Goal: Task Accomplishment & Management: Manage account settings

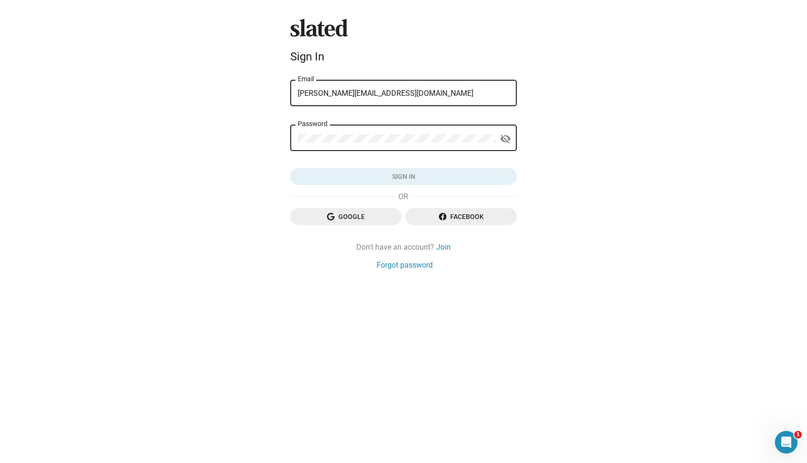
type input "[PERSON_NAME][EMAIL_ADDRESS][DOMAIN_NAME]"
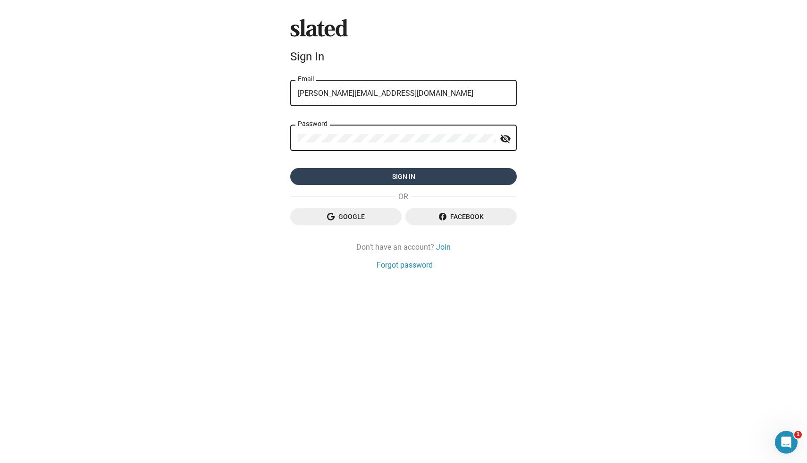
click at [414, 180] on span "Sign in" at bounding box center [403, 176] width 211 height 17
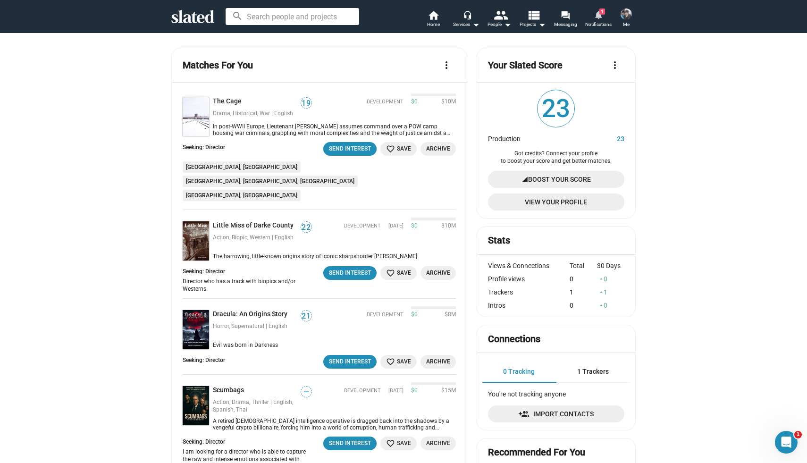
click at [599, 18] on mat-icon "notifications" at bounding box center [598, 14] width 9 height 9
click at [550, 178] on span "Boost Your Score" at bounding box center [559, 179] width 63 height 17
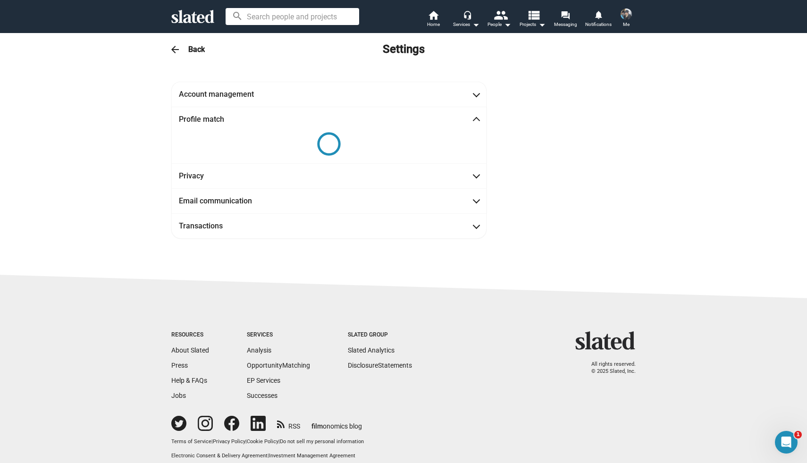
scroll to position [11, 0]
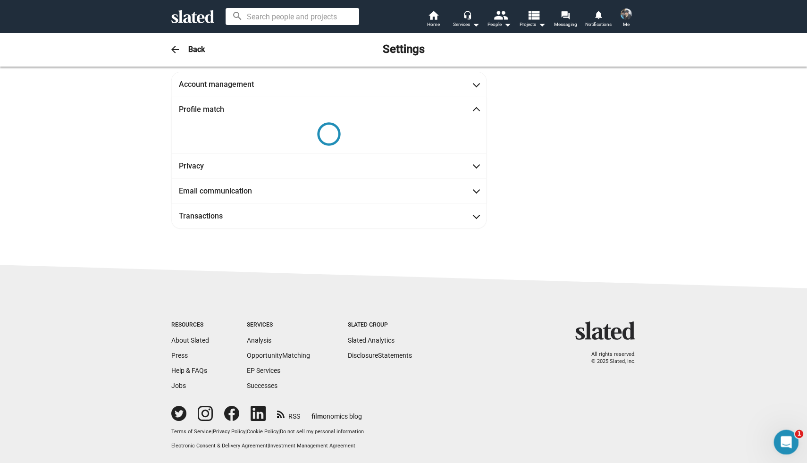
click at [781, 443] on icon "Open Intercom Messenger" at bounding box center [785, 441] width 16 height 16
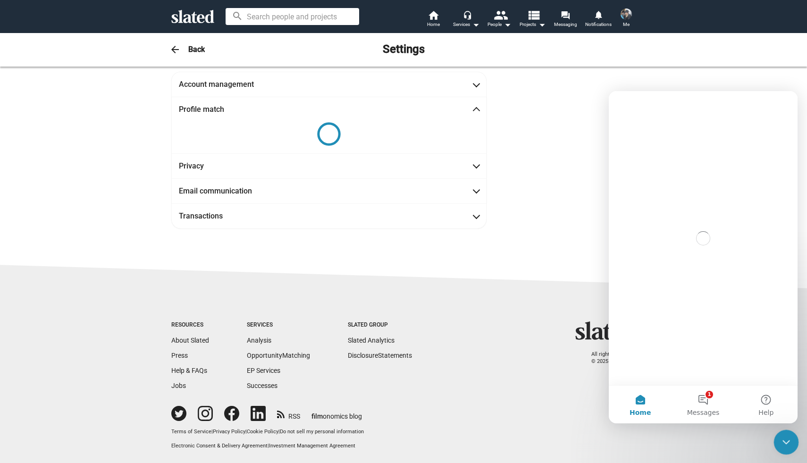
scroll to position [0, 0]
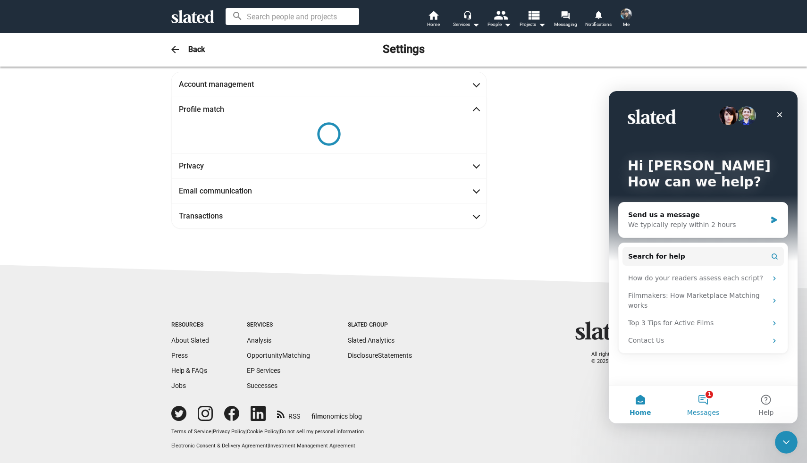
click at [702, 400] on button "1 Messages" at bounding box center [703, 405] width 63 height 38
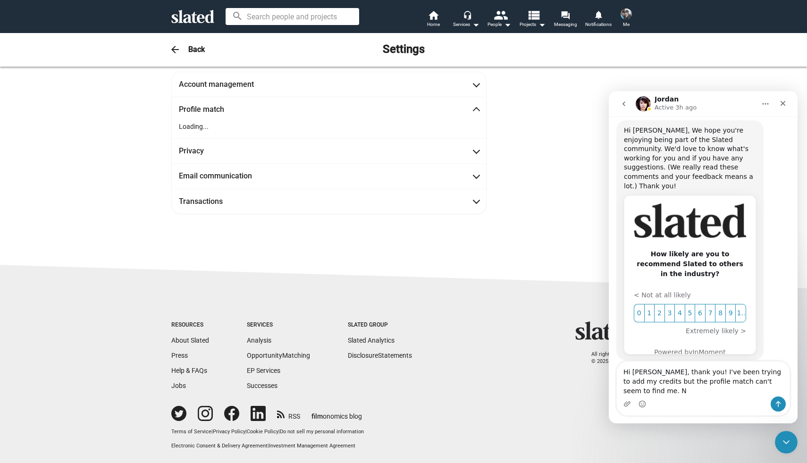
scroll to position [54, 0]
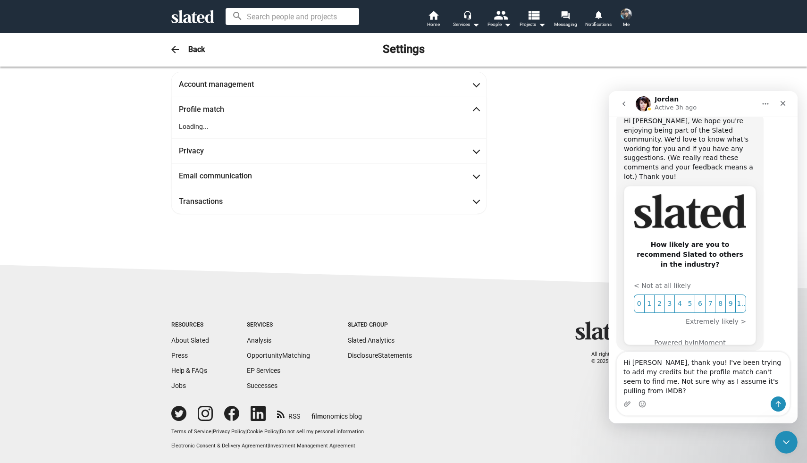
type textarea "Hi Jordan, thank you! I've been trying to add my credits but the profile match …"
click at [766, 102] on icon "Home" at bounding box center [766, 104] width 8 height 8
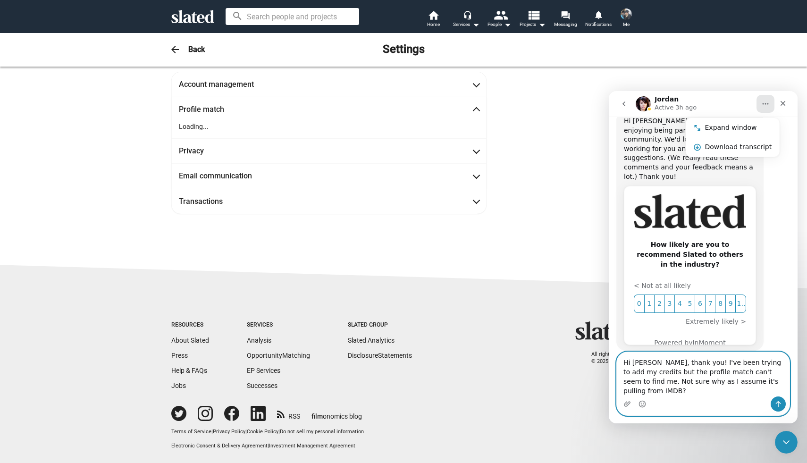
click at [654, 375] on textarea "Hi Jordan, thank you! I've been trying to add my credits but the profile match …" at bounding box center [703, 374] width 173 height 44
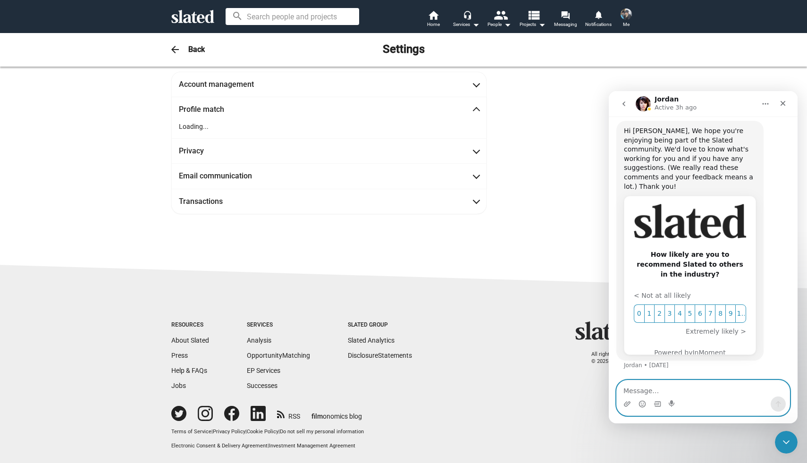
scroll to position [35, 0]
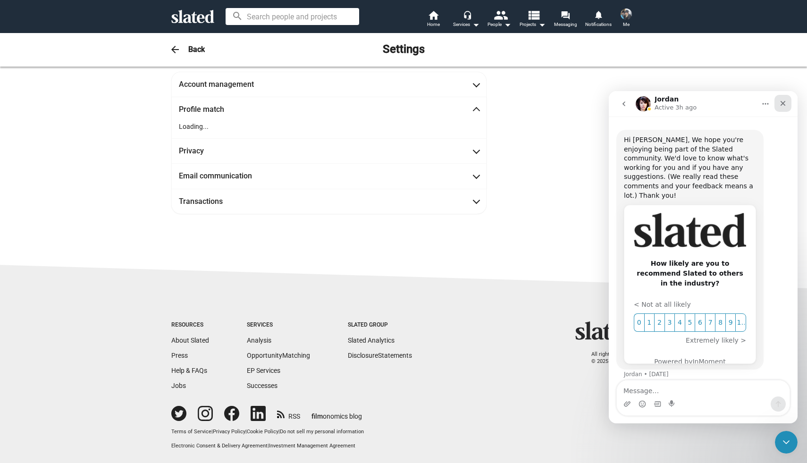
click at [784, 101] on icon "Close" at bounding box center [783, 104] width 8 height 8
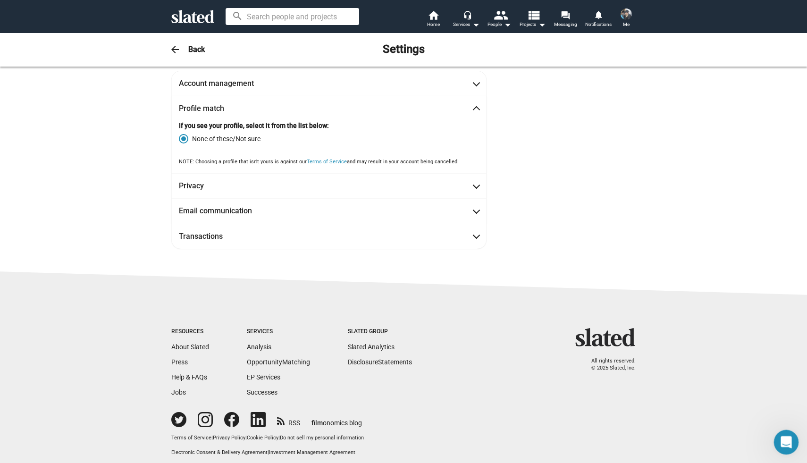
click at [785, 448] on div "Open Intercom Messenger" at bounding box center [784, 440] width 31 height 31
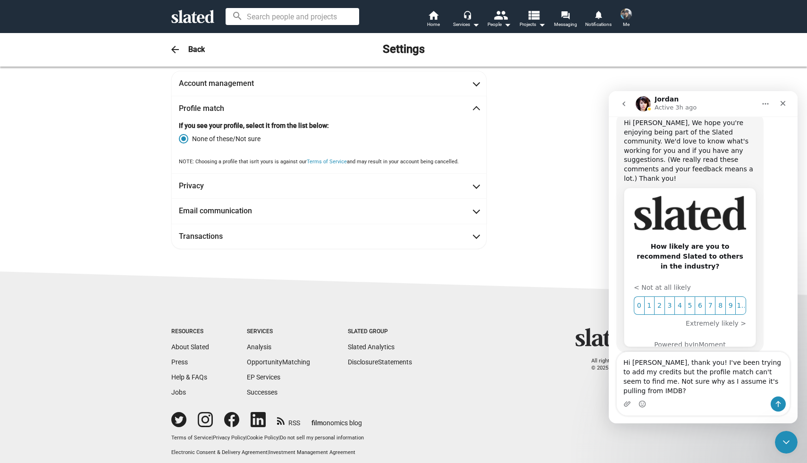
scroll to position [54, 0]
type textarea "Hi Jordan, thank you! I've been trying to add my credits but the profile match …"
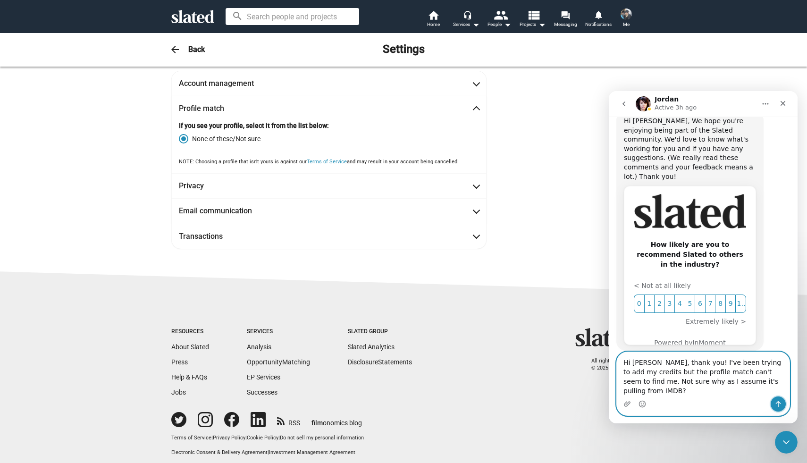
click at [778, 402] on icon "Send a message…" at bounding box center [778, 404] width 5 height 6
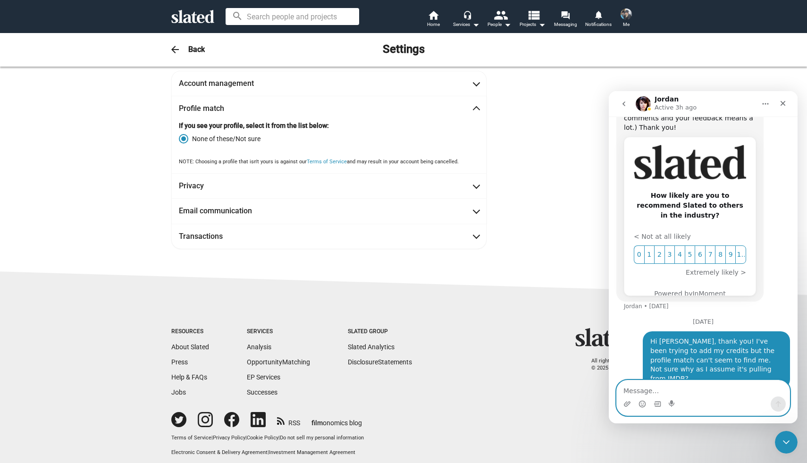
scroll to position [104, 0]
click at [768, 106] on icon "Home" at bounding box center [766, 104] width 8 height 8
click at [729, 90] on div "Account management Lindsay First name Gossling Last name Member since Oct 9, 20…" at bounding box center [403, 164] width 807 height 216
click at [546, 107] on div "Account management Lindsay First name Gossling Last name Member since Oct 9, 20…" at bounding box center [403, 160] width 483 height 178
click at [547, 139] on div "Account management Lindsay First name Gossling Last name Member since Oct 9, 20…" at bounding box center [403, 160] width 483 height 178
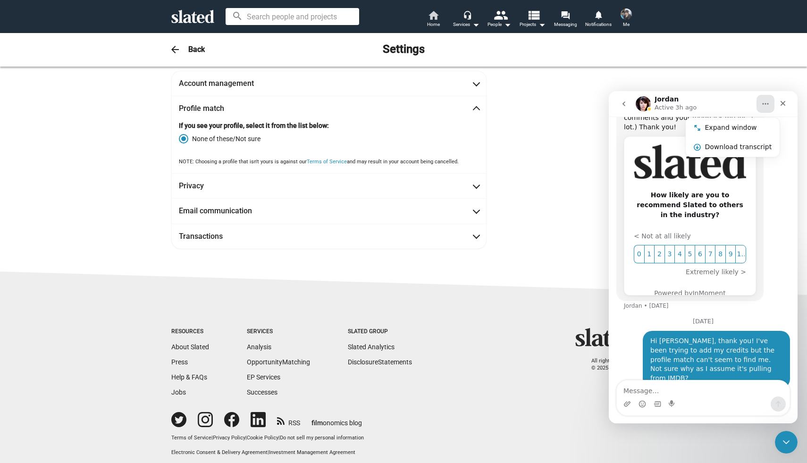
click at [436, 19] on span "Home" at bounding box center [433, 24] width 13 height 11
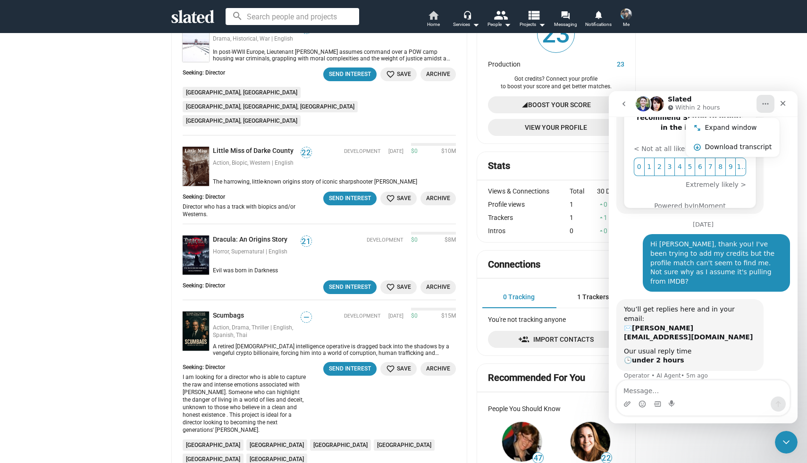
scroll to position [191, 0]
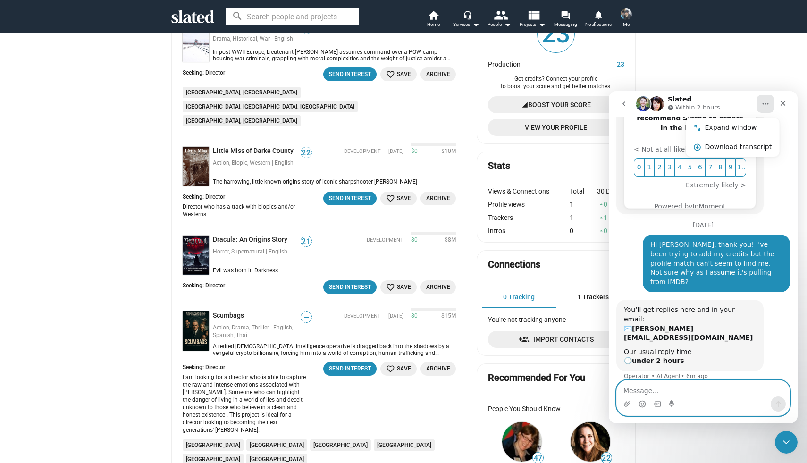
click at [671, 390] on textarea "Message…" at bounding box center [703, 388] width 173 height 16
type textarea "T"
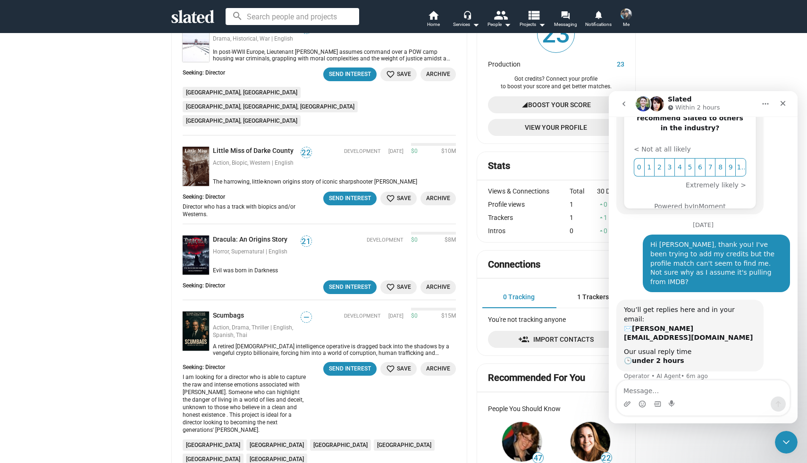
click at [747, 313] on div "You’ll get replies here and in your email: ✉️ lindsay@involvingpictures.com Our…" at bounding box center [689, 336] width 147 height 72
click at [783, 101] on icon "Close" at bounding box center [783, 104] width 8 height 8
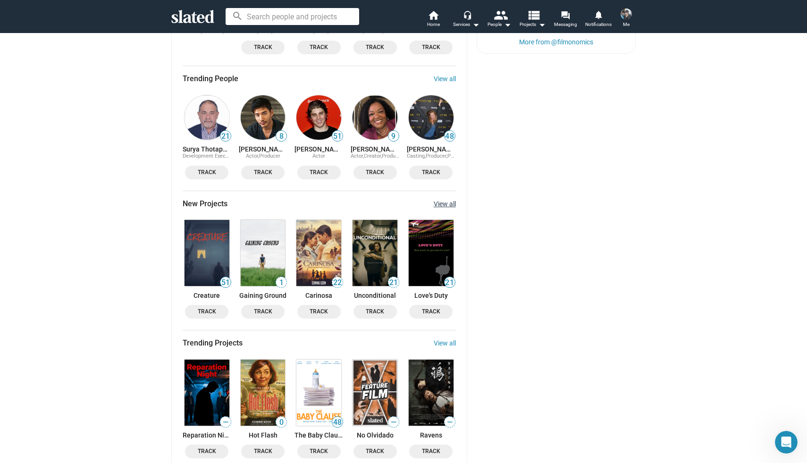
scroll to position [796, 0]
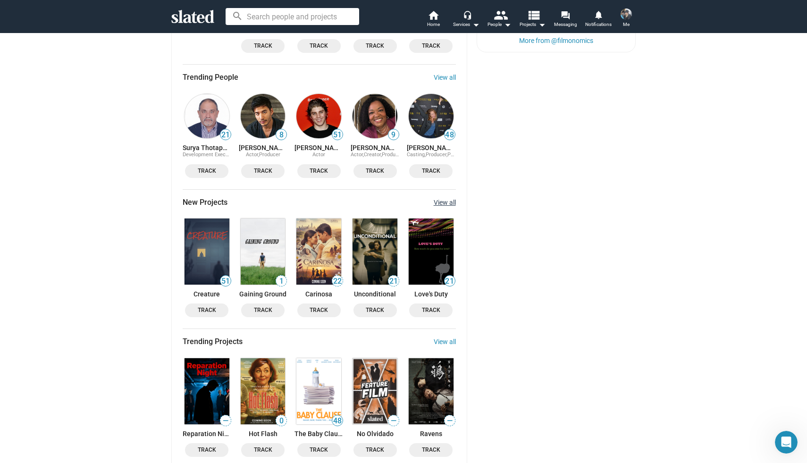
click at [441, 199] on link "View all" at bounding box center [445, 203] width 22 height 8
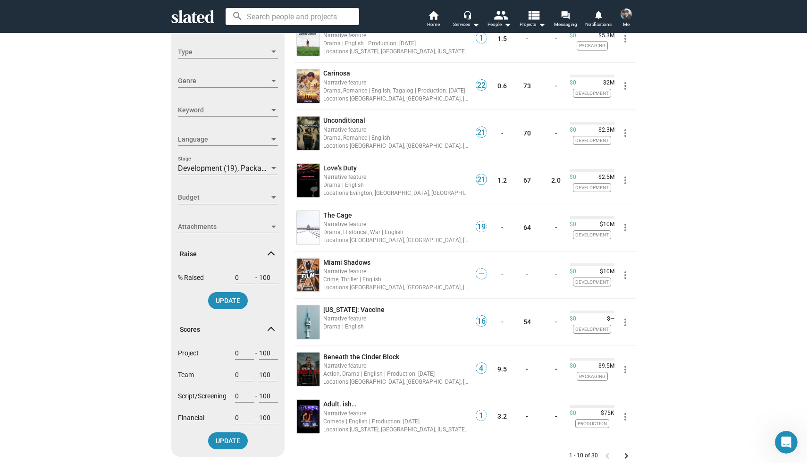
scroll to position [171, 0]
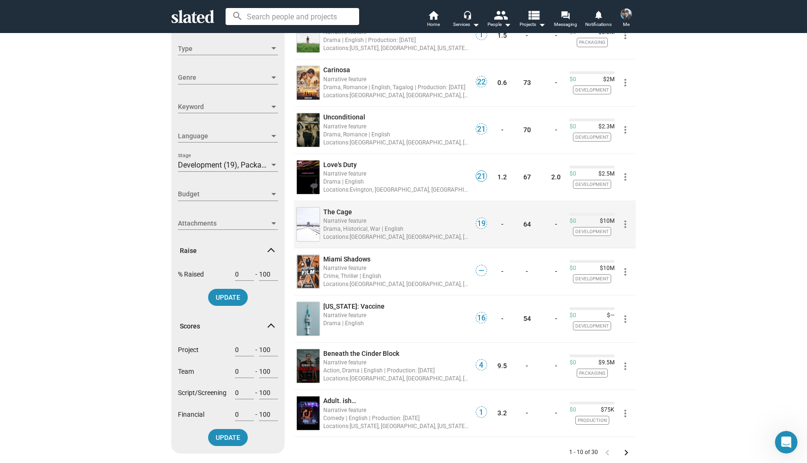
click at [346, 210] on span "The Cage" at bounding box center [337, 212] width 29 height 8
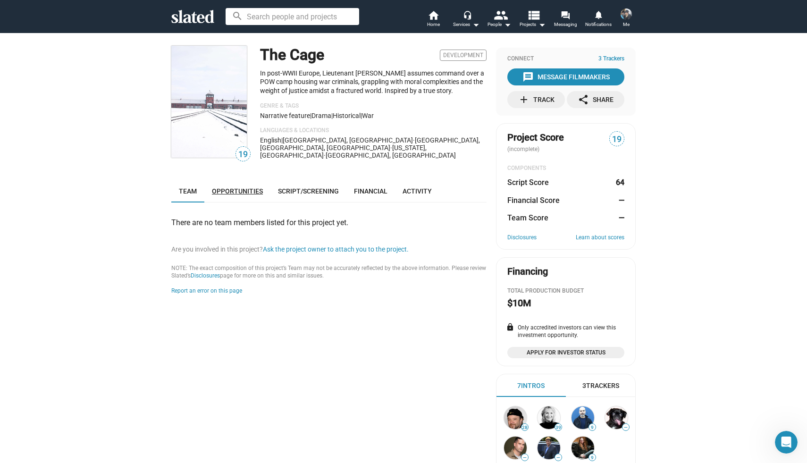
click at [234, 187] on span "Opportunities" at bounding box center [237, 191] width 51 height 8
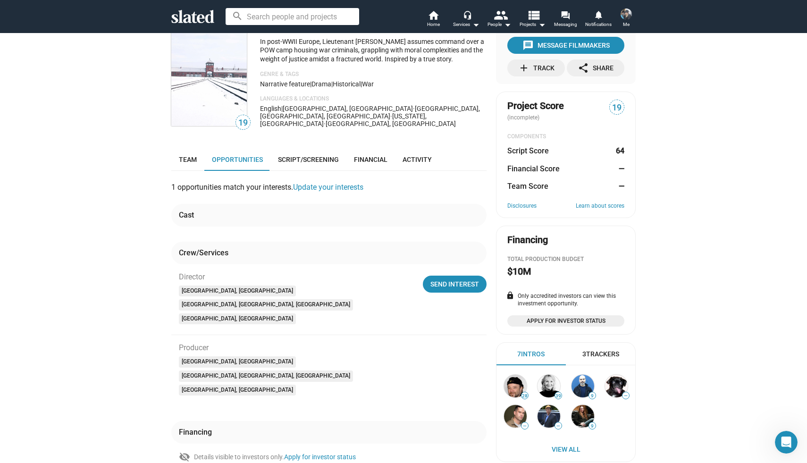
scroll to position [23, 0]
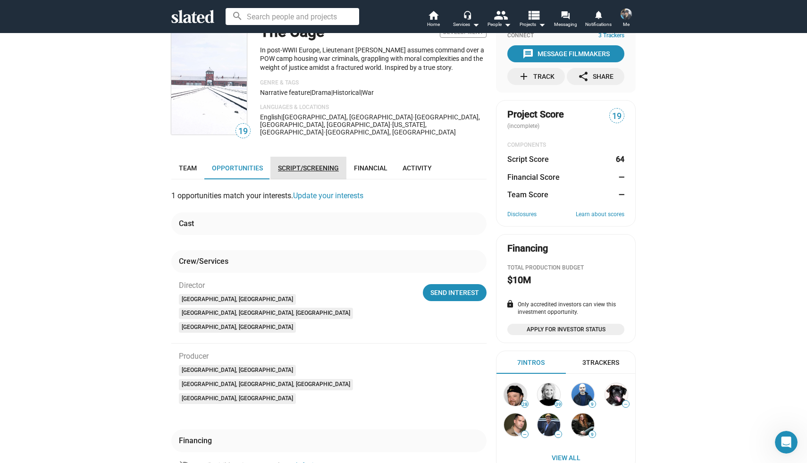
click at [300, 164] on span "Script/Screening" at bounding box center [308, 168] width 61 height 8
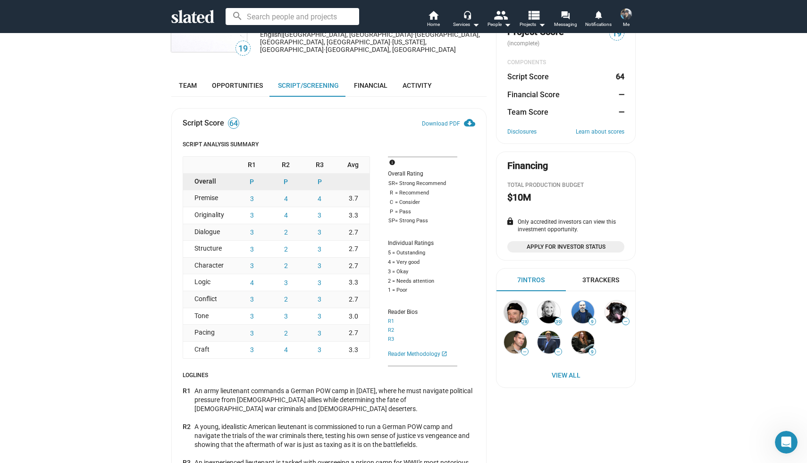
scroll to position [104, 0]
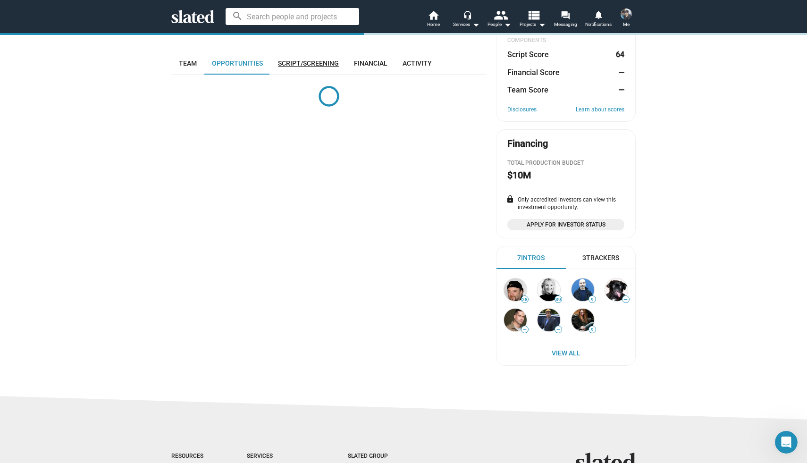
scroll to position [141, 0]
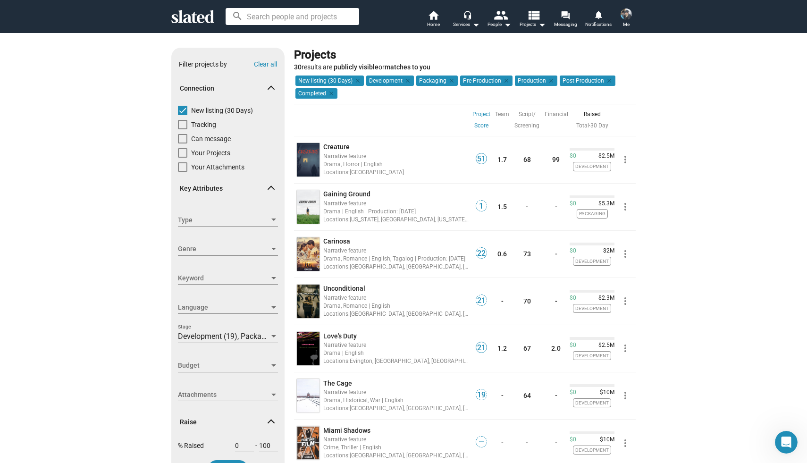
click at [481, 123] on link "Project Score" at bounding box center [481, 120] width 18 height 23
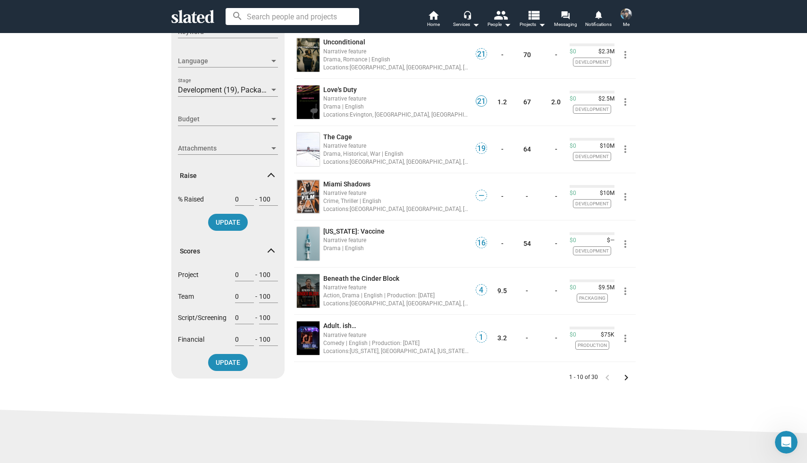
scroll to position [248, 0]
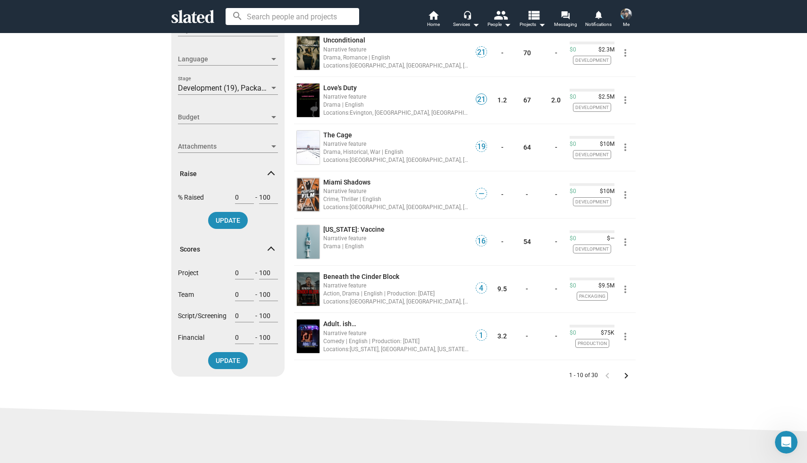
click at [240, 274] on input "0" at bounding box center [244, 273] width 19 height 8
drag, startPoint x: 240, startPoint y: 274, endPoint x: 228, endPoint y: 274, distance: 11.8
click at [228, 274] on div "Project 0 - 100" at bounding box center [228, 276] width 100 height 21
type input "50"
click at [235, 297] on input "0" at bounding box center [244, 294] width 19 height 8
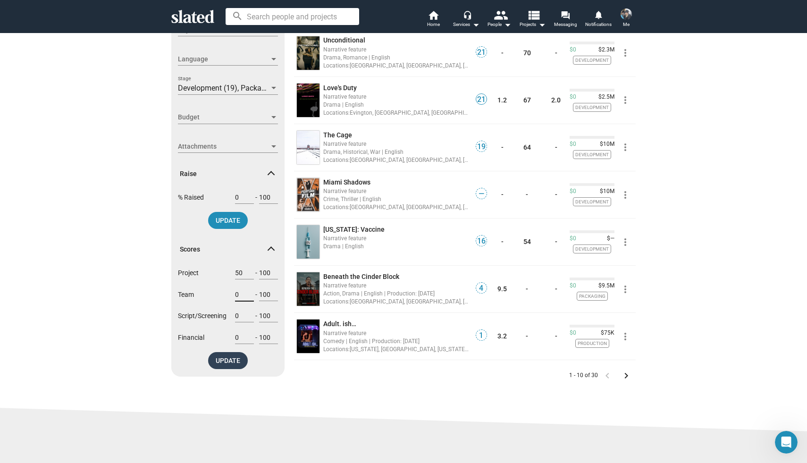
click at [233, 362] on span "UPDATE" at bounding box center [228, 360] width 25 height 17
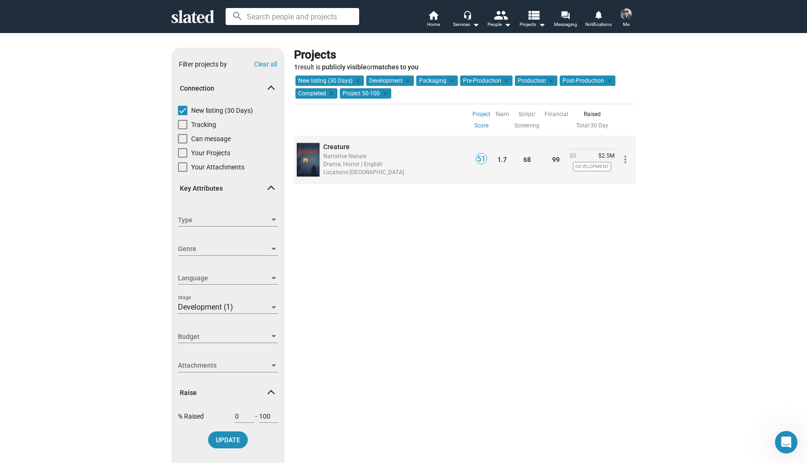
click at [334, 160] on div "Drama, Horror | English" at bounding box center [396, 164] width 146 height 9
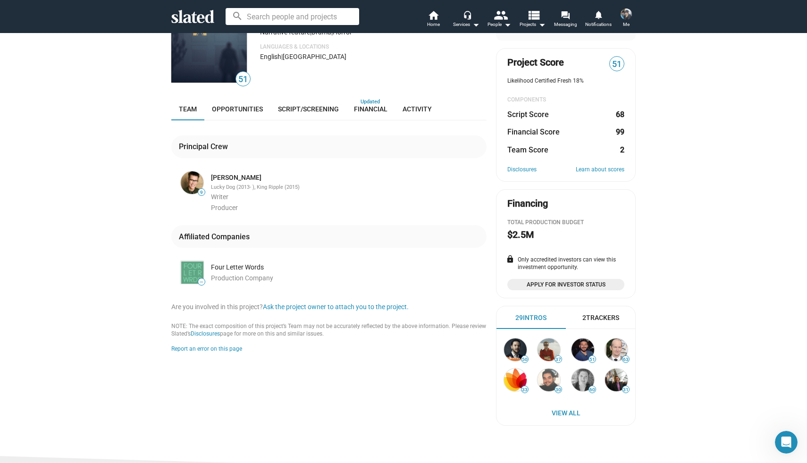
scroll to position [83, 0]
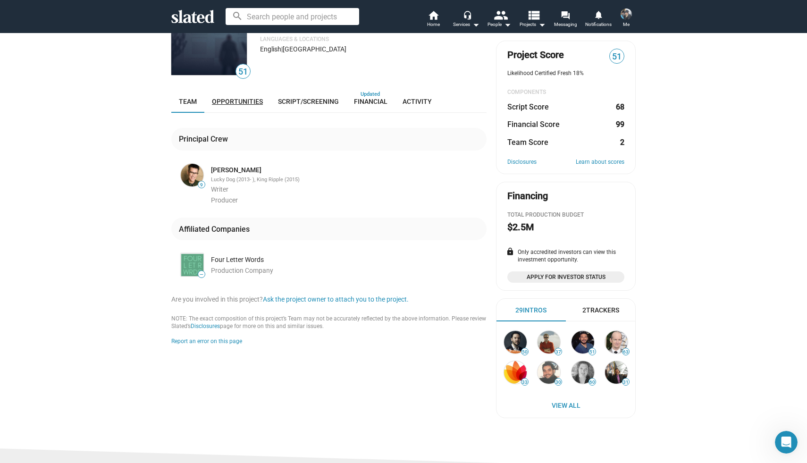
click at [246, 104] on span "Opportunities" at bounding box center [237, 102] width 51 height 8
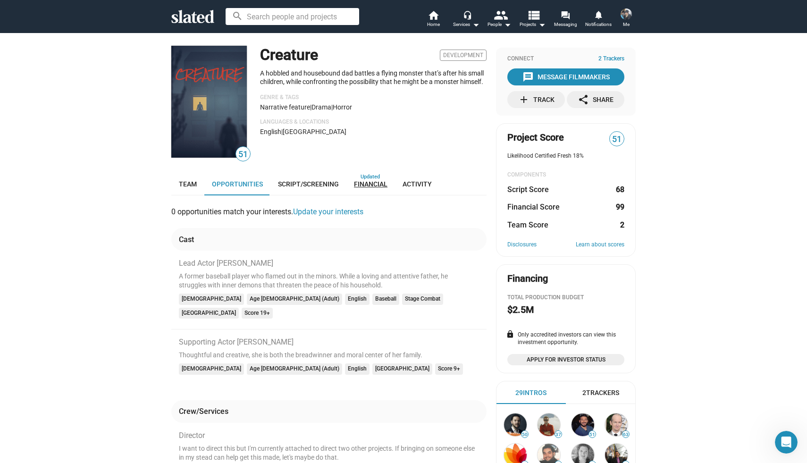
click at [376, 180] on span "Financial" at bounding box center [371, 184] width 34 height 8
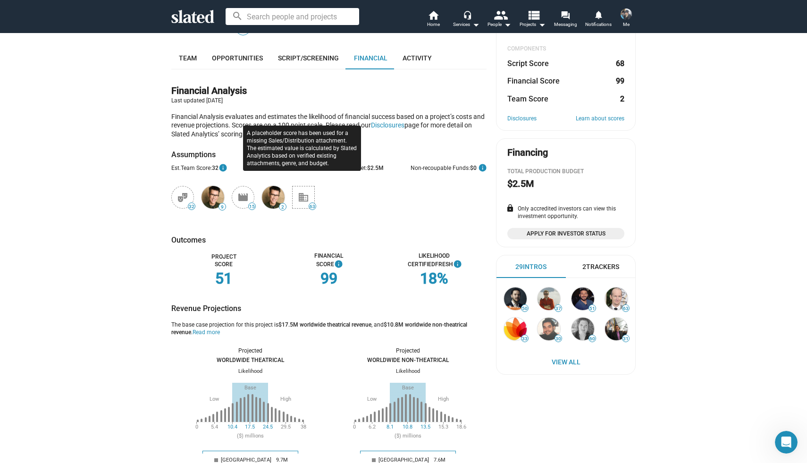
scroll to position [140, 0]
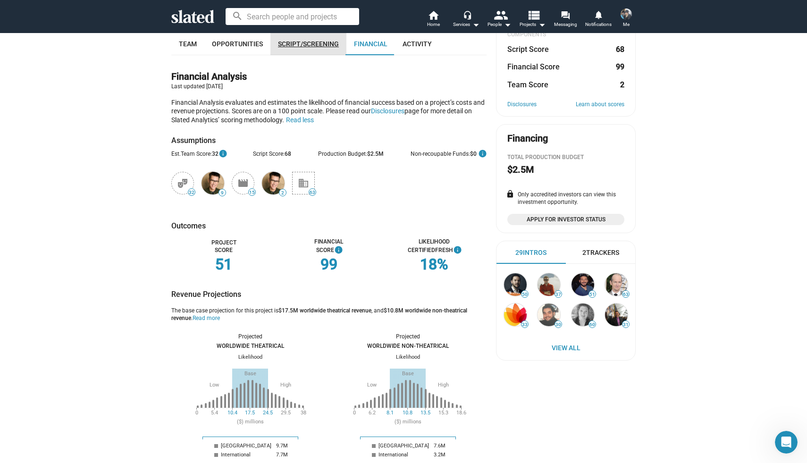
click at [311, 42] on span "Script/Screening" at bounding box center [308, 44] width 61 height 8
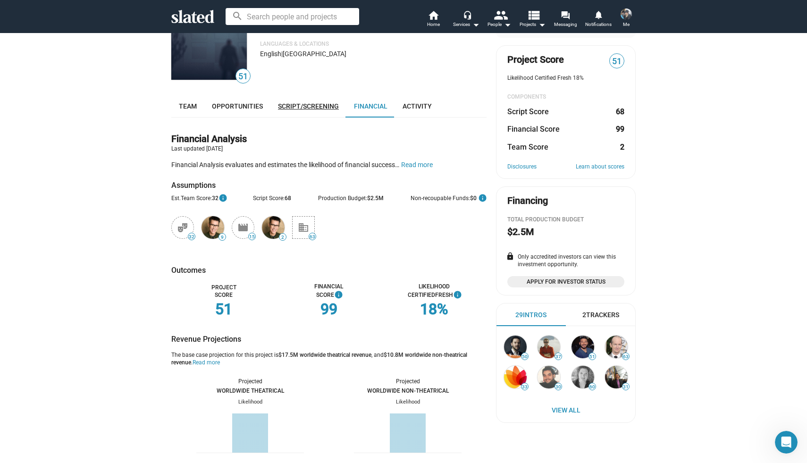
scroll to position [140, 0]
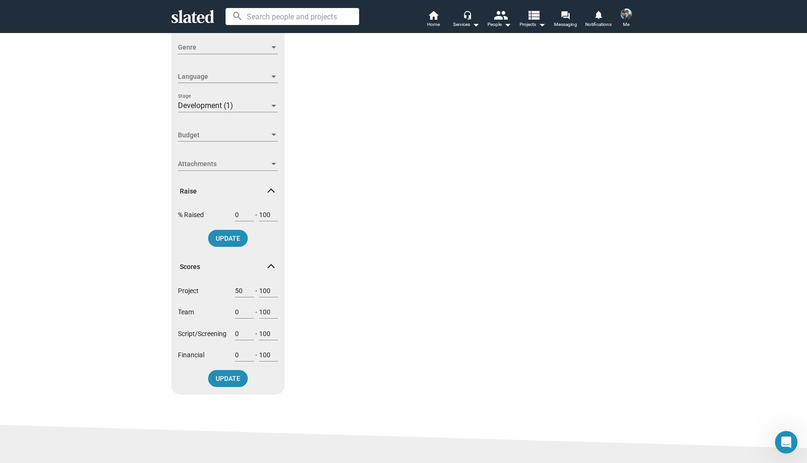
scroll to position [202, 0]
drag, startPoint x: 243, startPoint y: 291, endPoint x: 227, endPoint y: 291, distance: 15.6
click at [227, 291] on div "Project 50 - 100" at bounding box center [228, 293] width 100 height 21
type input "0"
click at [245, 333] on input "0" at bounding box center [244, 332] width 19 height 8
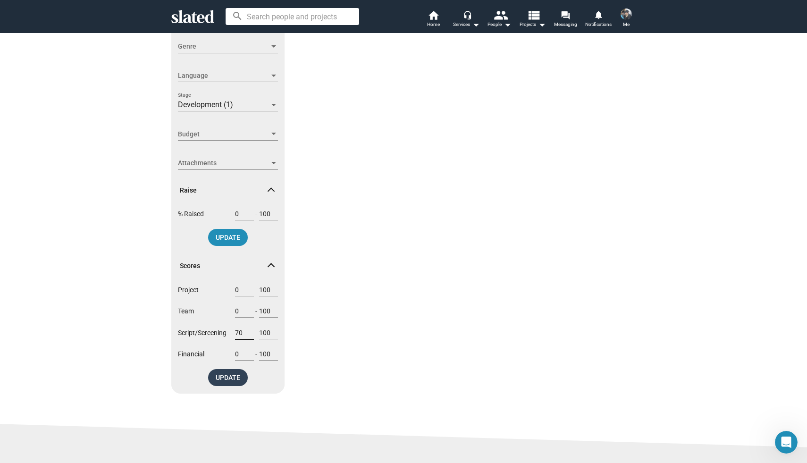
type input "70"
click at [232, 375] on span "UPDATE" at bounding box center [228, 377] width 25 height 17
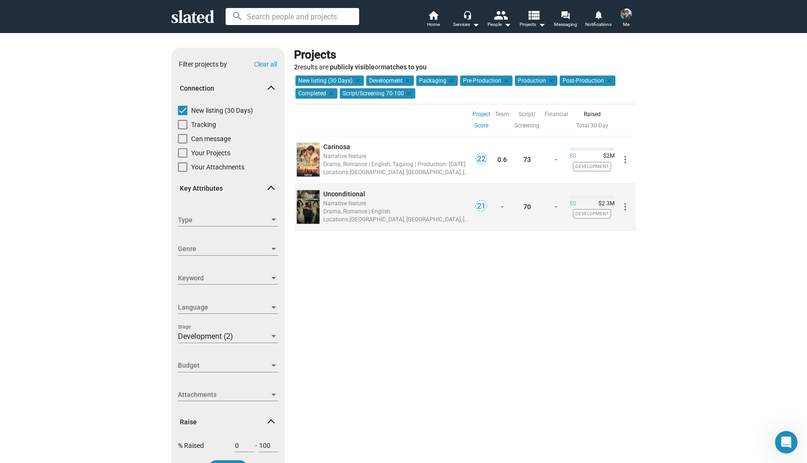
click at [340, 202] on div "Narrative feature" at bounding box center [396, 203] width 146 height 9
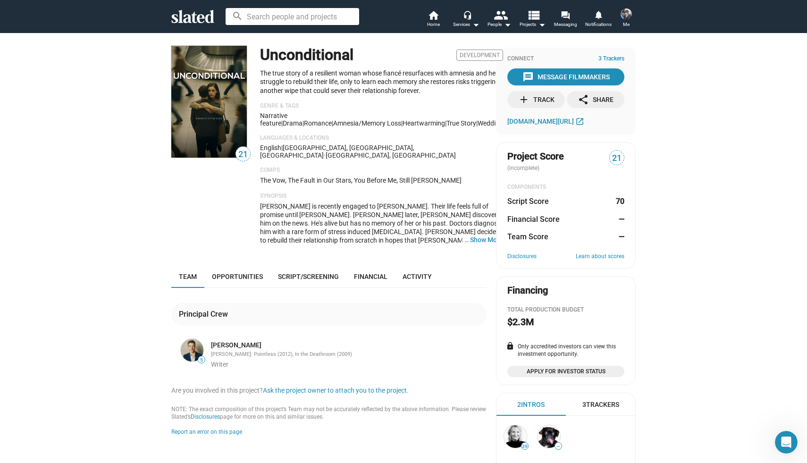
scroll to position [7, 0]
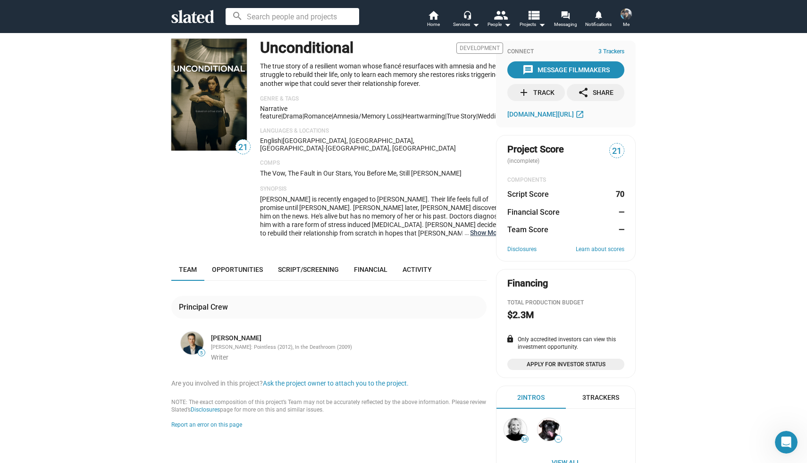
click at [470, 228] on button "… Show More" at bounding box center [486, 232] width 33 height 8
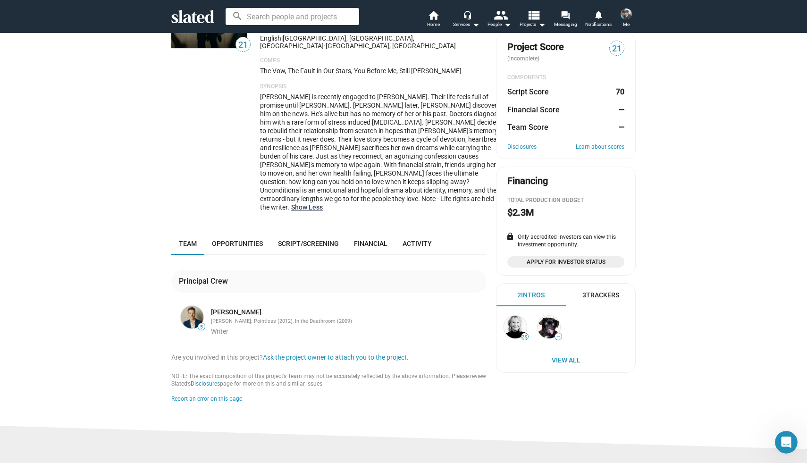
scroll to position [111, 0]
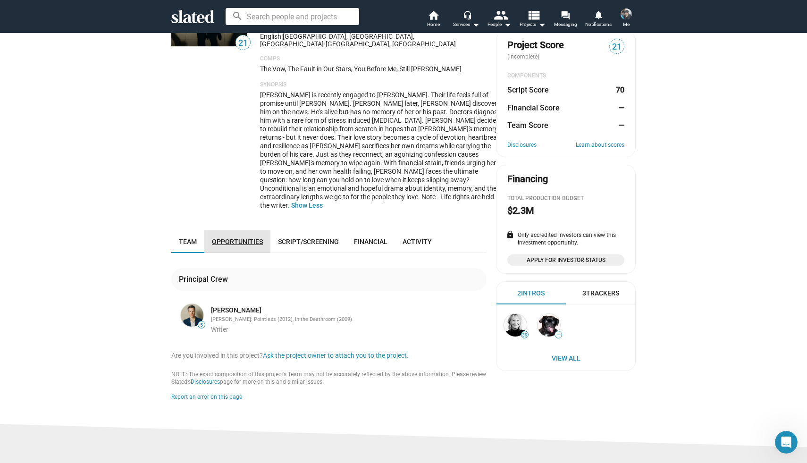
click at [249, 238] on span "Opportunities" at bounding box center [237, 242] width 51 height 8
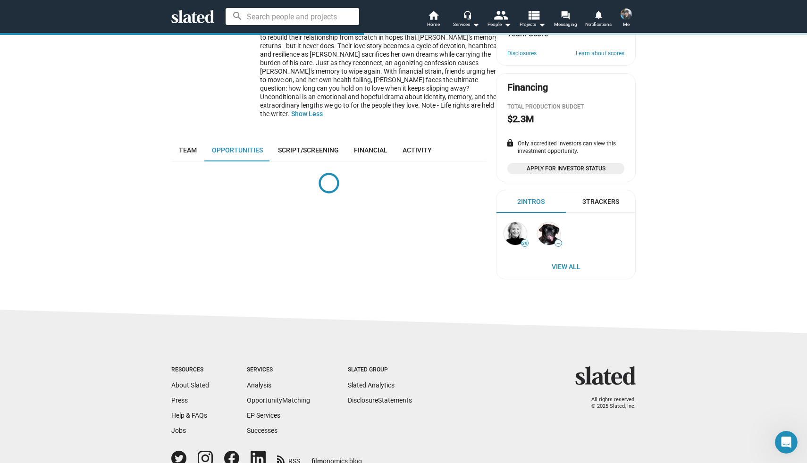
scroll to position [247, 0]
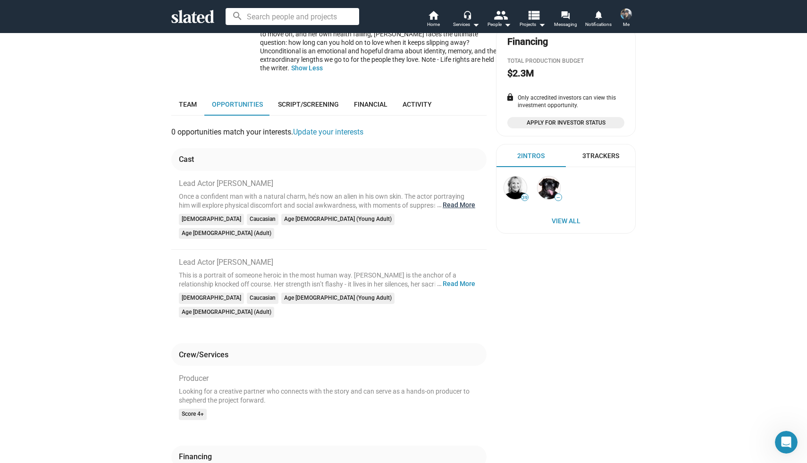
click at [463, 201] on button "… Read More" at bounding box center [459, 205] width 33 height 9
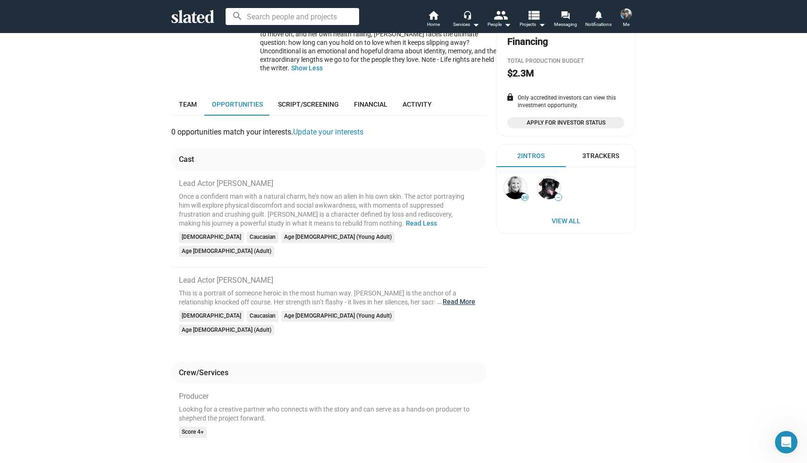
click at [465, 297] on button "… Read More" at bounding box center [459, 301] width 33 height 9
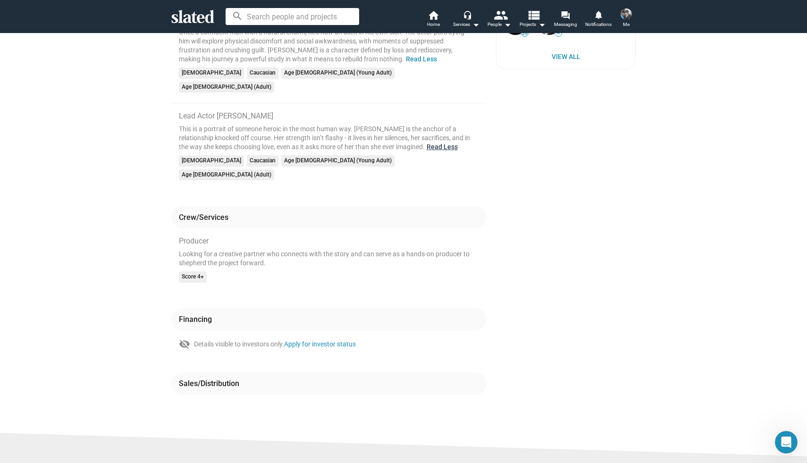
scroll to position [414, 0]
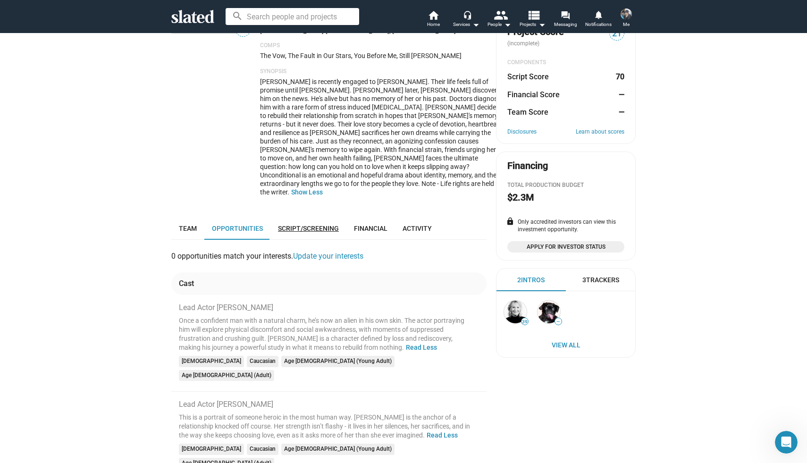
click at [315, 225] on span "Script/Screening" at bounding box center [308, 229] width 61 height 8
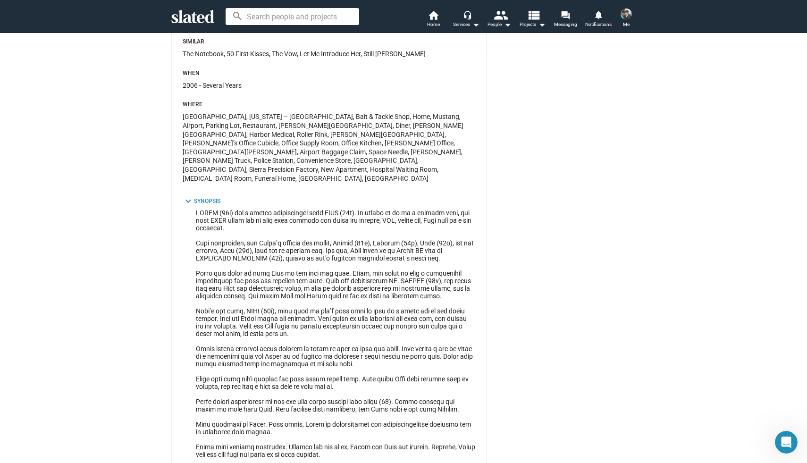
scroll to position [790, 0]
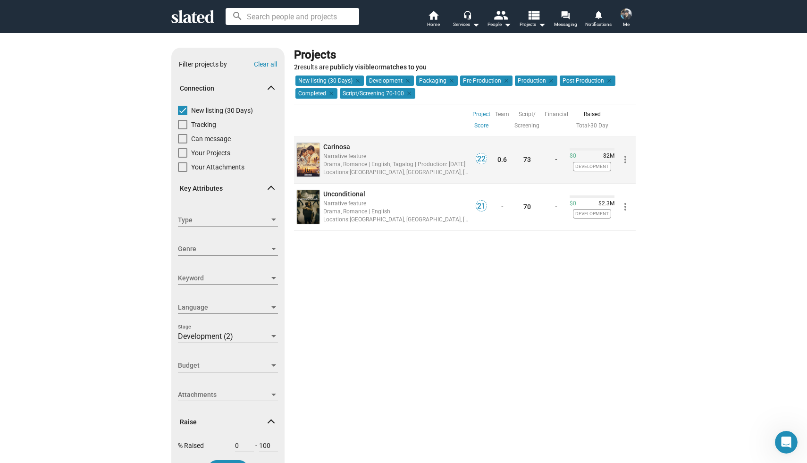
click at [341, 147] on span "Carinosa" at bounding box center [336, 147] width 27 height 8
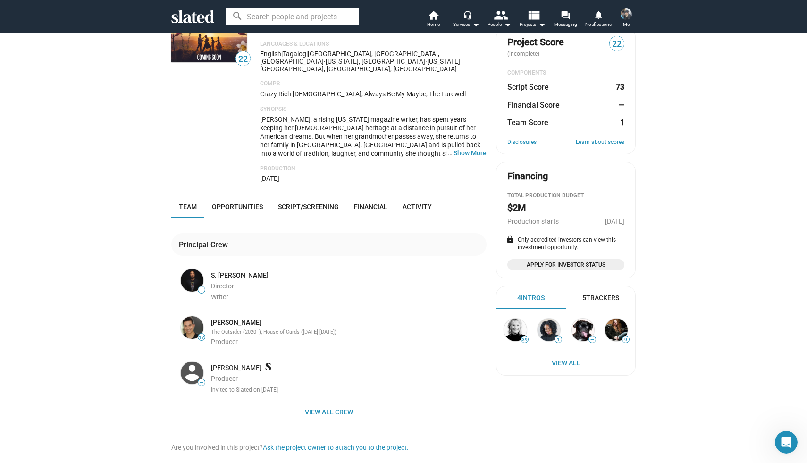
scroll to position [100, 0]
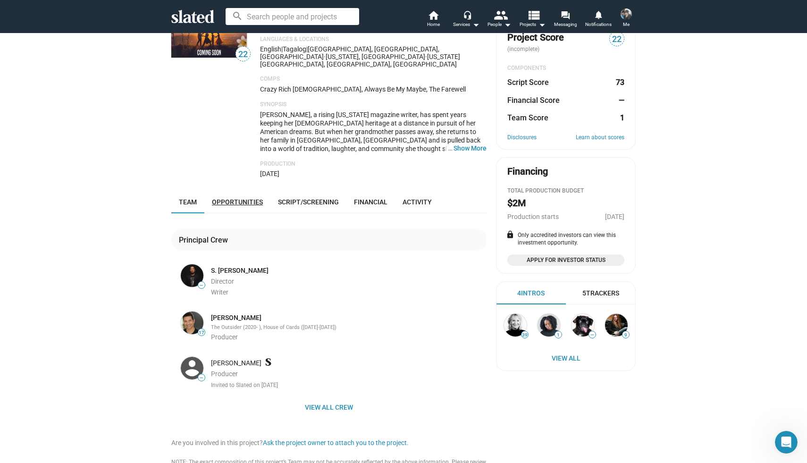
click at [245, 192] on link "Opportunities" at bounding box center [237, 202] width 66 height 23
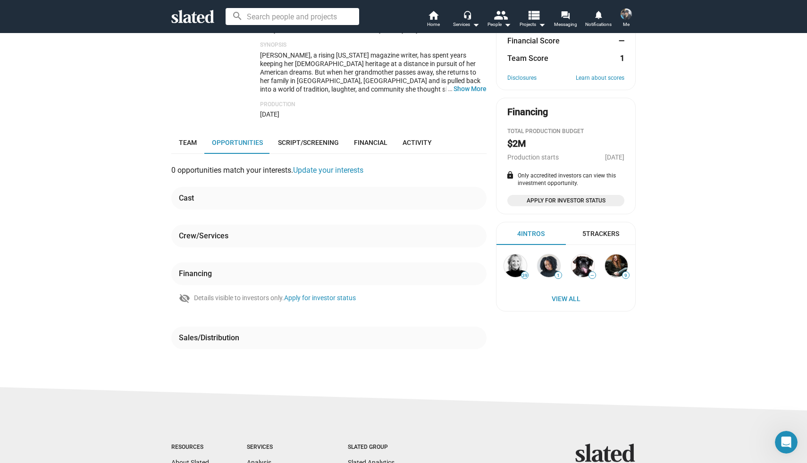
scroll to position [159, 0]
click at [306, 166] on link "Update your interests" at bounding box center [328, 170] width 70 height 9
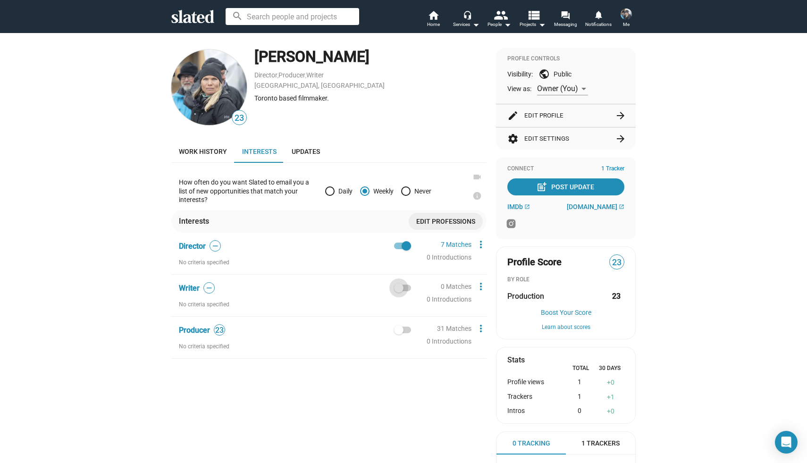
click at [408, 288] on span at bounding box center [402, 288] width 17 height 7
click at [399, 291] on input "checkbox" at bounding box center [398, 291] width 0 height 0
checkbox input "true"
click at [407, 332] on span at bounding box center [402, 330] width 17 height 7
click at [399, 333] on input "checkbox" at bounding box center [398, 333] width 0 height 0
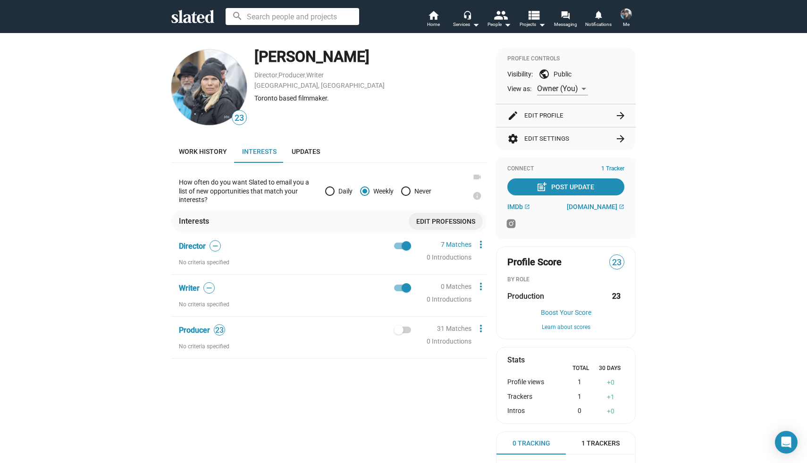
checkbox input "true"
click at [190, 153] on span "Work history" at bounding box center [203, 152] width 48 height 8
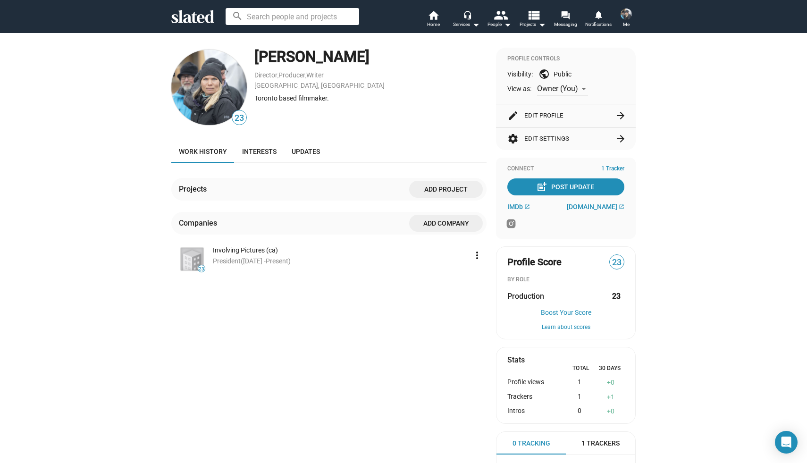
click at [444, 191] on span "Add project" at bounding box center [446, 189] width 59 height 17
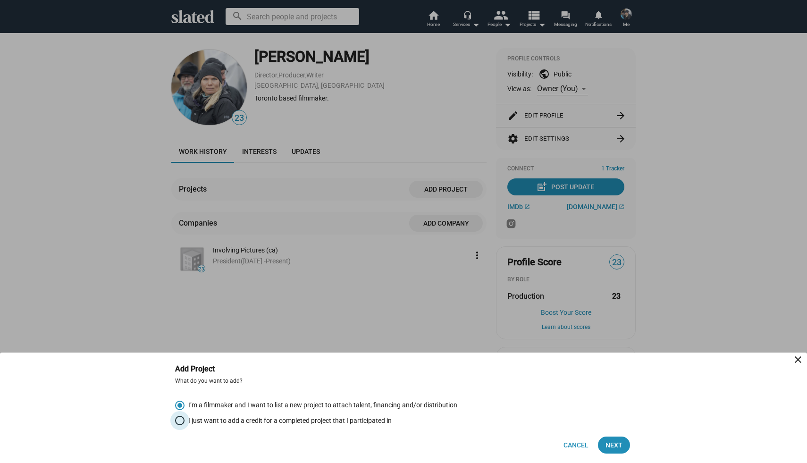
click at [304, 424] on span "I just want to add a credit for a completed project that I participated in" at bounding box center [288, 420] width 207 height 9
click at [185, 424] on input "I just want to add a credit for a completed project that I participated in" at bounding box center [179, 420] width 9 height 9
radio input "true"
click at [623, 444] on button "Next" at bounding box center [614, 445] width 32 height 17
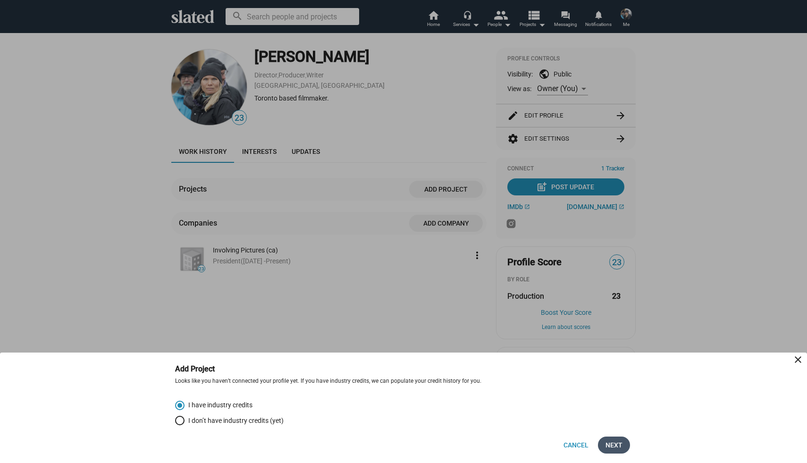
click at [619, 443] on span "Next" at bounding box center [613, 445] width 17 height 17
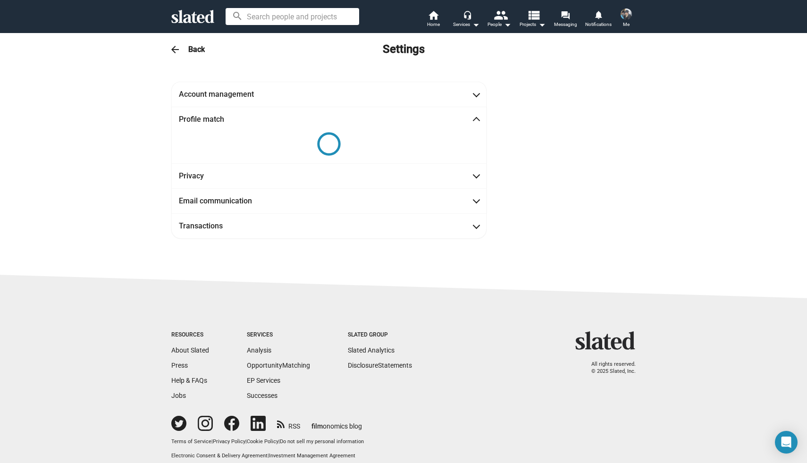
scroll to position [11, 0]
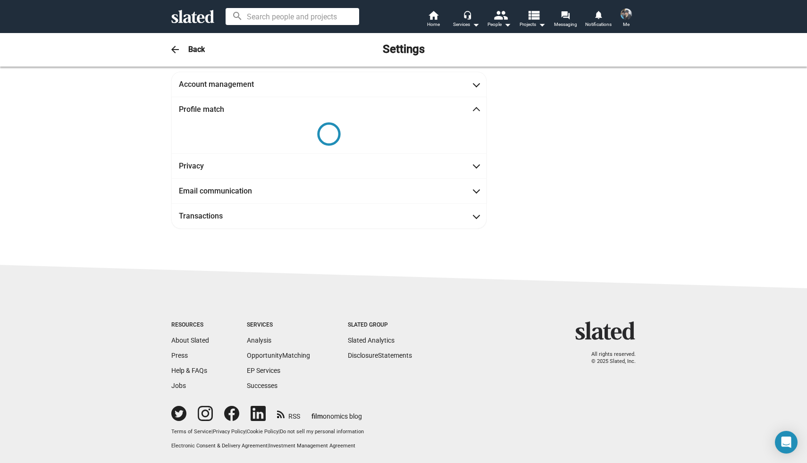
click at [304, 17] on input at bounding box center [293, 16] width 134 height 17
click at [477, 25] on mat-icon "arrow_drop_down" at bounding box center [475, 24] width 11 height 11
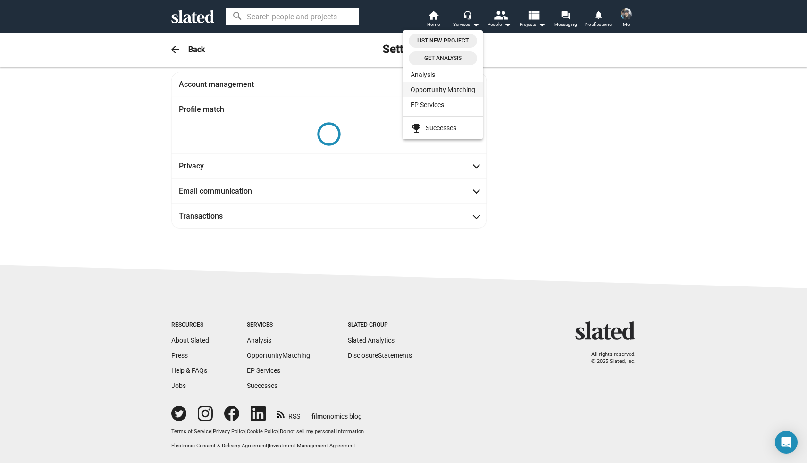
click at [466, 90] on link "Opportunity Matching" at bounding box center [443, 89] width 80 height 15
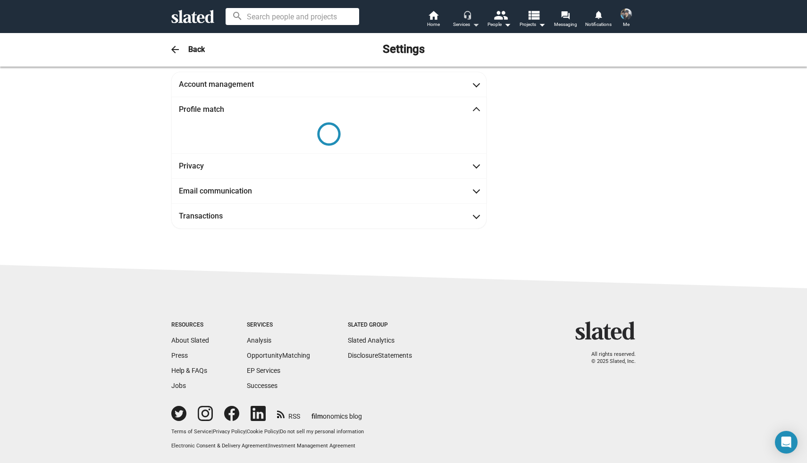
click at [476, 26] on mat-icon "arrow_drop_down" at bounding box center [475, 24] width 11 height 11
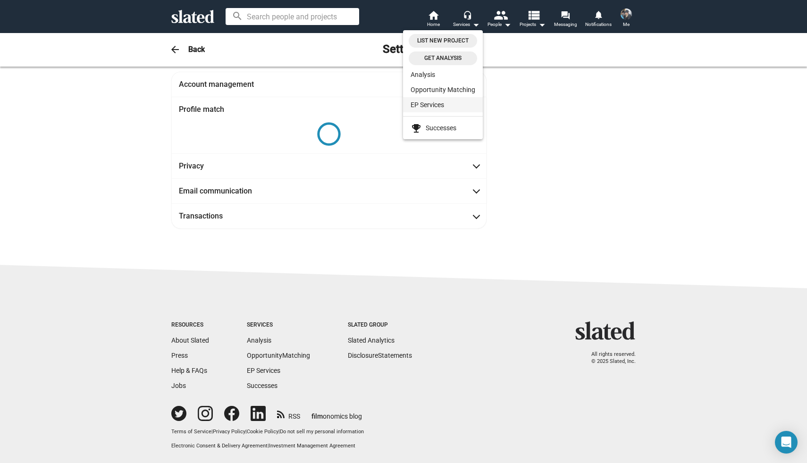
click at [429, 103] on link "EP Services" at bounding box center [443, 104] width 80 height 15
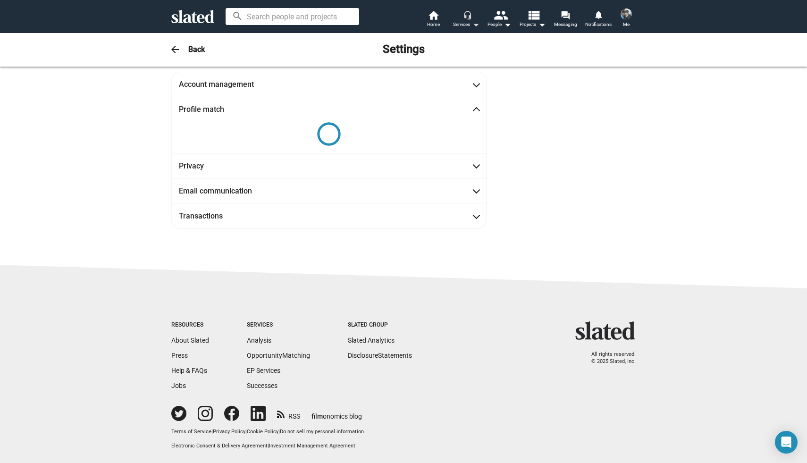
scroll to position [0, 0]
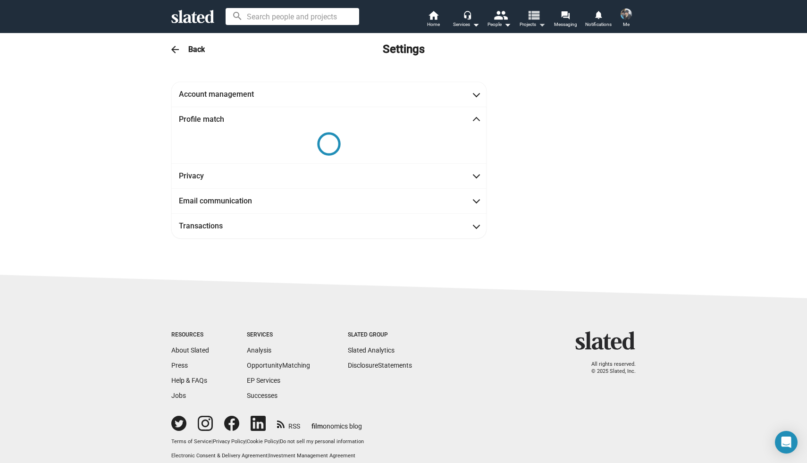
click at [540, 25] on mat-icon "arrow_drop_down" at bounding box center [541, 24] width 11 height 11
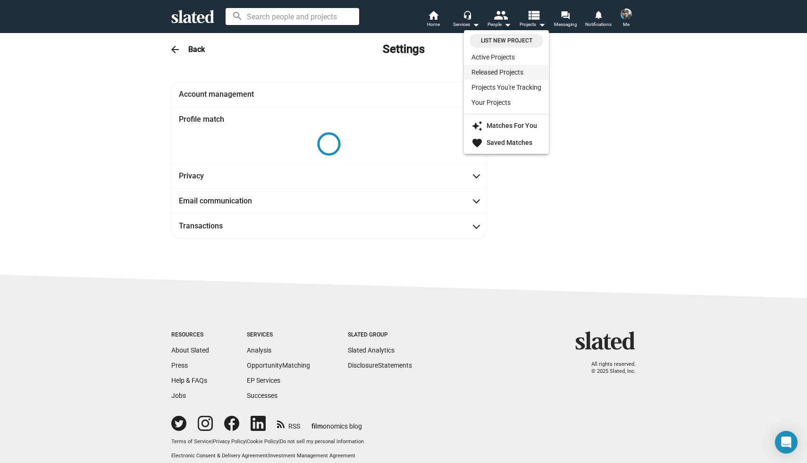
click at [511, 70] on link "Released Projects" at bounding box center [506, 72] width 85 height 15
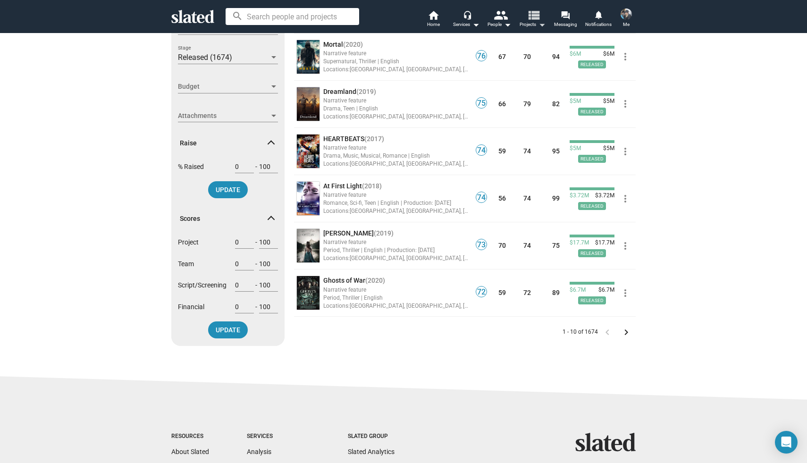
scroll to position [285, 0]
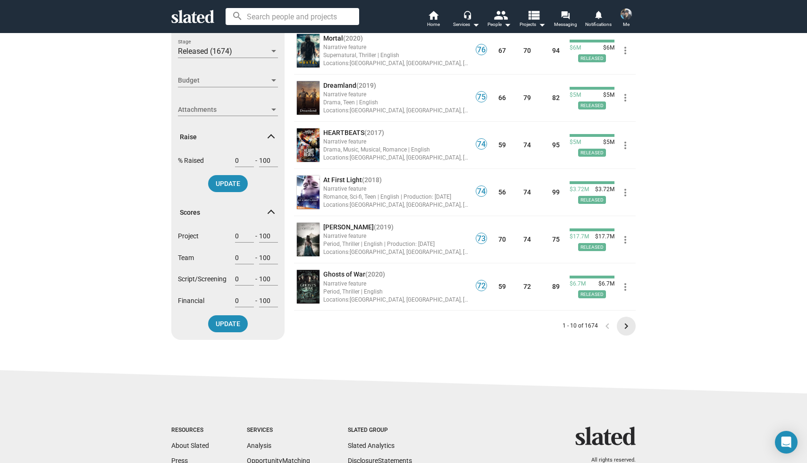
click at [626, 326] on mat-icon "keyboard_arrow_right" at bounding box center [626, 325] width 11 height 11
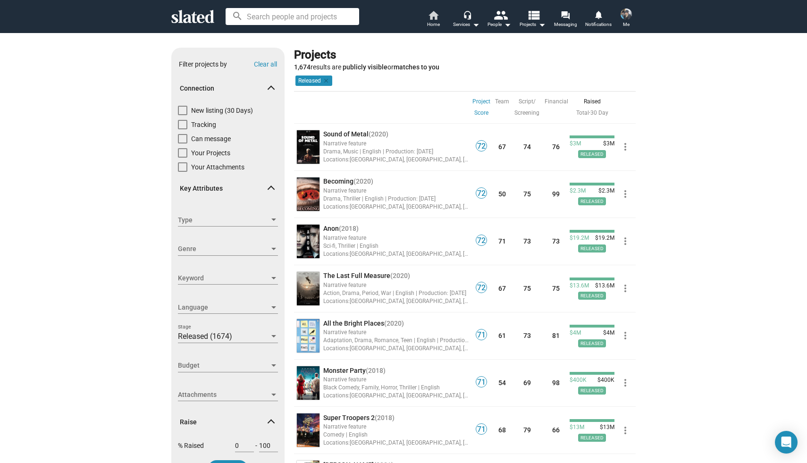
click at [435, 16] on mat-icon "home" at bounding box center [433, 14] width 11 height 11
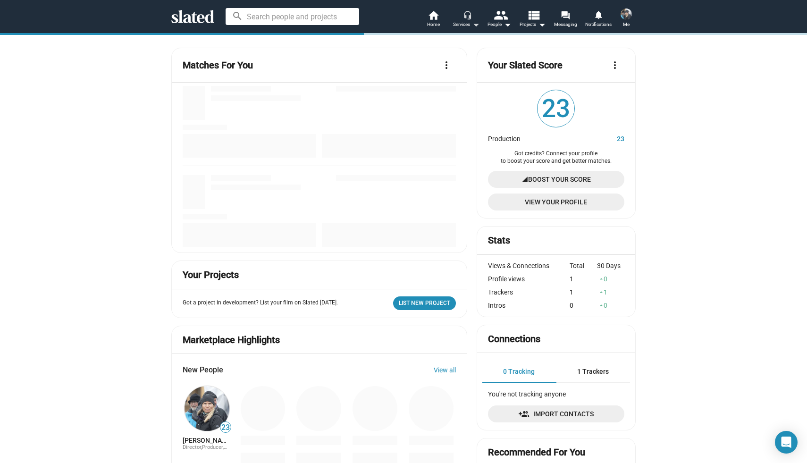
click at [475, 23] on mat-icon "arrow_drop_down" at bounding box center [475, 24] width 11 height 11
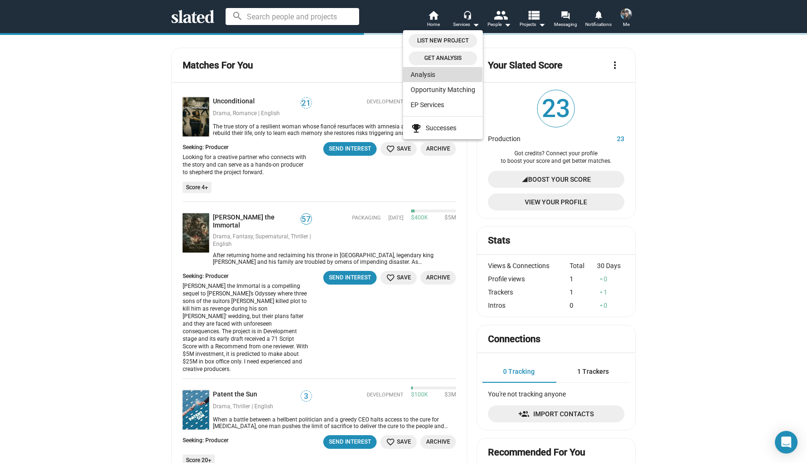
click at [427, 74] on link "Analysis" at bounding box center [443, 74] width 80 height 15
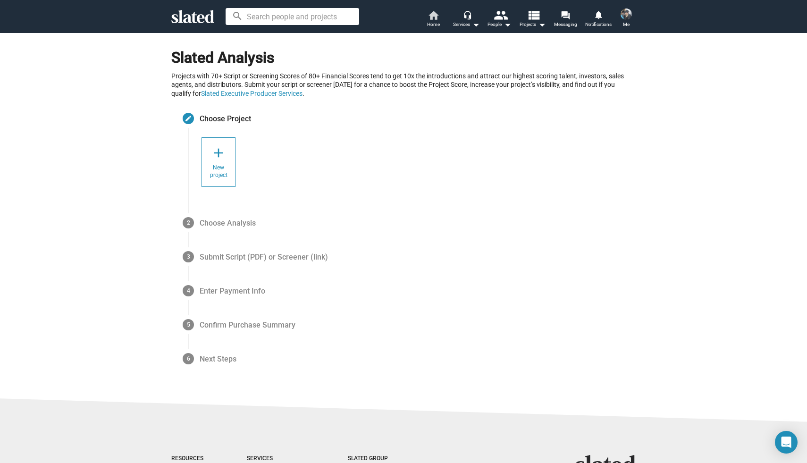
click at [432, 19] on span "Home" at bounding box center [433, 24] width 13 height 11
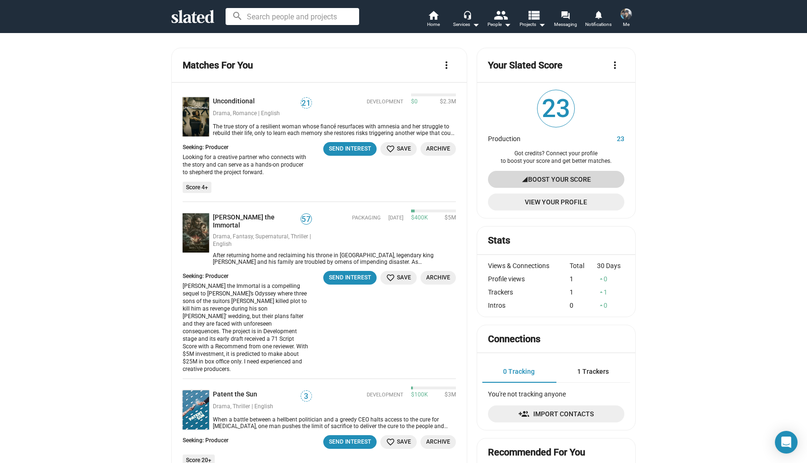
click at [547, 179] on span "Boost Your Score" at bounding box center [559, 179] width 63 height 17
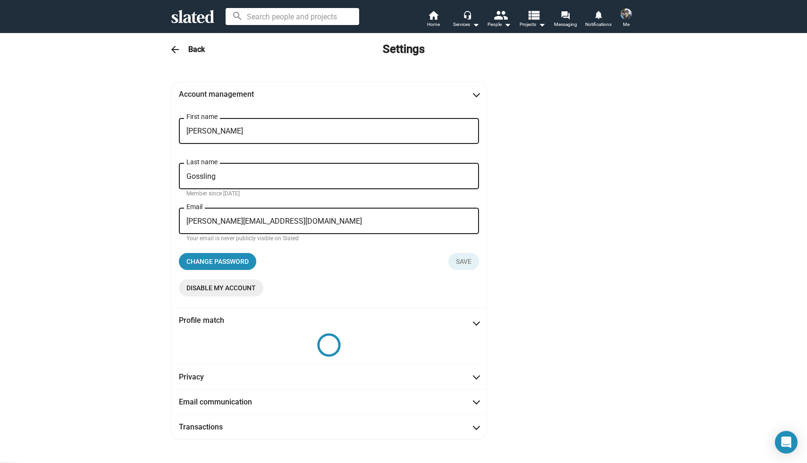
scroll to position [11, 0]
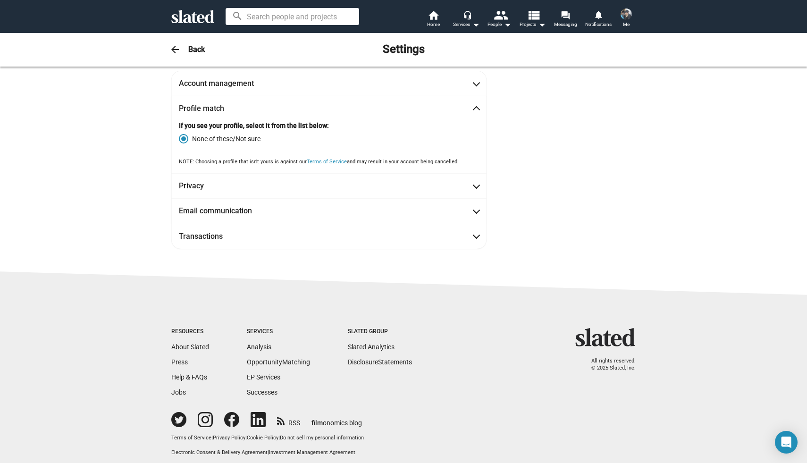
click at [232, 138] on span "None of these/Not sure" at bounding box center [224, 138] width 72 height 9
click at [188, 138] on input "None of these/Not sure" at bounding box center [183, 138] width 9 height 9
click at [474, 212] on span at bounding box center [476, 209] width 5 height 9
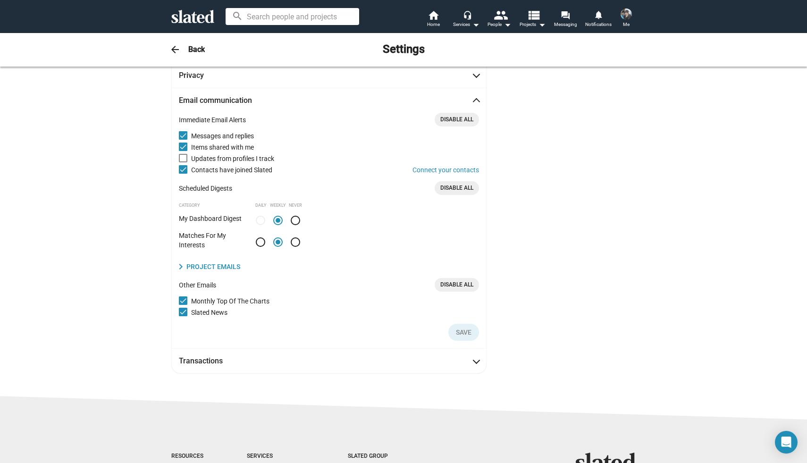
scroll to position [71, 0]
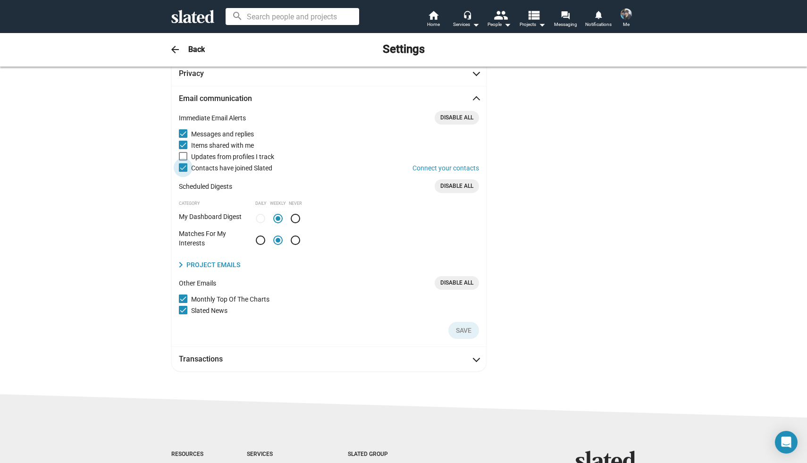
click at [181, 166] on span at bounding box center [183, 167] width 8 height 8
click at [183, 172] on input "Contacts have joined Slated Connect your contacts" at bounding box center [183, 172] width 0 height 0
checkbox input "false"
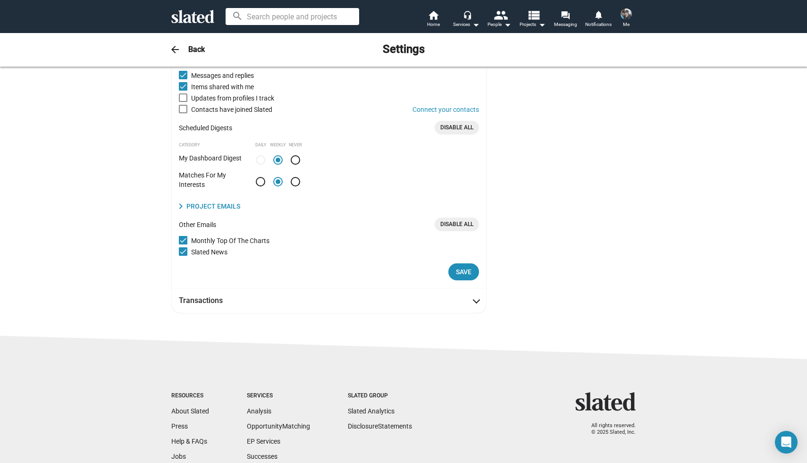
scroll to position [135, 0]
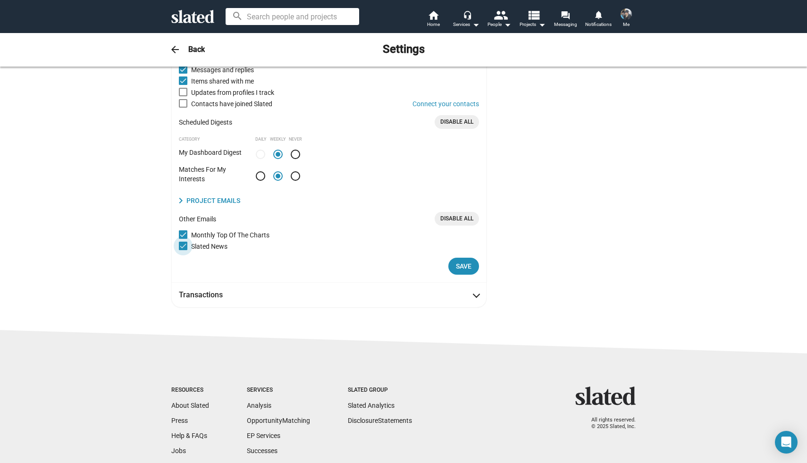
click at [183, 246] on span at bounding box center [183, 246] width 8 height 8
click at [183, 250] on input "Slated News" at bounding box center [183, 250] width 0 height 0
checkbox input "false"
click at [469, 293] on span "Transactions" at bounding box center [329, 295] width 300 height 10
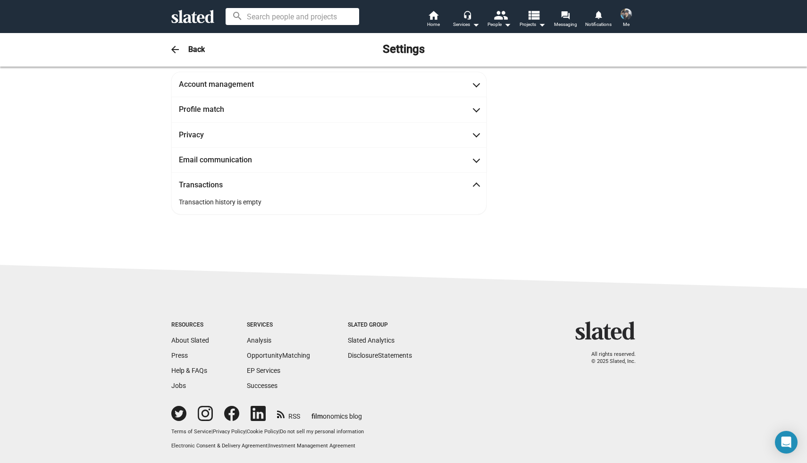
scroll to position [11, 0]
click at [470, 160] on span "Email communication" at bounding box center [329, 160] width 300 height 10
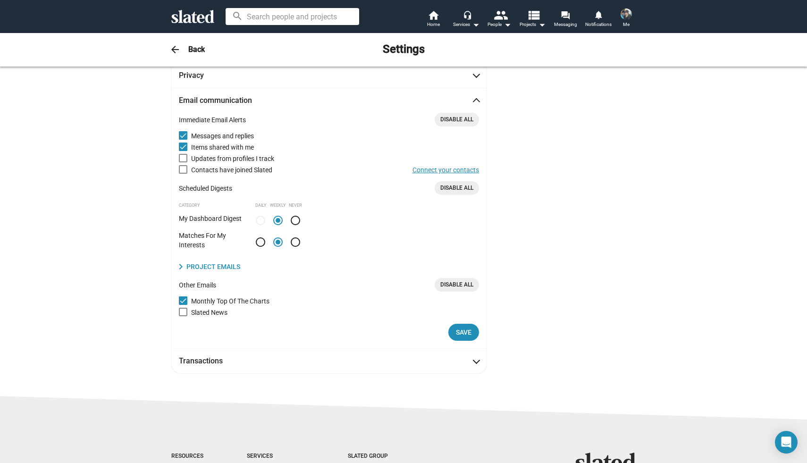
scroll to position [71, 0]
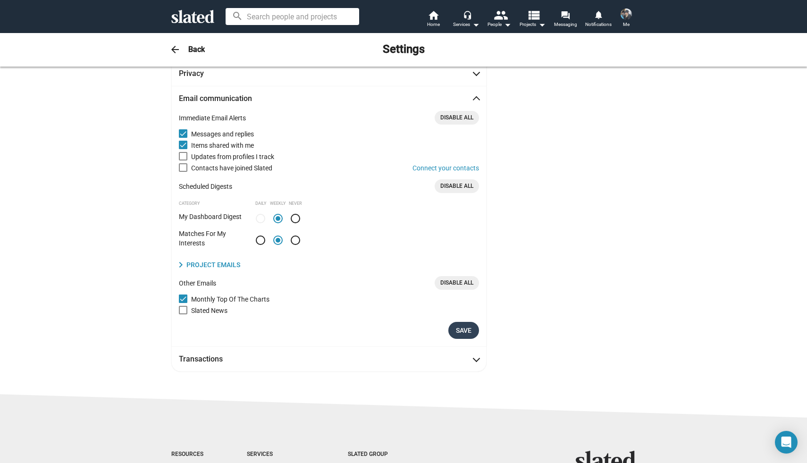
click at [467, 331] on span "Save" at bounding box center [464, 330] width 16 height 17
click at [474, 98] on span at bounding box center [476, 99] width 5 height 9
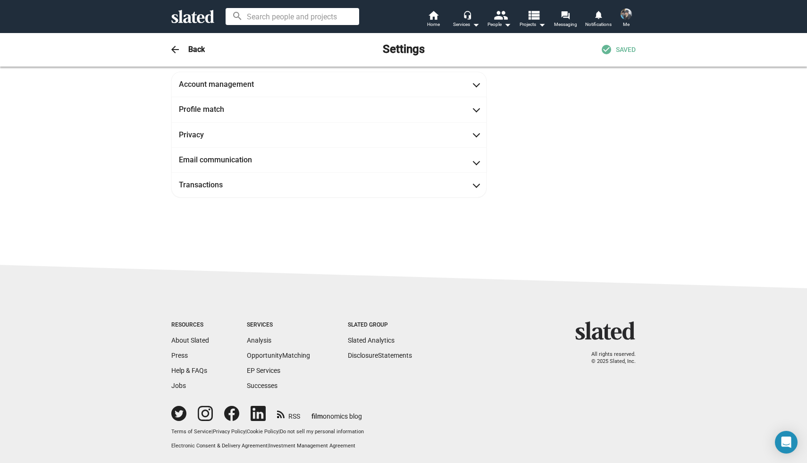
scroll to position [11, 0]
click at [474, 159] on span at bounding box center [476, 158] width 5 height 9
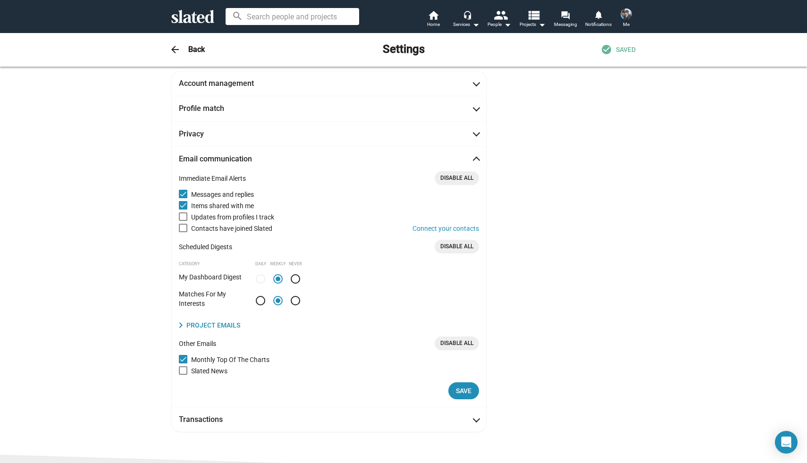
scroll to position [71, 0]
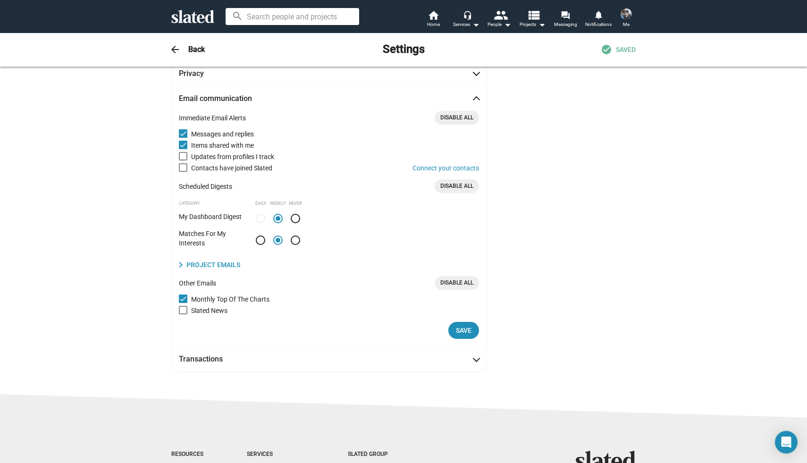
click at [476, 99] on span at bounding box center [476, 99] width 5 height 9
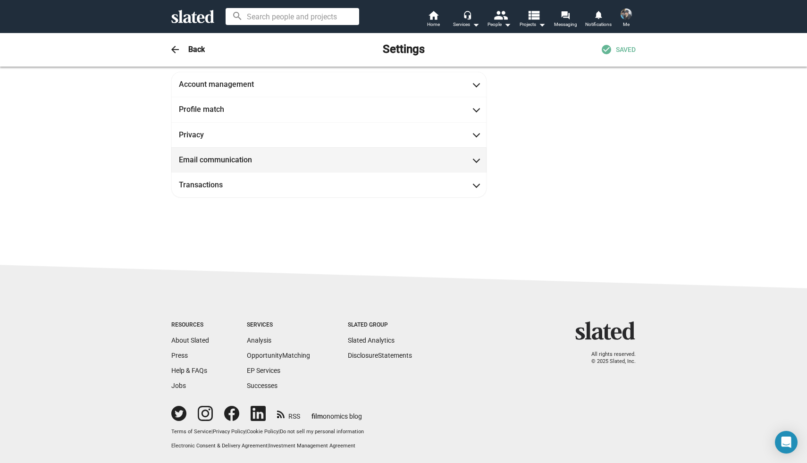
scroll to position [11, 0]
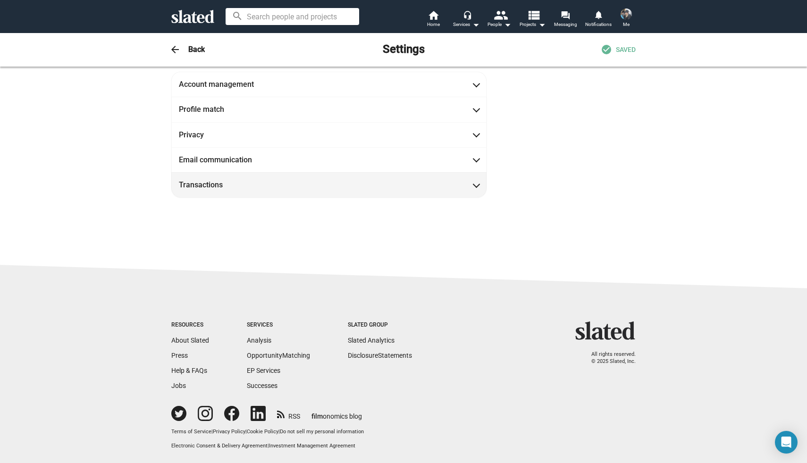
click at [474, 185] on span at bounding box center [476, 183] width 5 height 9
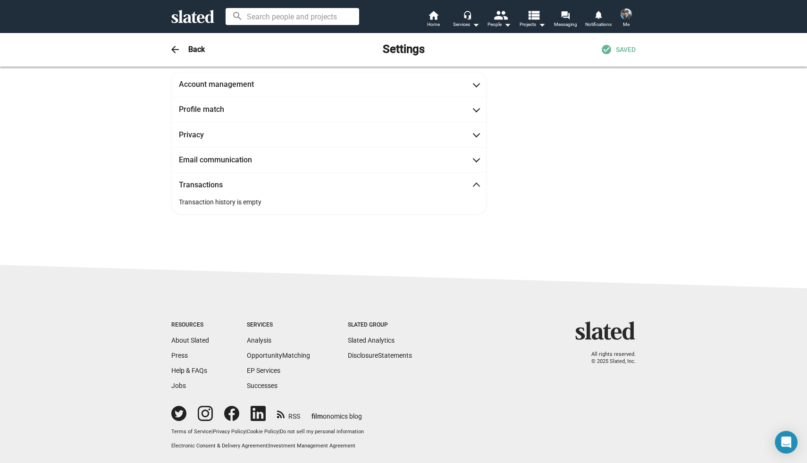
click at [474, 185] on span at bounding box center [476, 186] width 5 height 9
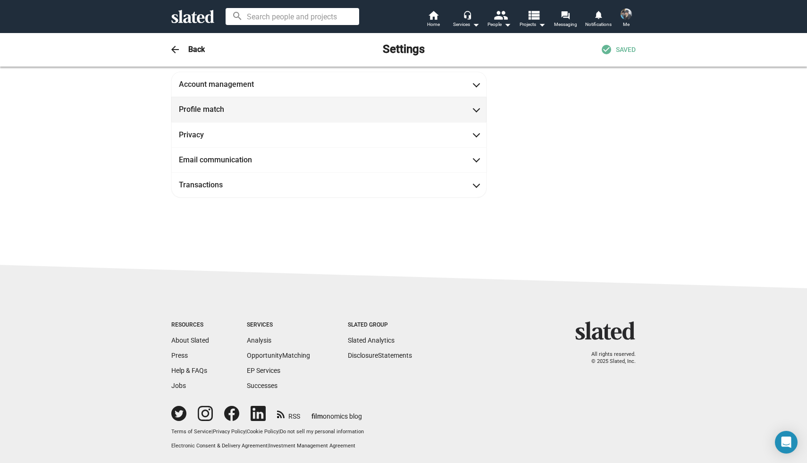
click at [474, 108] on span at bounding box center [476, 108] width 5 height 9
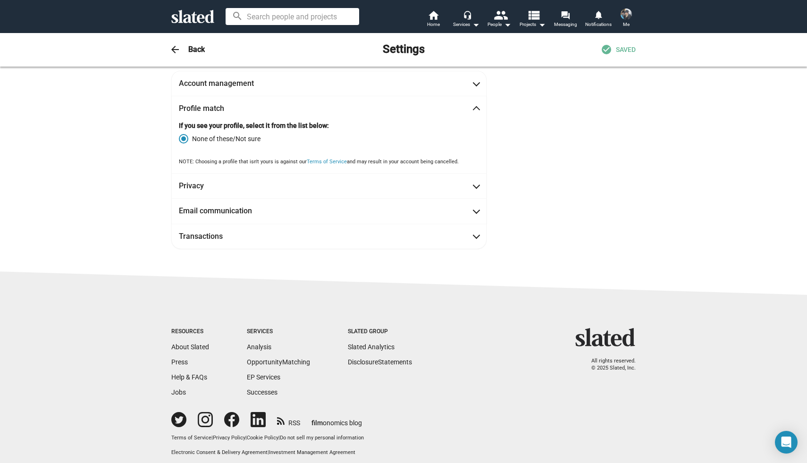
click at [473, 108] on span "Profile match" at bounding box center [329, 108] width 300 height 10
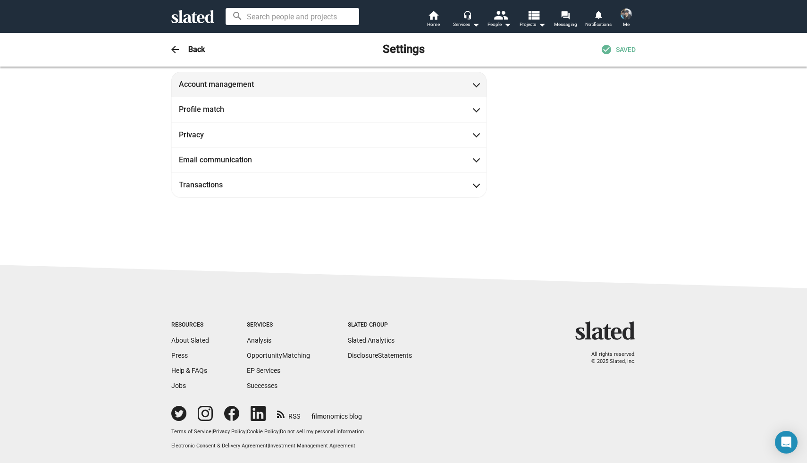
click at [475, 86] on span at bounding box center [476, 83] width 5 height 9
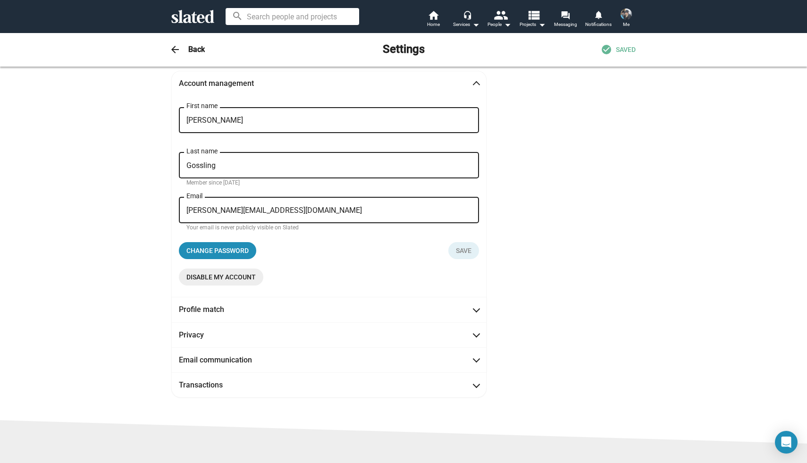
click at [475, 86] on span at bounding box center [476, 84] width 5 height 9
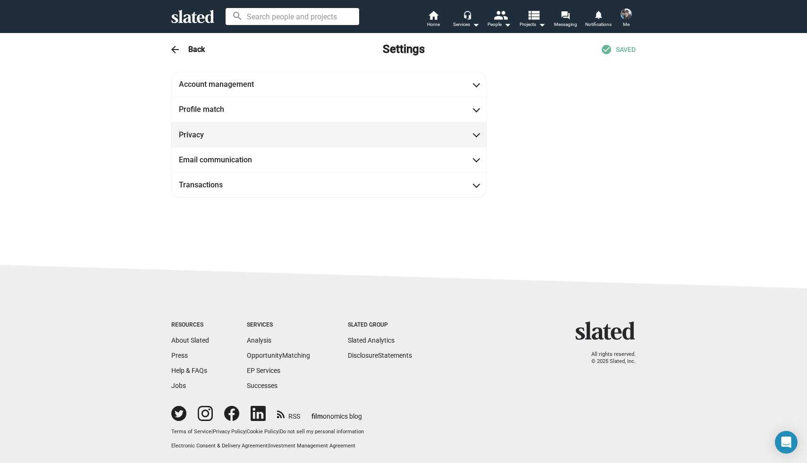
scroll to position [0, 0]
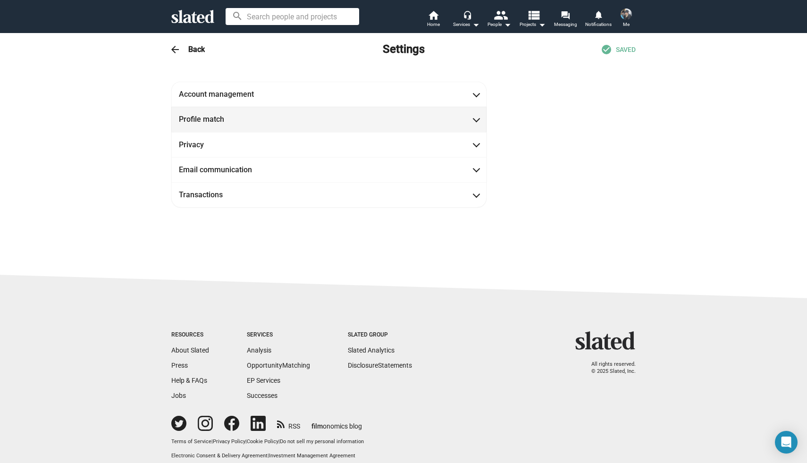
click at [411, 123] on span "Profile match" at bounding box center [329, 119] width 300 height 10
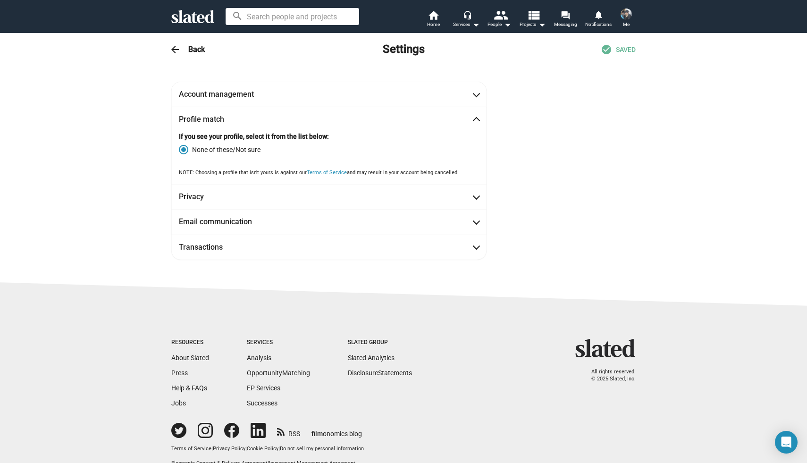
click at [627, 16] on img at bounding box center [626, 13] width 11 height 11
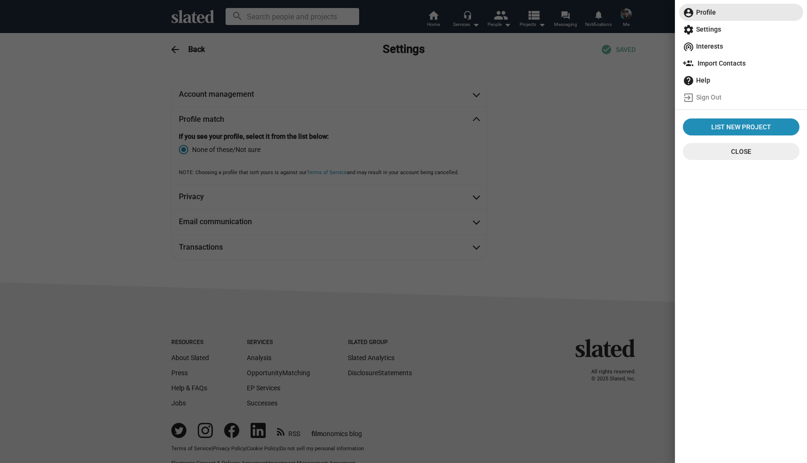
click at [710, 10] on span "account_circle Profile" at bounding box center [741, 12] width 117 height 17
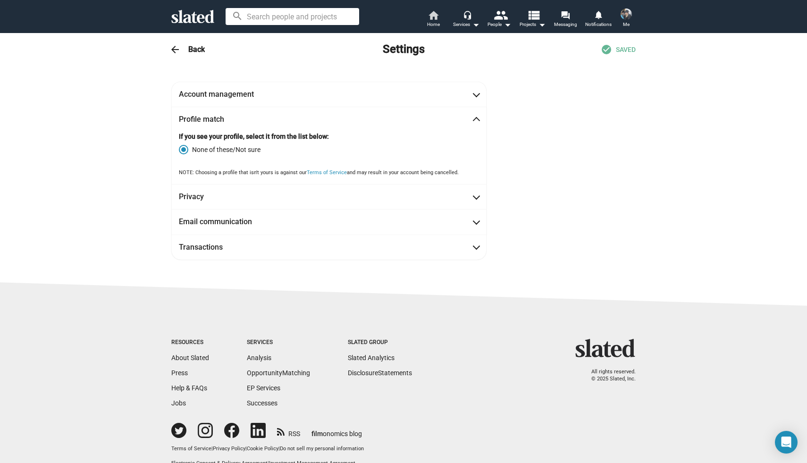
click at [435, 18] on mat-icon "home" at bounding box center [433, 14] width 11 height 11
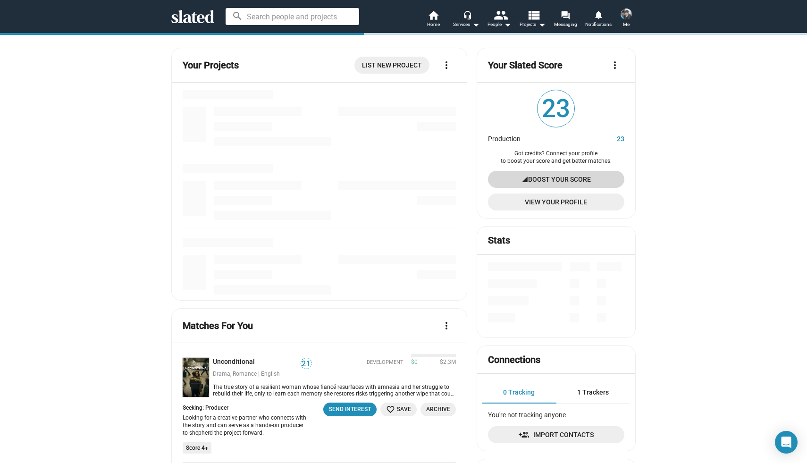
click at [557, 178] on span "Boost Your Score" at bounding box center [559, 179] width 63 height 17
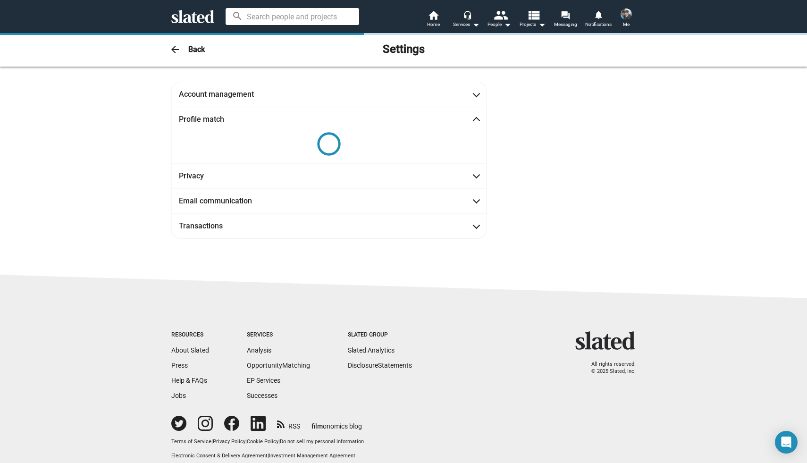
scroll to position [11, 0]
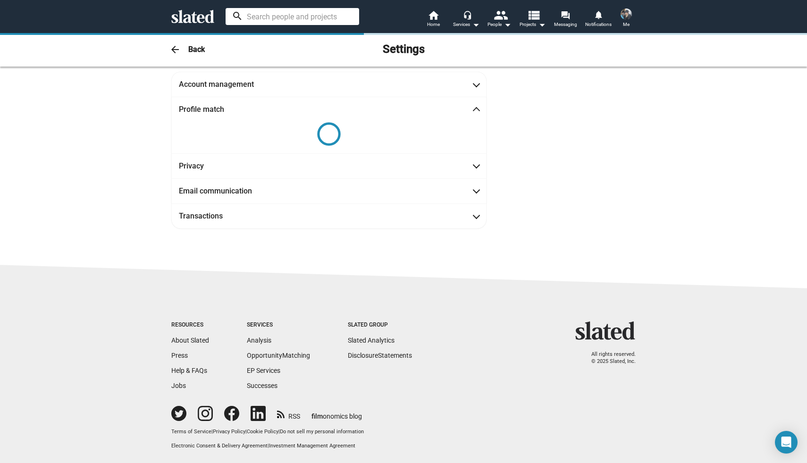
click at [333, 16] on input at bounding box center [293, 16] width 134 height 17
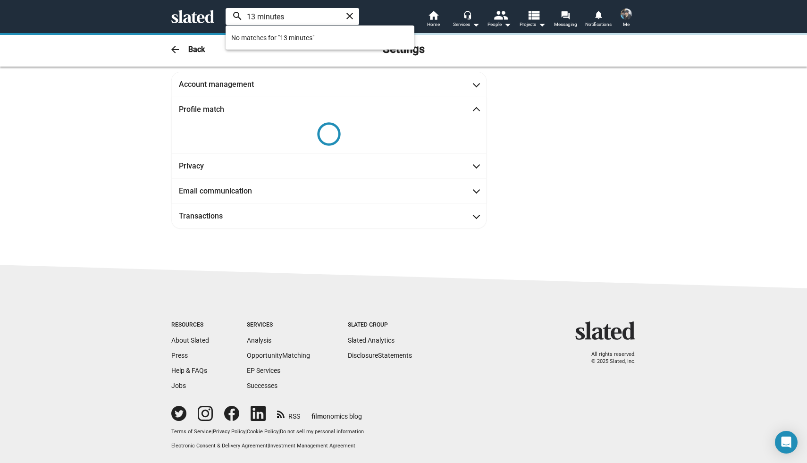
type input "13 minutes"
click at [347, 16] on mat-icon "close" at bounding box center [349, 15] width 11 height 11
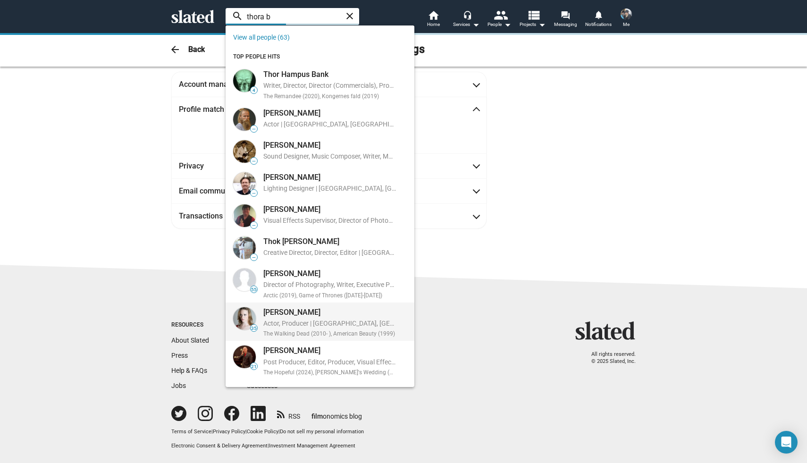
type input "thora b"
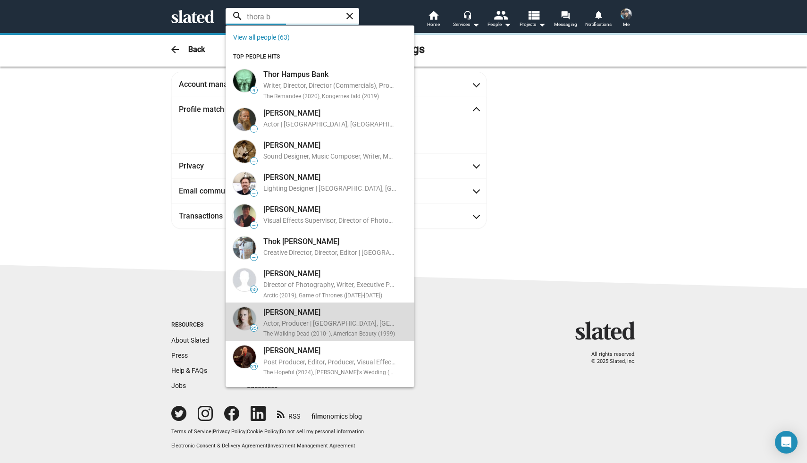
click at [297, 328] on div "Actor, Producer | Los Angeles, CA, US" at bounding box center [329, 324] width 133 height 10
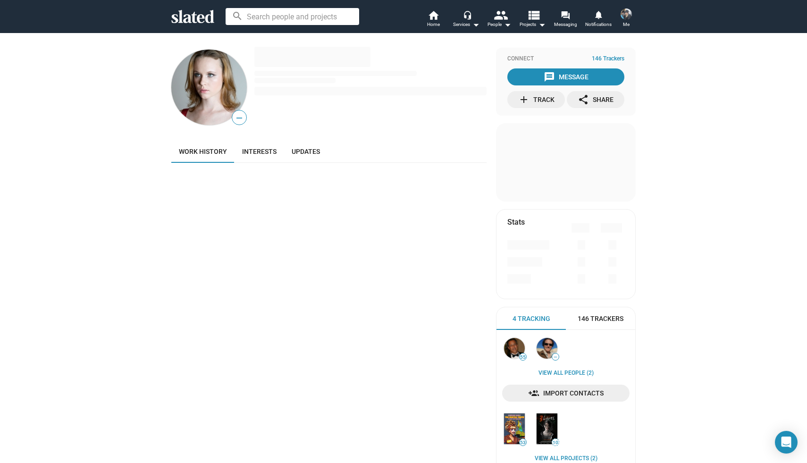
click at [204, 153] on span "Work history" at bounding box center [203, 152] width 48 height 8
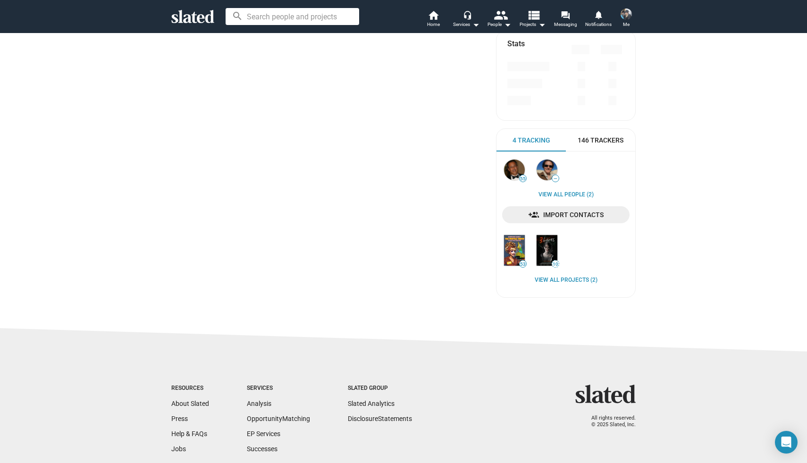
scroll to position [175, 0]
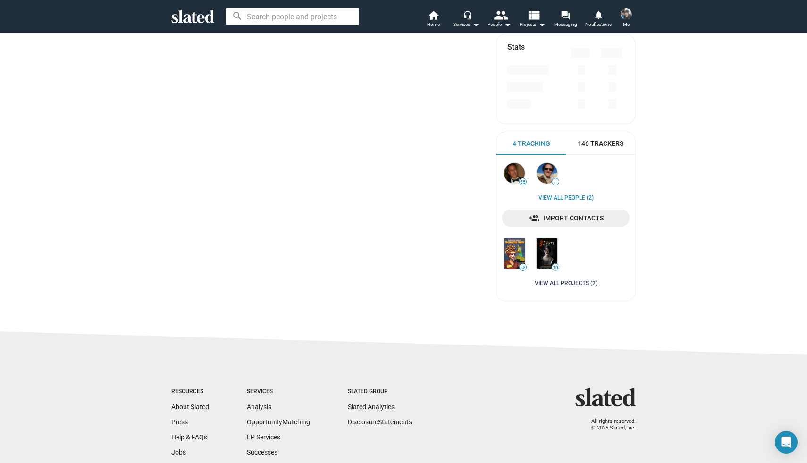
click at [569, 283] on link "View all Projects (2)" at bounding box center [566, 284] width 63 height 8
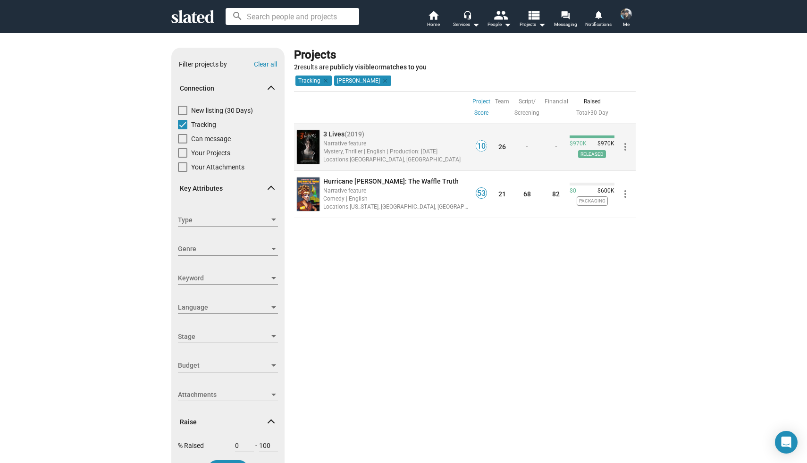
click at [337, 133] on span "3 Lives" at bounding box center [333, 134] width 21 height 8
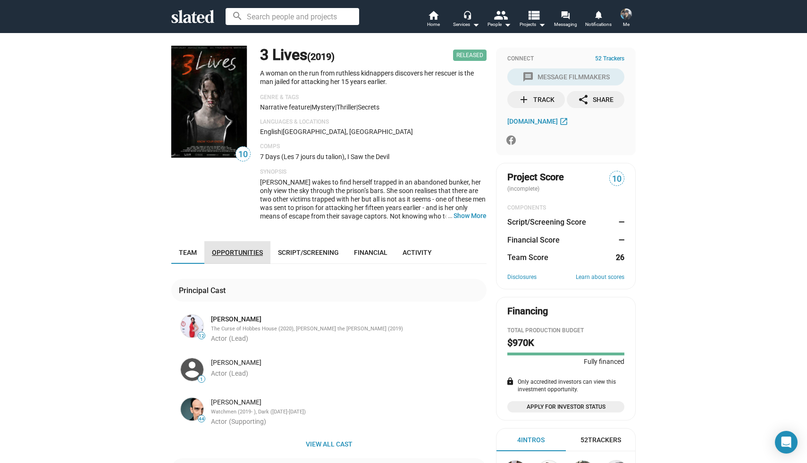
click at [241, 260] on link "Opportunities" at bounding box center [237, 252] width 66 height 23
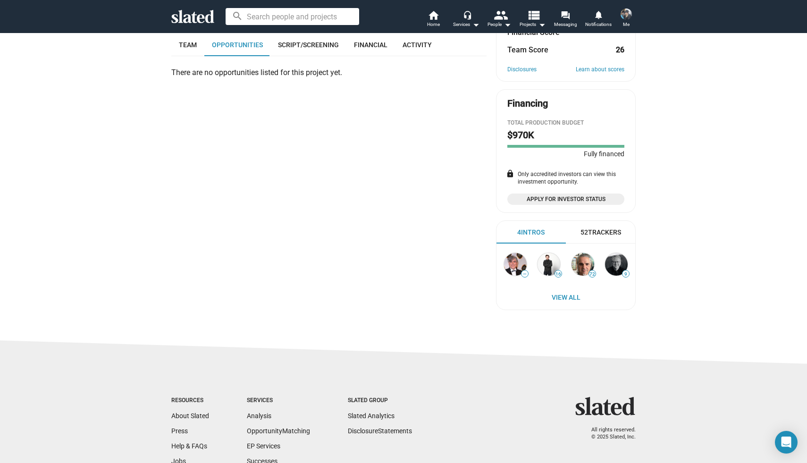
scroll to position [209, 0]
click at [189, 41] on span "Team" at bounding box center [188, 44] width 18 height 8
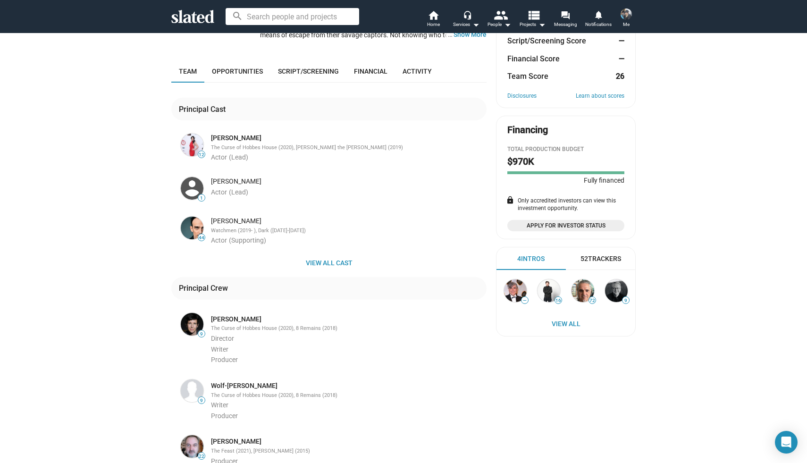
scroll to position [174, 0]
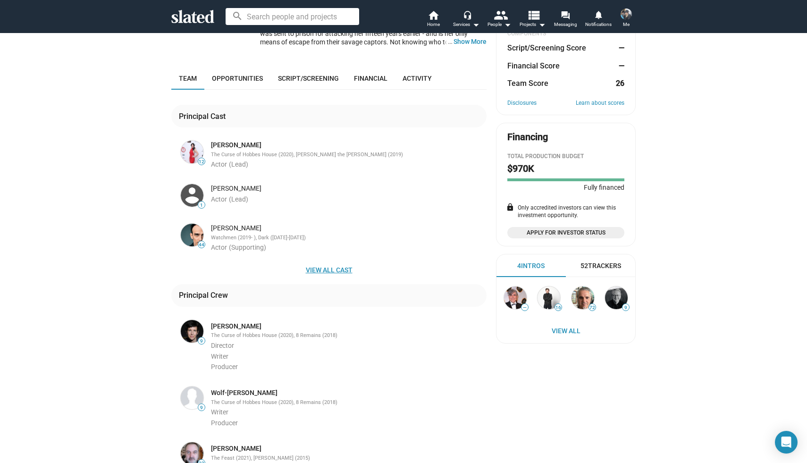
click at [322, 272] on span "View all cast" at bounding box center [329, 269] width 300 height 17
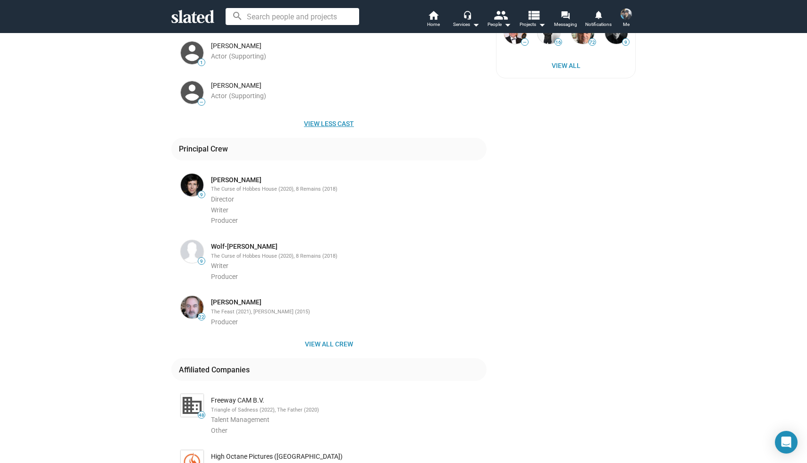
scroll to position [453, 0]
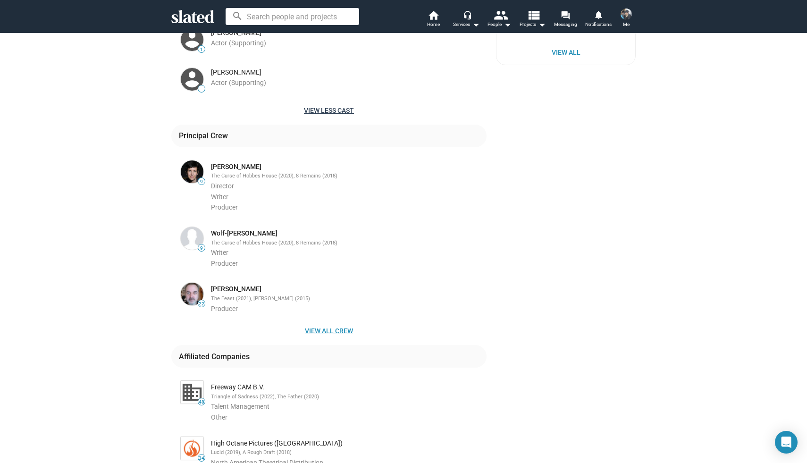
click at [328, 329] on span "View all crew" at bounding box center [329, 330] width 300 height 17
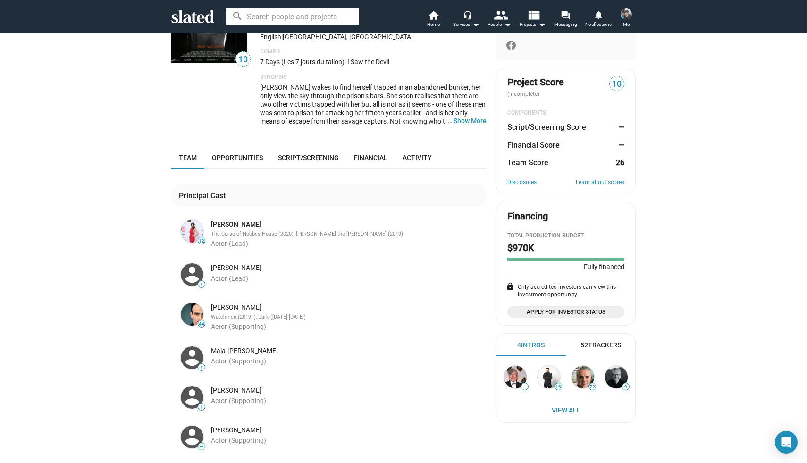
scroll to position [83, 0]
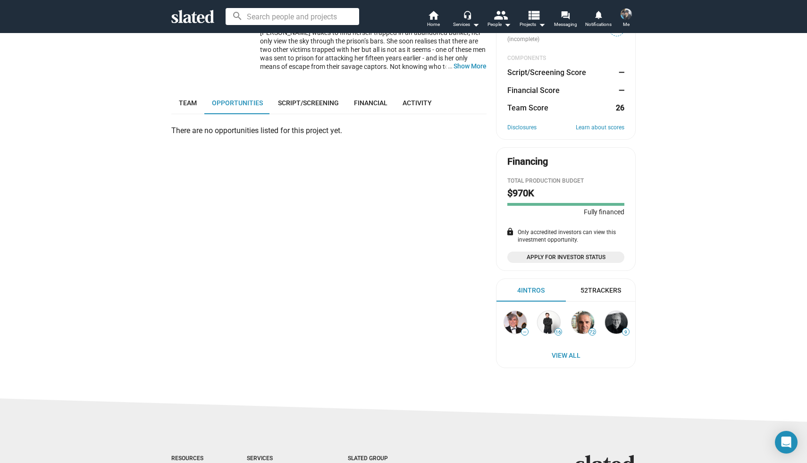
scroll to position [209, 0]
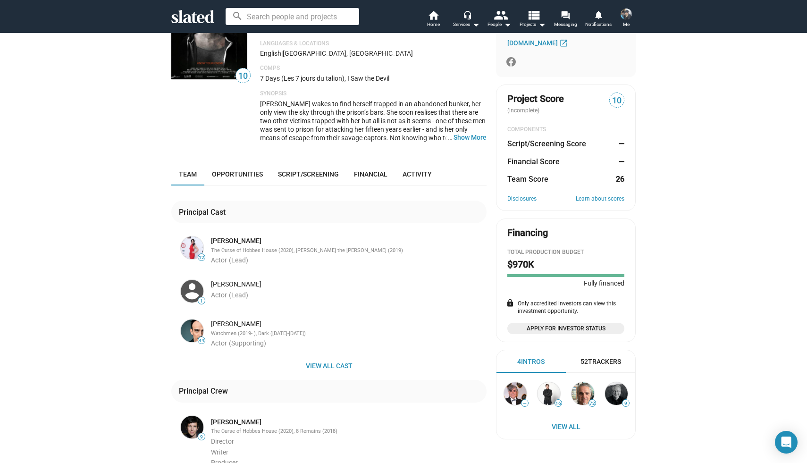
scroll to position [122, 0]
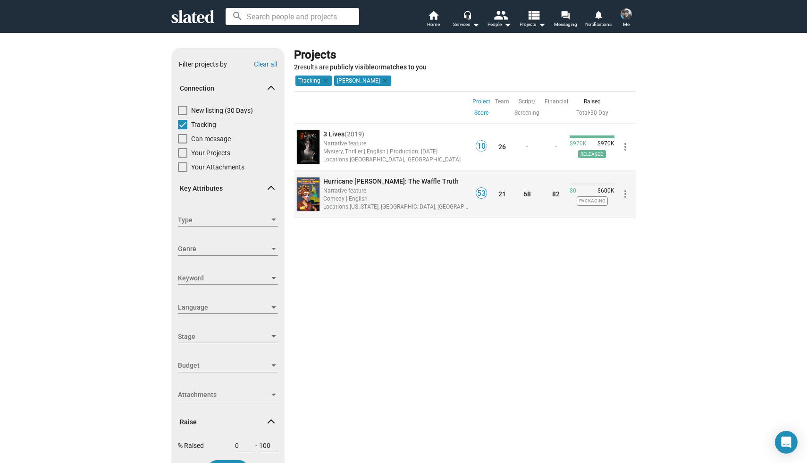
click at [355, 180] on span "Hurricane Bianca: The Waffle Truth" at bounding box center [390, 181] width 135 height 8
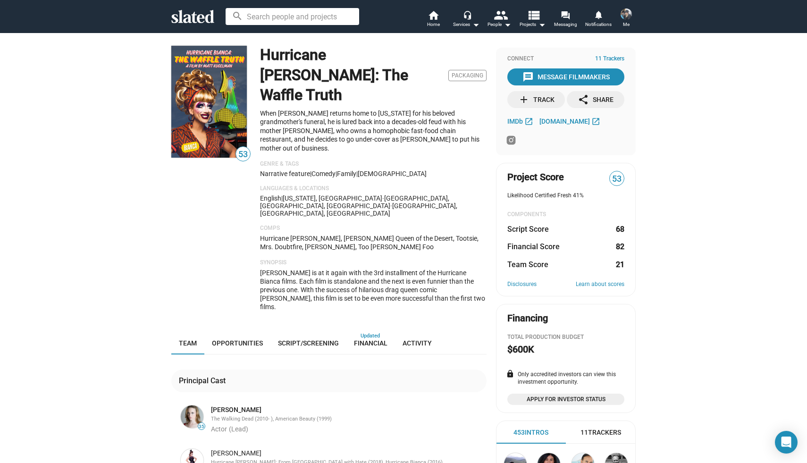
scroll to position [9, 0]
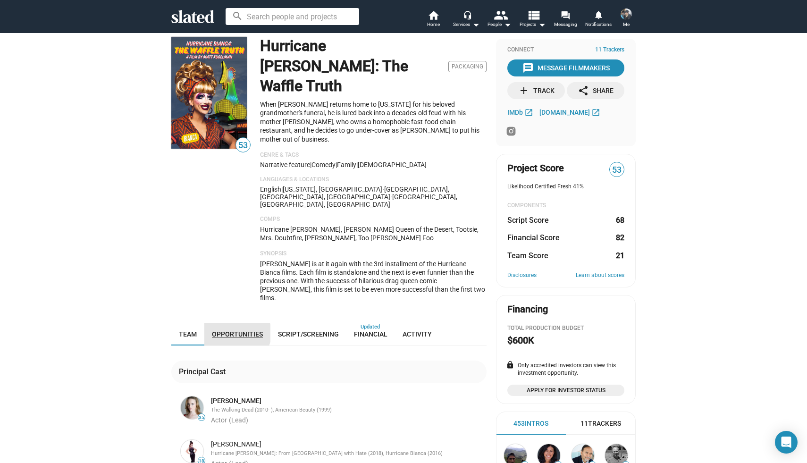
click at [236, 330] on span "Opportunities" at bounding box center [237, 334] width 51 height 8
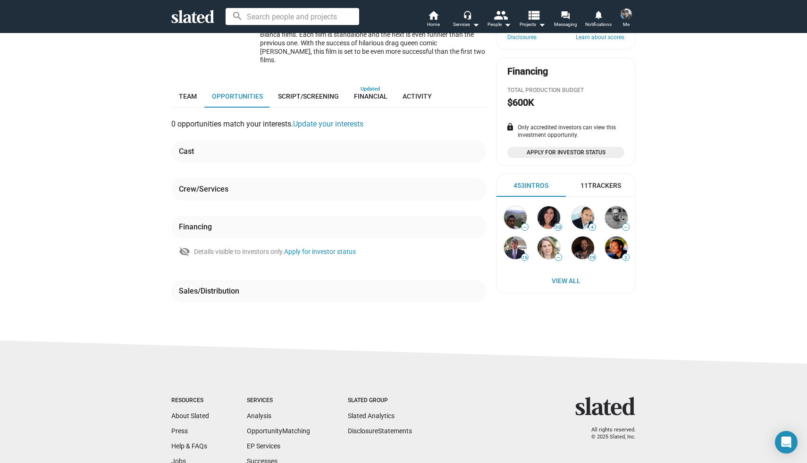
scroll to position [256, 0]
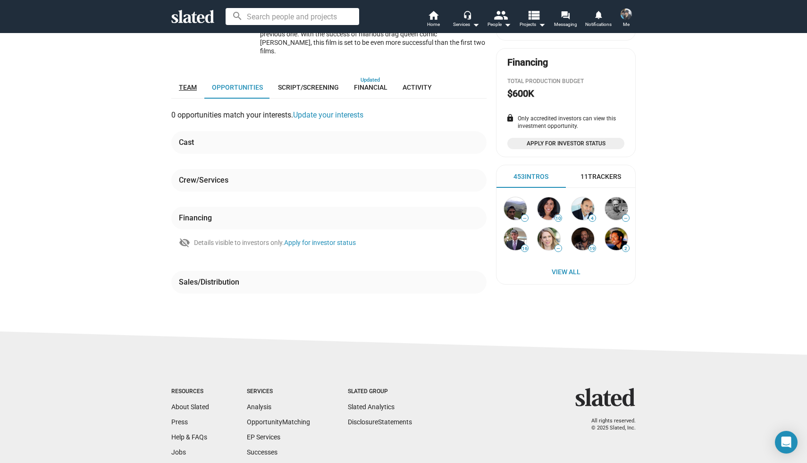
click at [192, 84] on span "Team" at bounding box center [188, 88] width 18 height 8
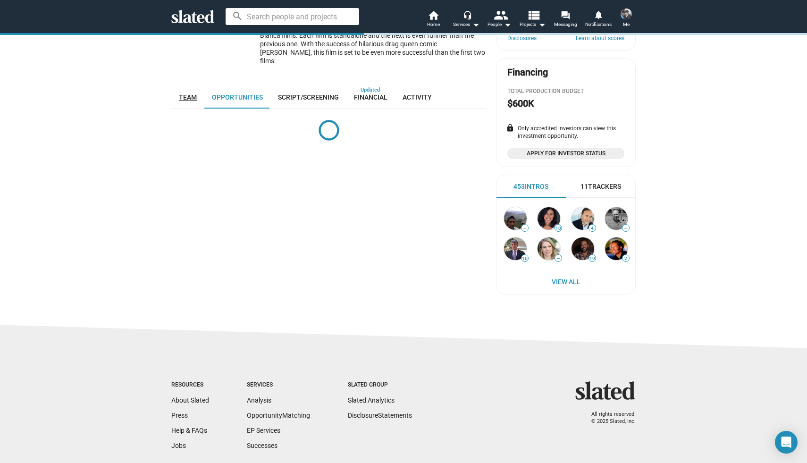
scroll to position [256, 0]
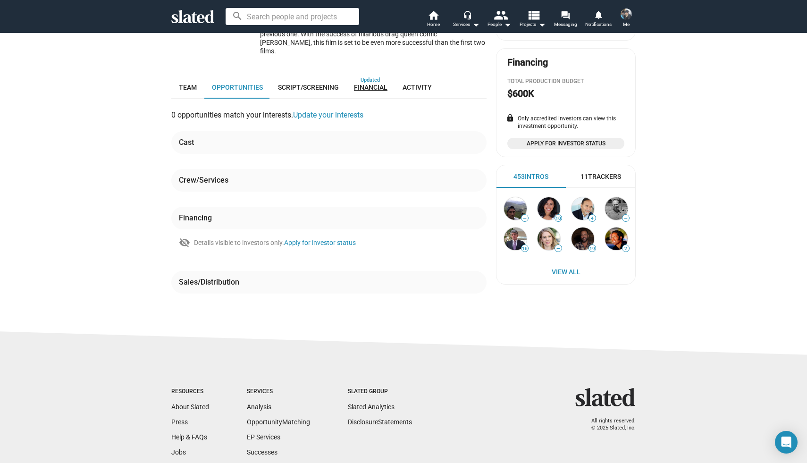
click at [374, 84] on span "Financial" at bounding box center [371, 88] width 34 height 8
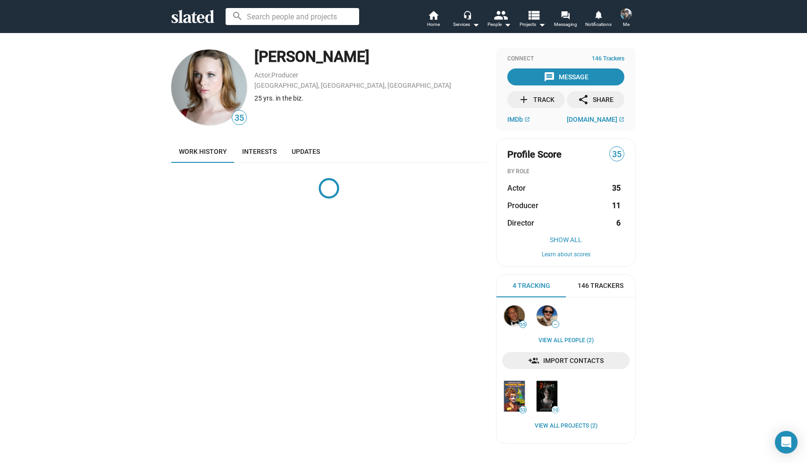
click at [274, 17] on input at bounding box center [293, 16] width 134 height 17
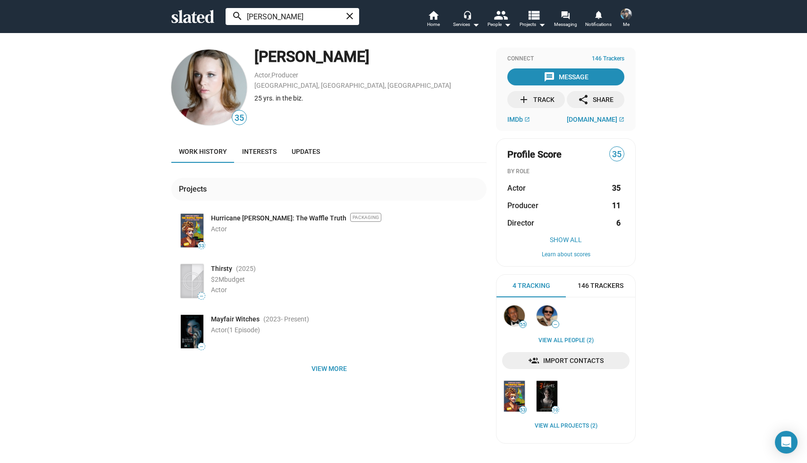
type input "peter facinelli"
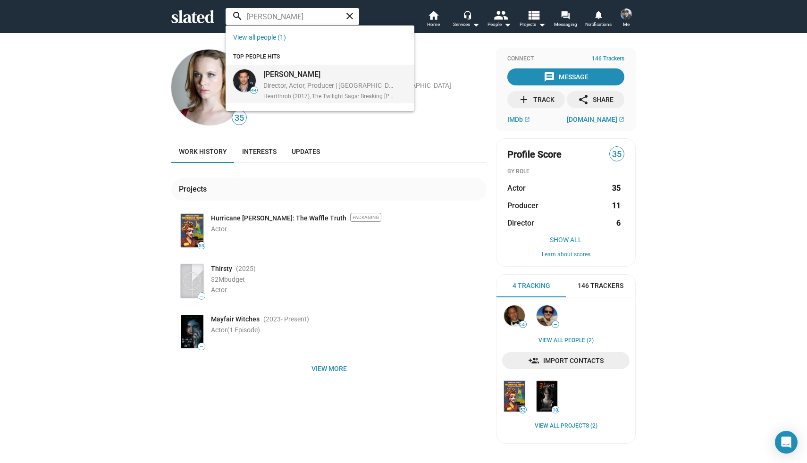
click at [282, 74] on div "Peter Facinelli" at bounding box center [329, 74] width 133 height 10
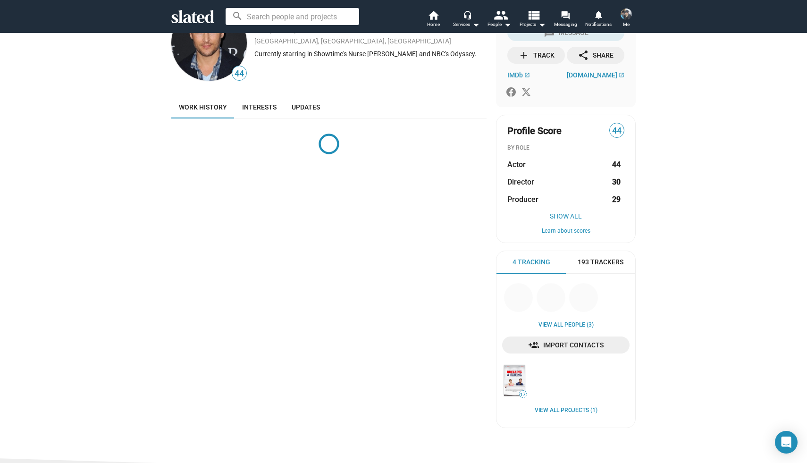
scroll to position [73, 0]
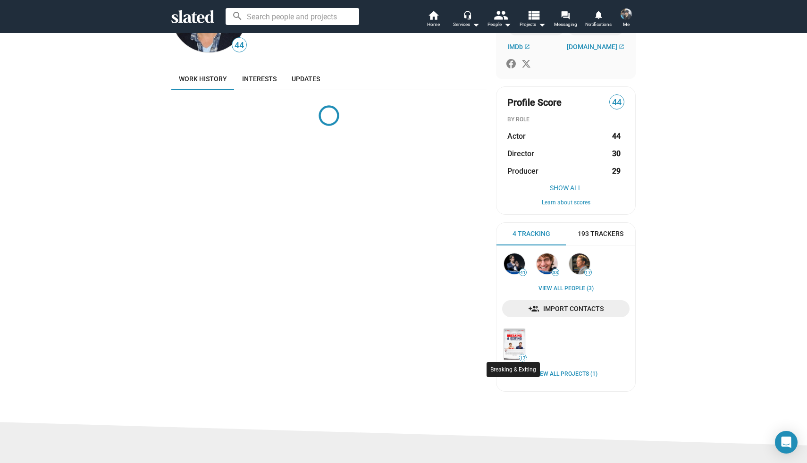
click at [512, 342] on img at bounding box center [514, 344] width 21 height 31
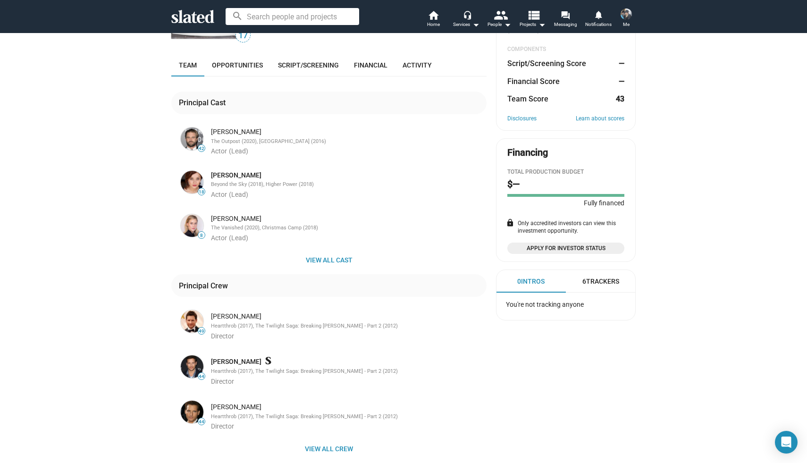
scroll to position [6, 0]
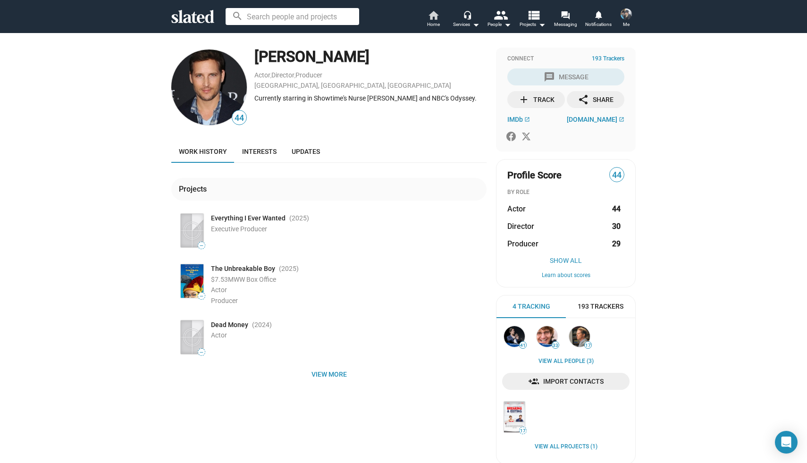
click at [432, 19] on span "Home" at bounding box center [433, 24] width 13 height 11
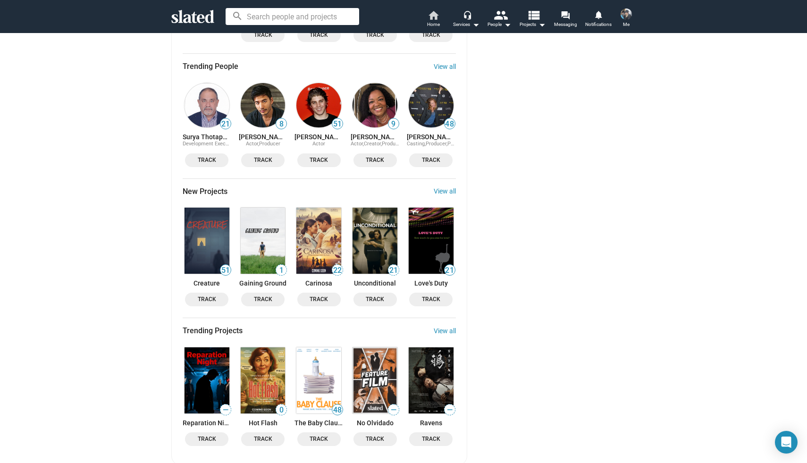
scroll to position [874, 0]
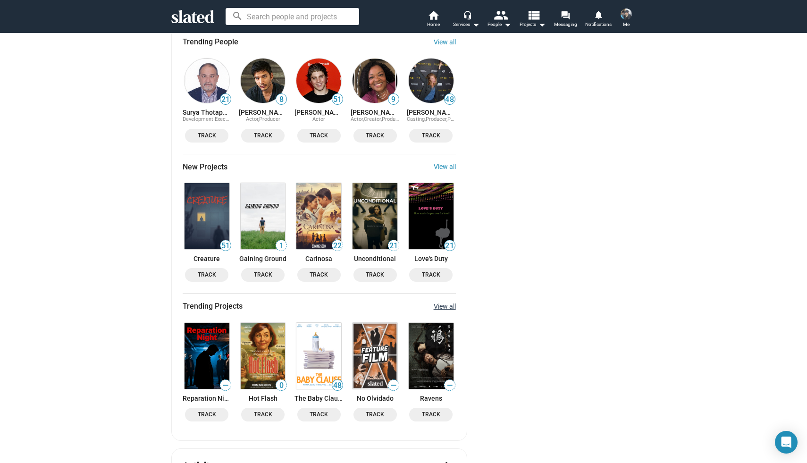
click at [442, 302] on link "View all" at bounding box center [445, 306] width 22 height 8
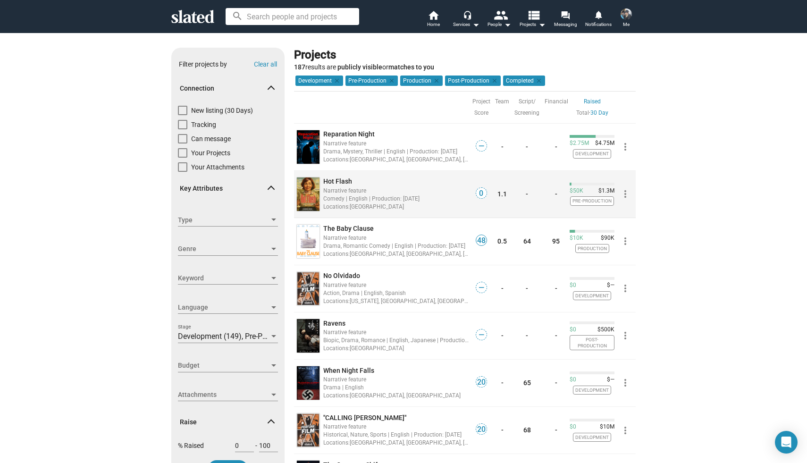
click at [339, 179] on span "Hot Flash" at bounding box center [337, 181] width 29 height 8
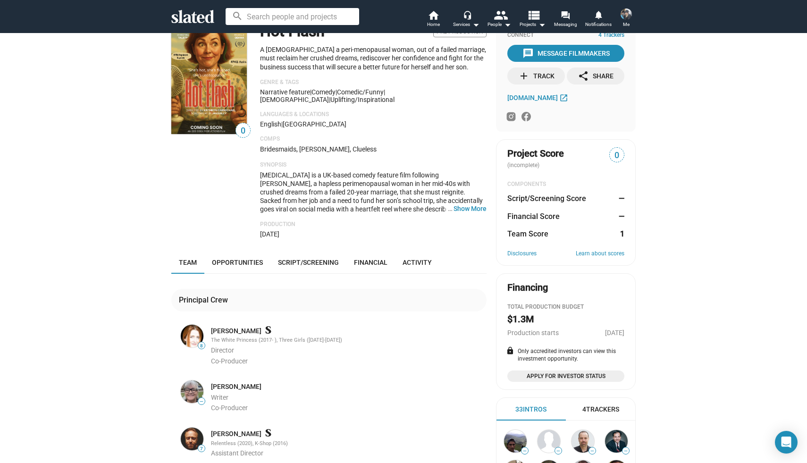
scroll to position [25, 0]
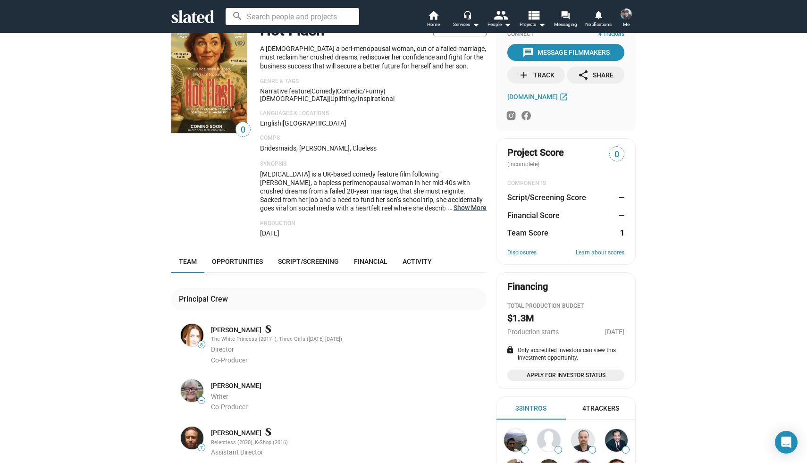
click at [477, 203] on button "… Show More" at bounding box center [470, 207] width 33 height 8
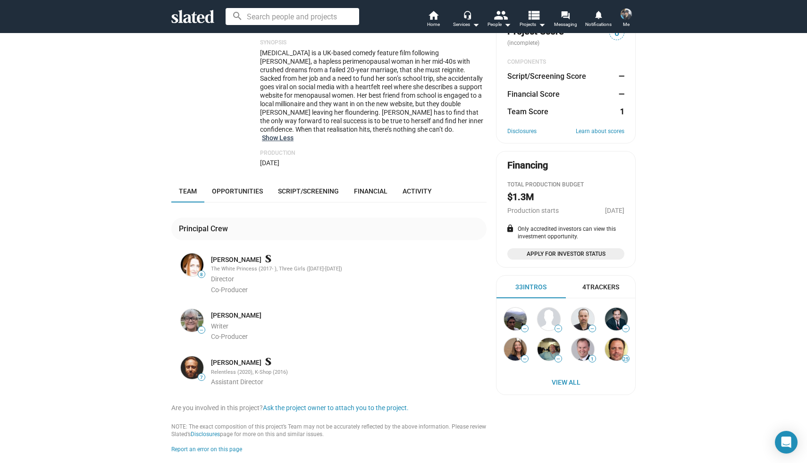
scroll to position [147, 0]
click at [223, 179] on link "Opportunities" at bounding box center [237, 190] width 66 height 23
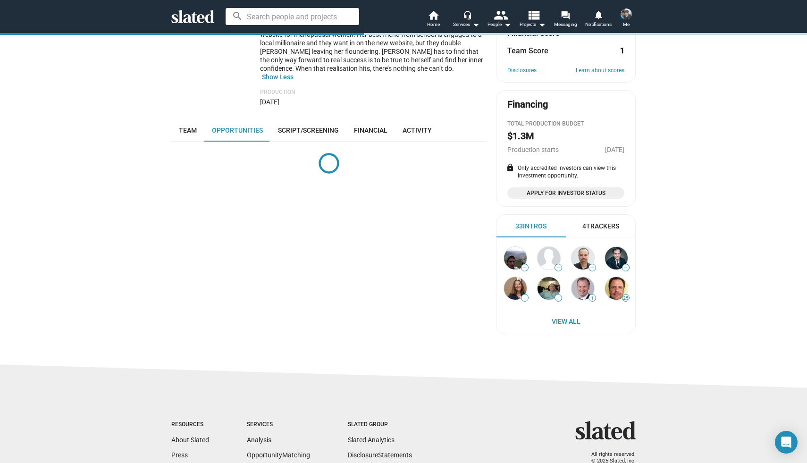
scroll to position [277, 0]
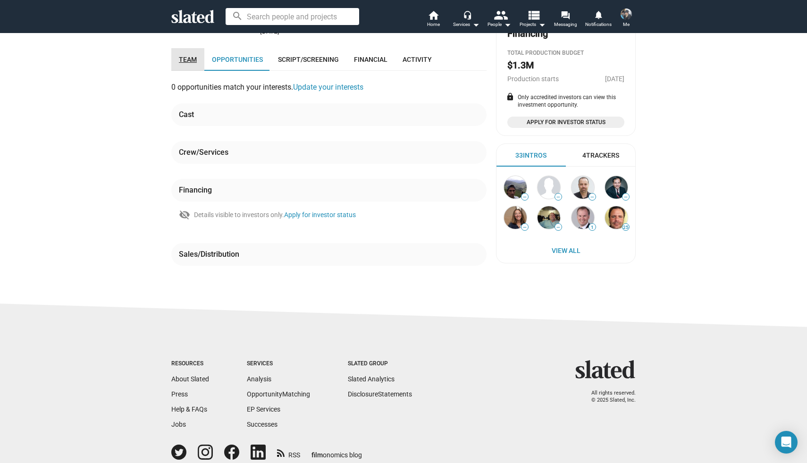
click at [194, 56] on span "Team" at bounding box center [188, 60] width 18 height 8
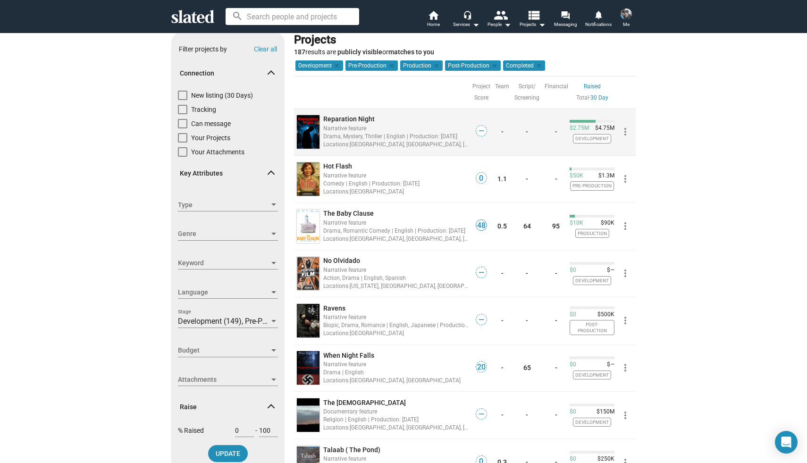
scroll to position [16, 0]
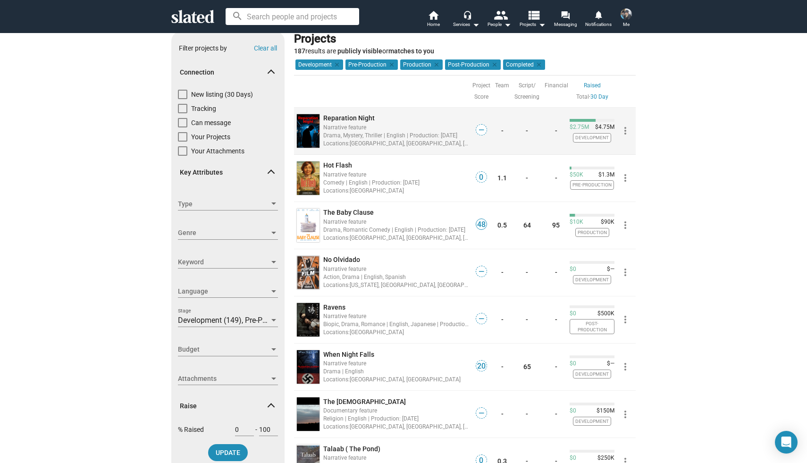
click at [343, 118] on span "Reparation Night" at bounding box center [348, 118] width 51 height 8
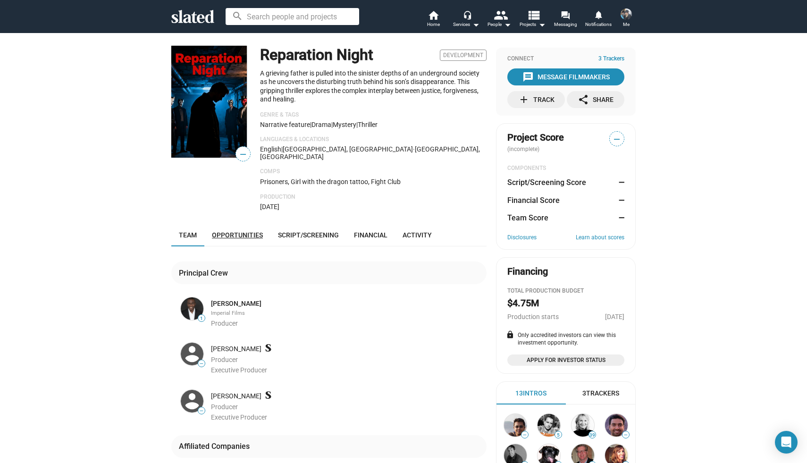
click at [248, 231] on span "Opportunities" at bounding box center [237, 235] width 51 height 8
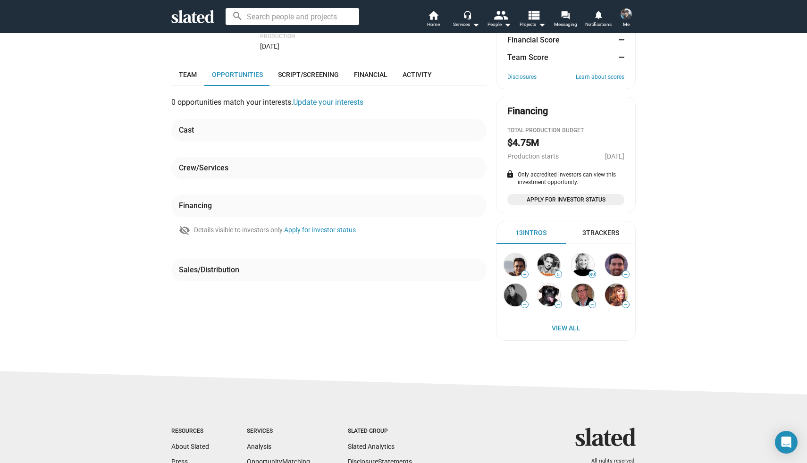
scroll to position [185, 0]
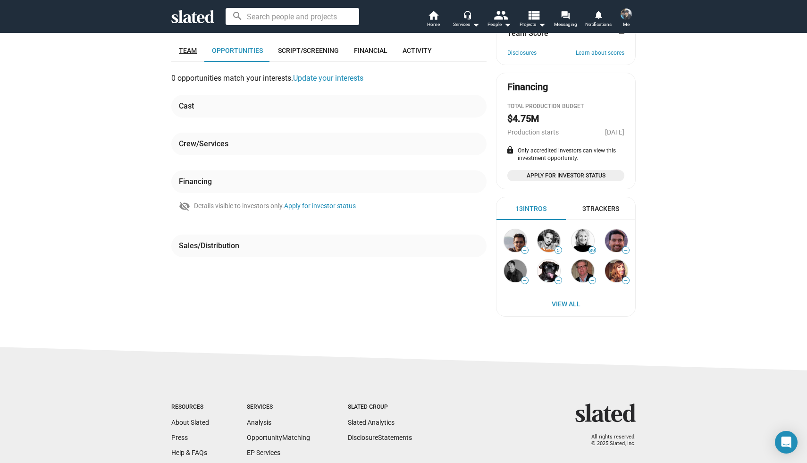
click at [190, 47] on span "Team" at bounding box center [188, 51] width 18 height 8
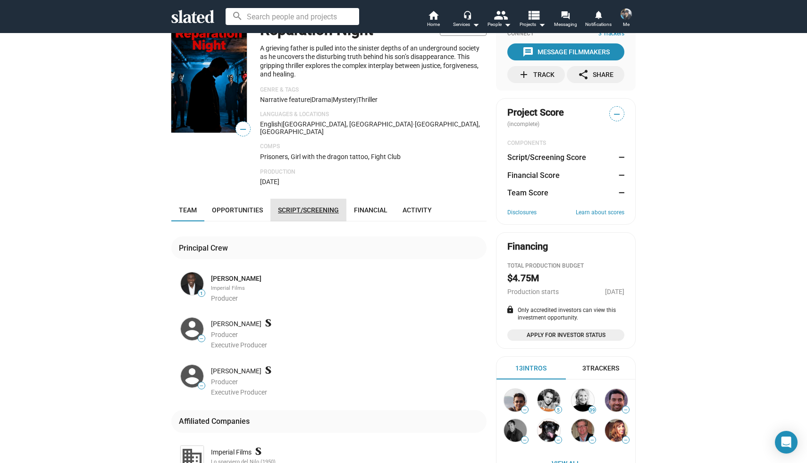
click at [296, 207] on span "Script/Screening" at bounding box center [308, 210] width 61 height 8
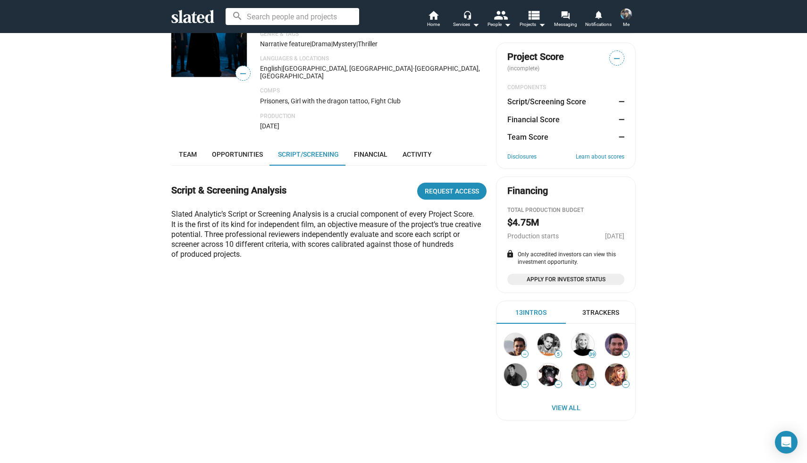
scroll to position [79, 0]
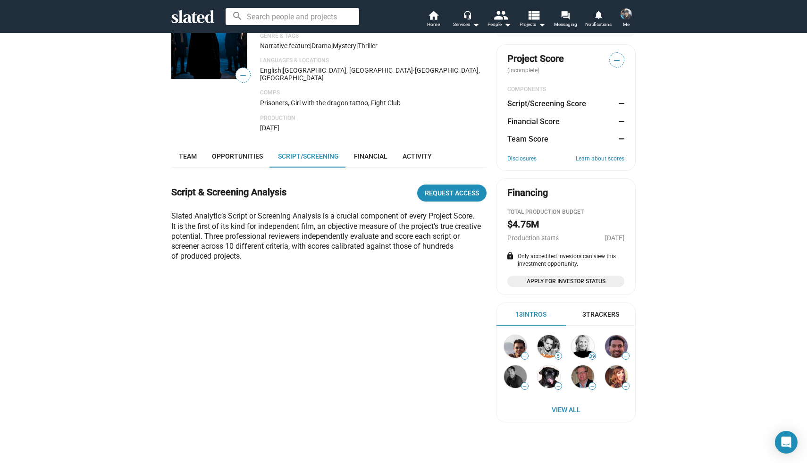
click at [609, 315] on div "3 Trackers" at bounding box center [600, 314] width 37 height 9
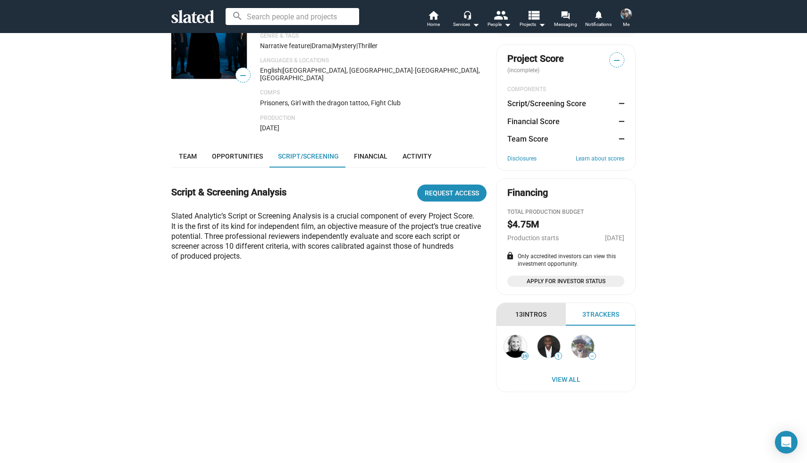
click at [536, 312] on div "13 Intros" at bounding box center [530, 314] width 31 height 9
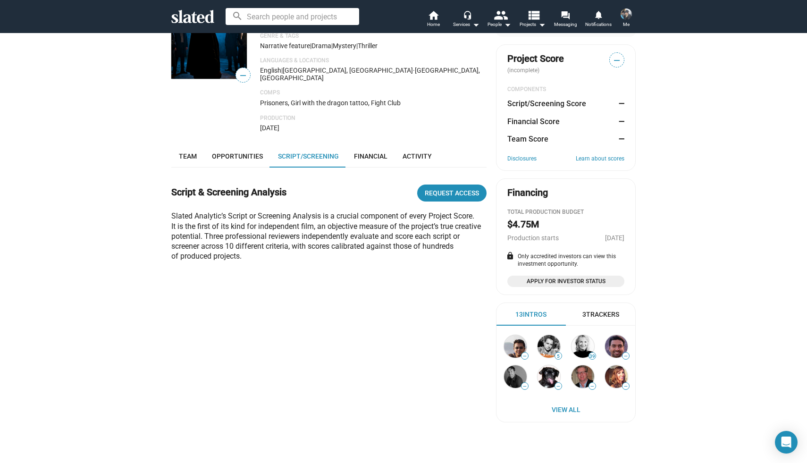
scroll to position [0, 0]
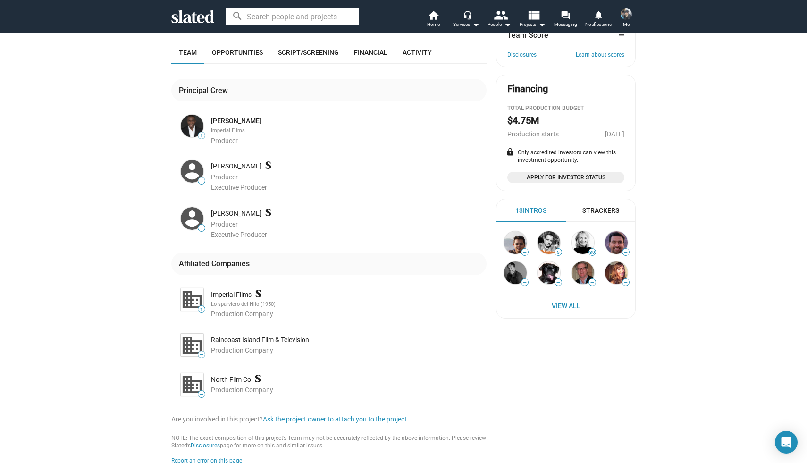
scroll to position [185, 0]
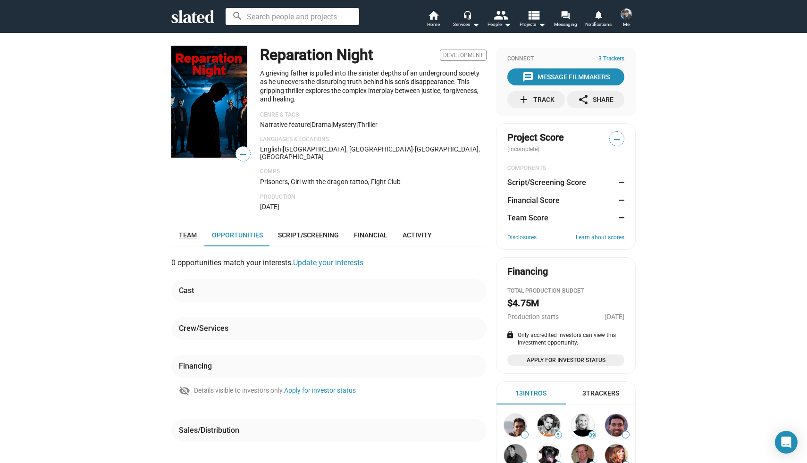
click at [188, 231] on span "Team" at bounding box center [188, 235] width 18 height 8
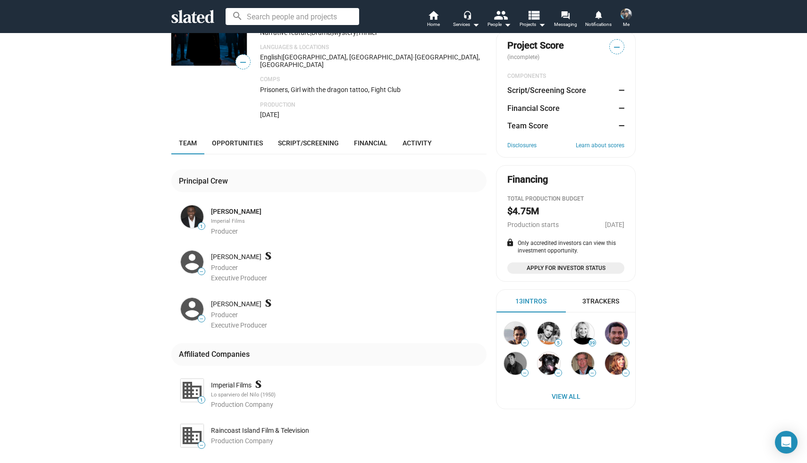
scroll to position [185, 0]
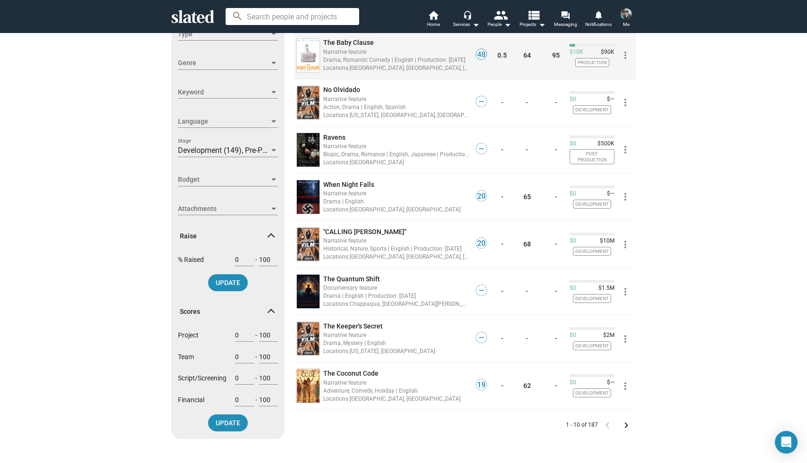
scroll to position [188, 0]
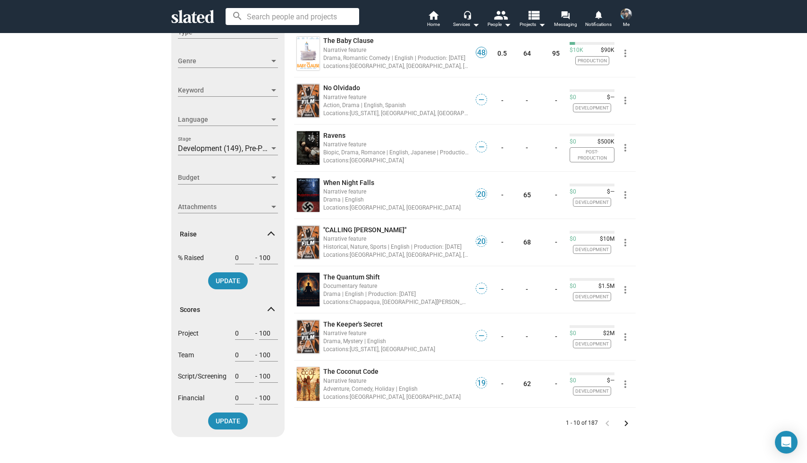
click at [223, 210] on span "Attachments" at bounding box center [224, 207] width 92 height 10
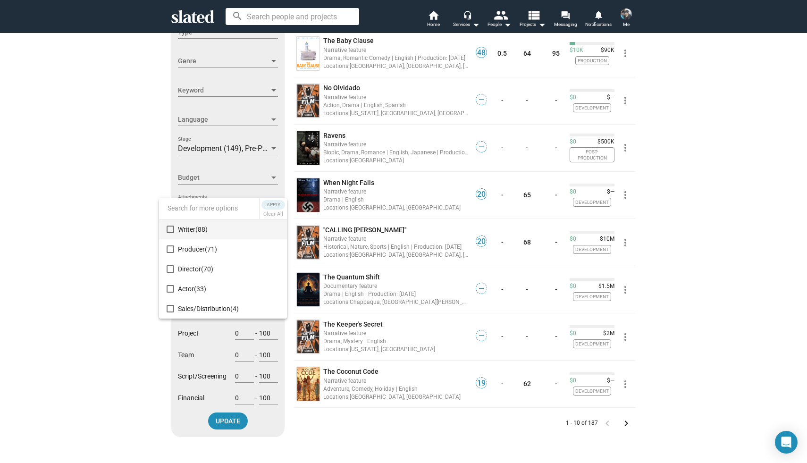
click at [221, 202] on input at bounding box center [209, 208] width 100 height 22
click at [131, 204] on div at bounding box center [403, 231] width 807 height 463
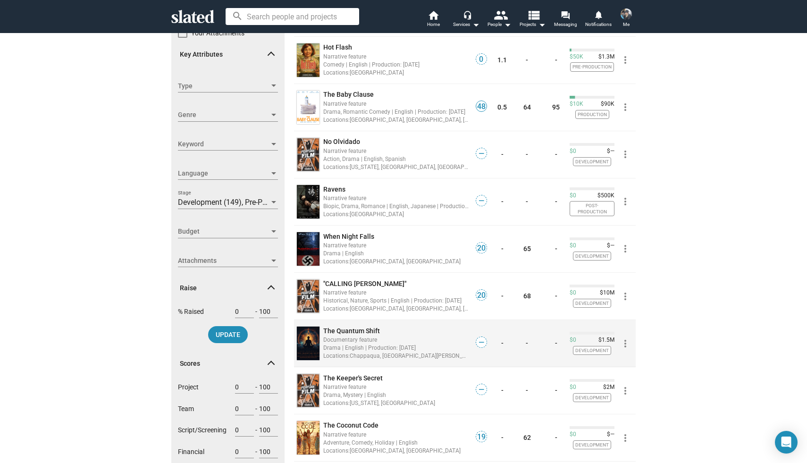
scroll to position [0, 0]
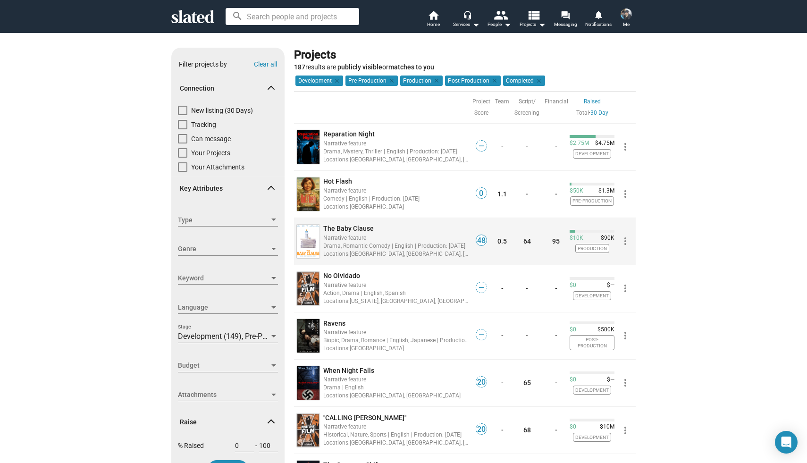
click at [331, 229] on span "The Baby Clause" at bounding box center [348, 229] width 50 height 8
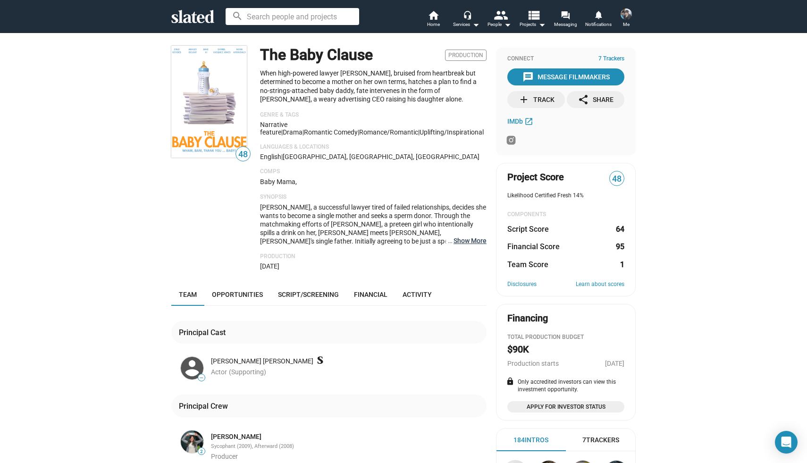
click at [462, 241] on button "… Show More" at bounding box center [470, 240] width 33 height 8
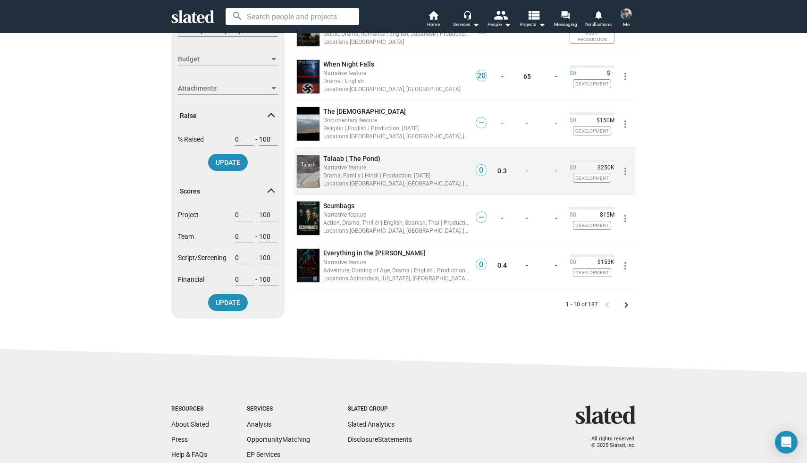
scroll to position [311, 0]
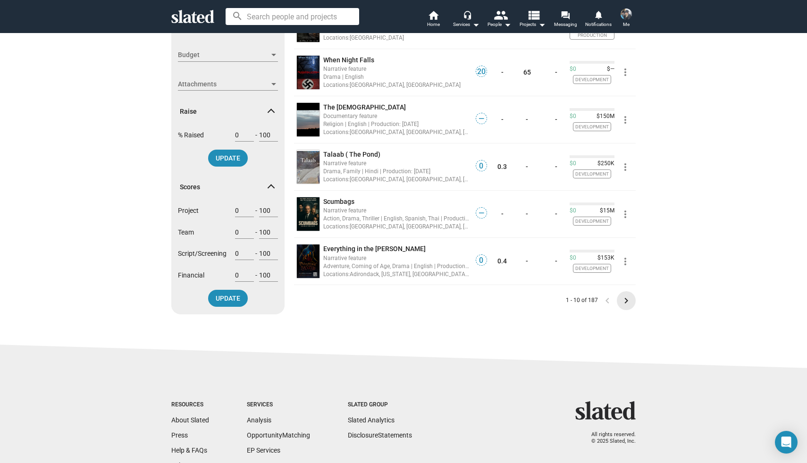
click at [626, 299] on mat-icon "keyboard_arrow_right" at bounding box center [626, 300] width 11 height 11
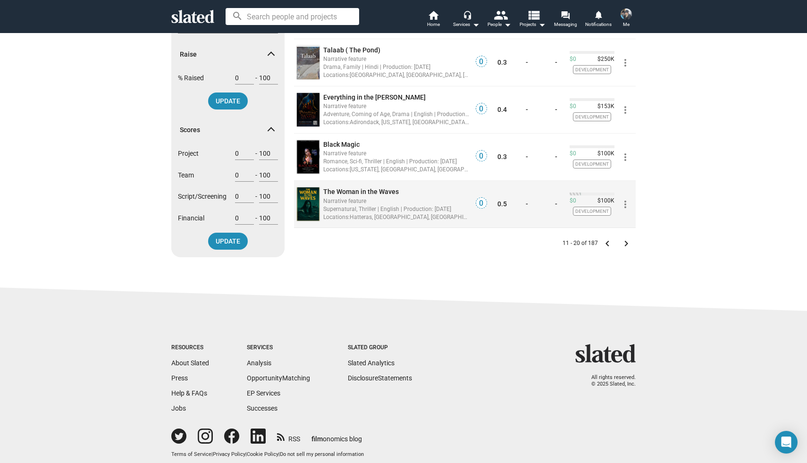
scroll to position [370, 0]
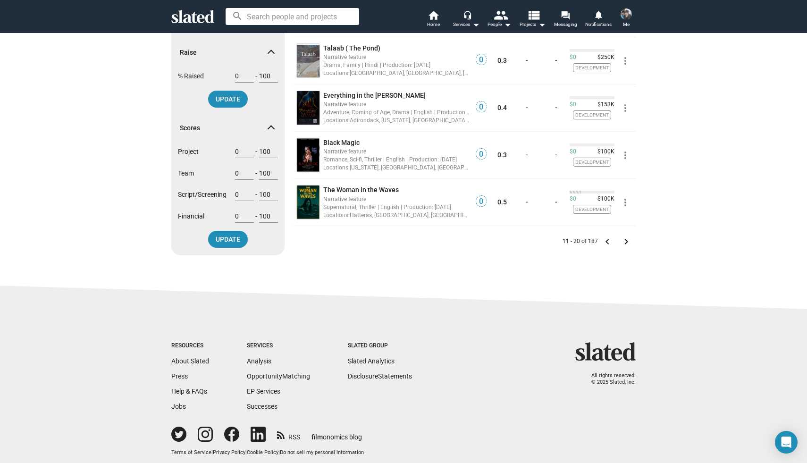
click at [628, 239] on mat-icon "keyboard_arrow_right" at bounding box center [626, 241] width 11 height 11
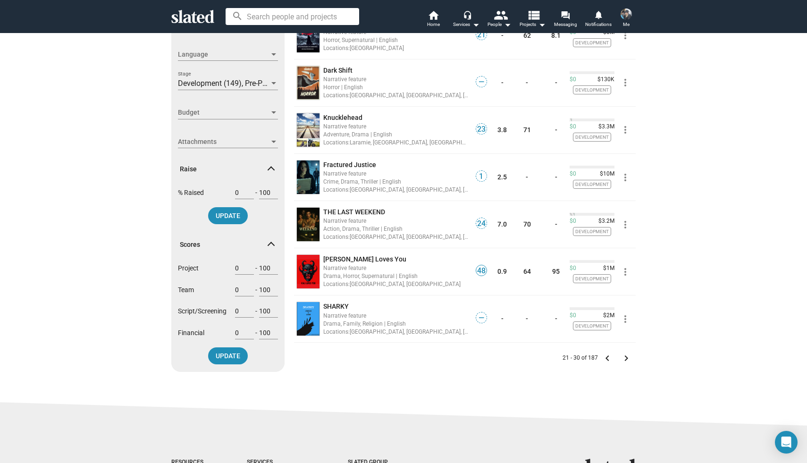
scroll to position [254, 0]
click at [629, 357] on mat-icon "keyboard_arrow_right" at bounding box center [626, 357] width 11 height 11
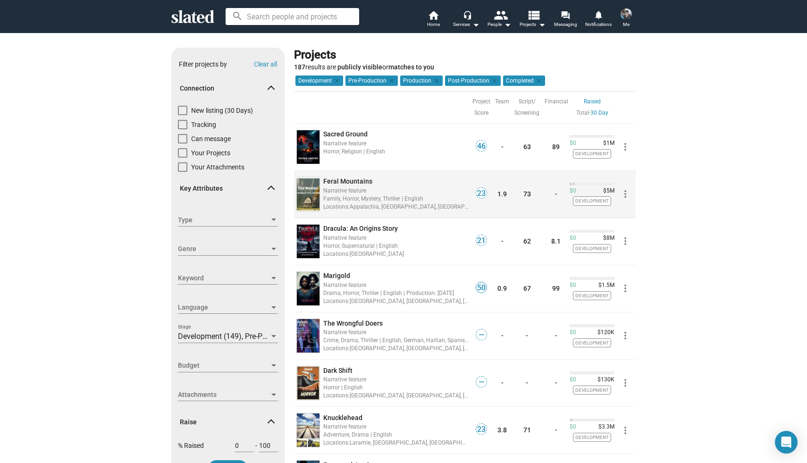
click at [346, 182] on span "Feral Mountains" at bounding box center [347, 181] width 49 height 8
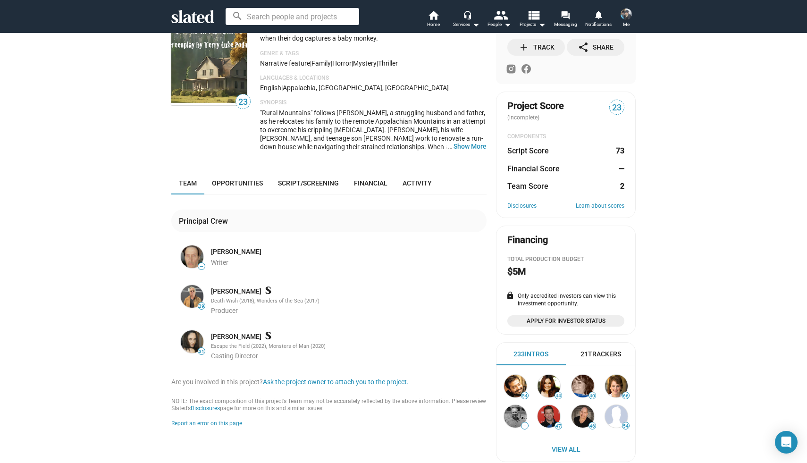
scroll to position [63, 0]
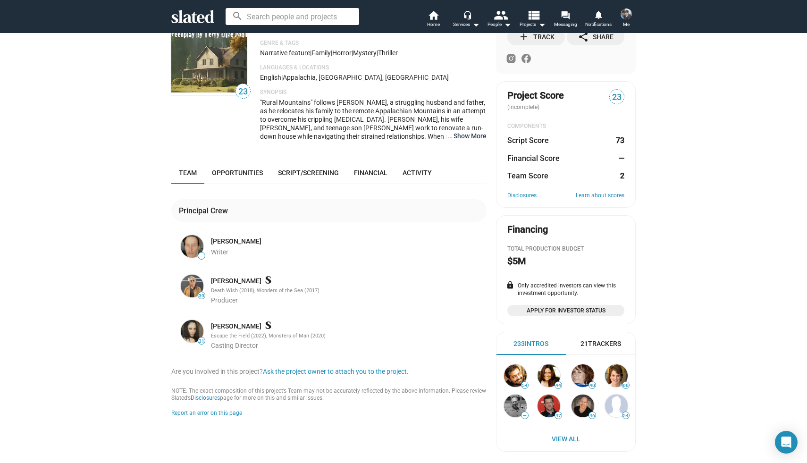
click at [461, 136] on button "… Show More" at bounding box center [470, 136] width 33 height 8
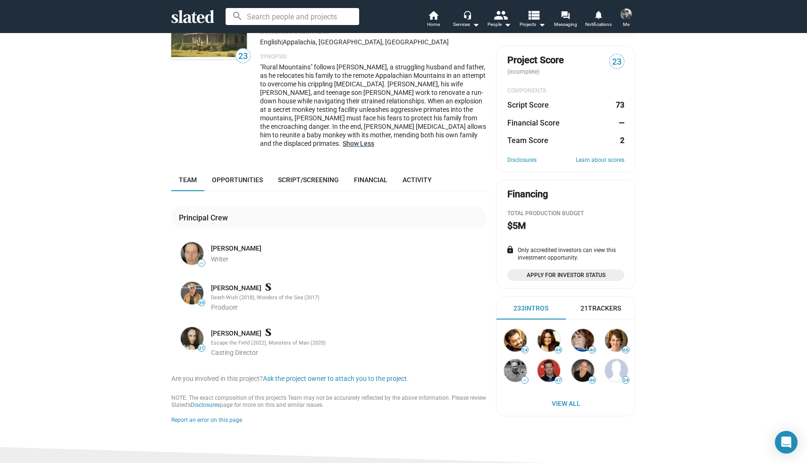
scroll to position [101, 0]
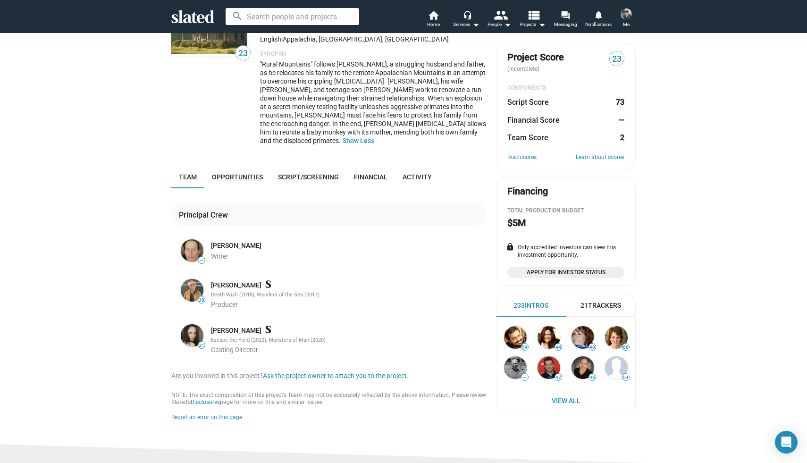
click at [242, 173] on span "Opportunities" at bounding box center [237, 177] width 51 height 8
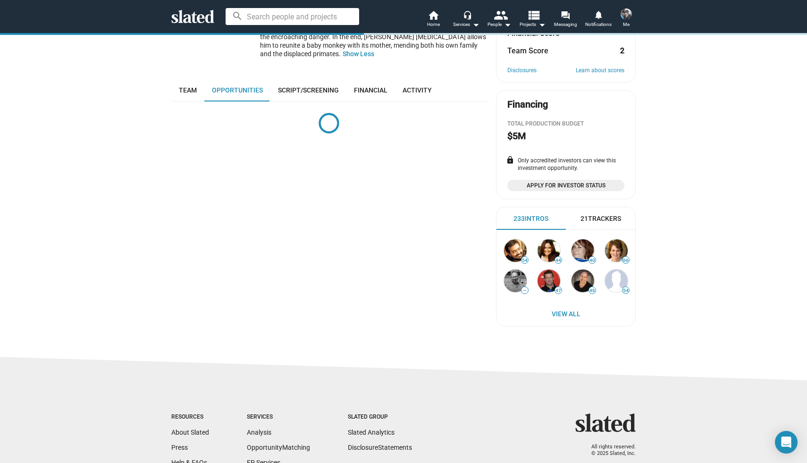
scroll to position [226, 0]
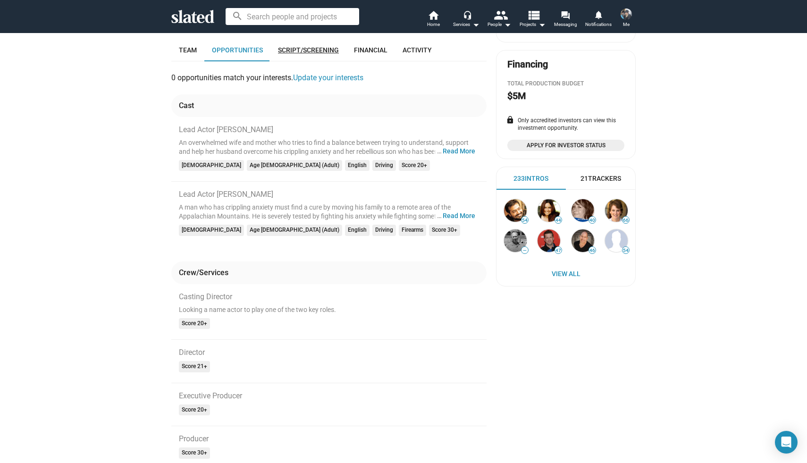
click at [310, 46] on span "Script/Screening" at bounding box center [308, 50] width 61 height 8
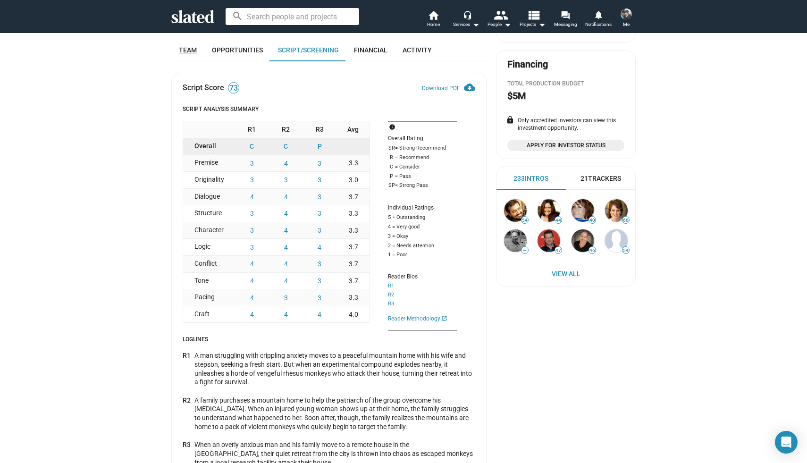
click at [190, 46] on span "Team" at bounding box center [188, 50] width 18 height 8
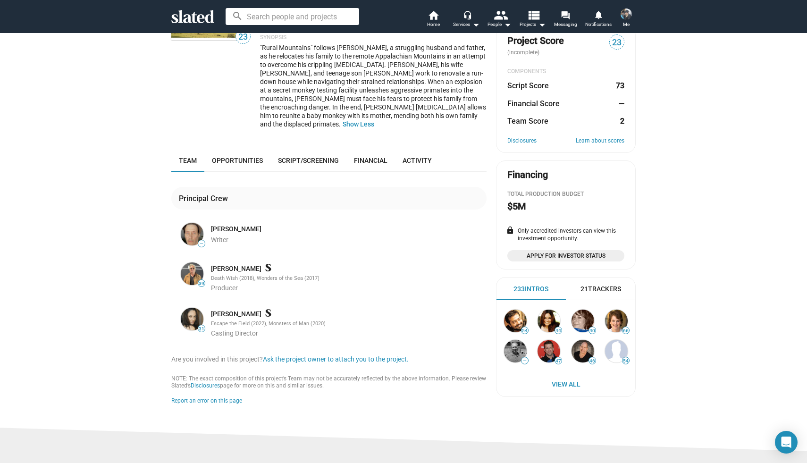
scroll to position [114, 0]
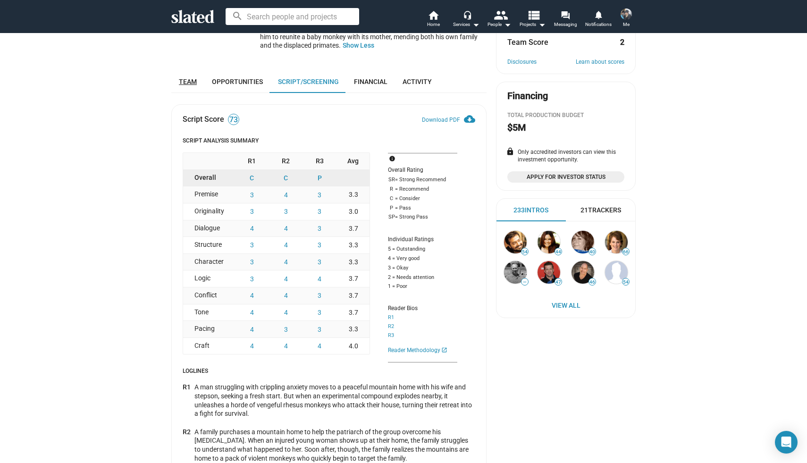
scroll to position [226, 0]
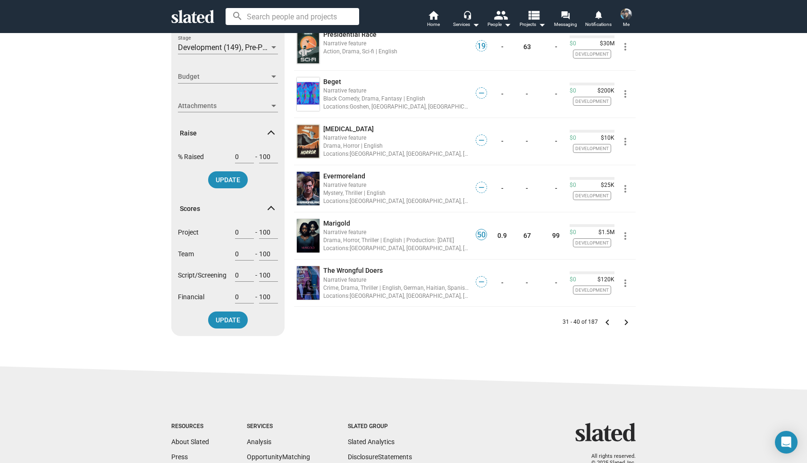
scroll to position [293, 0]
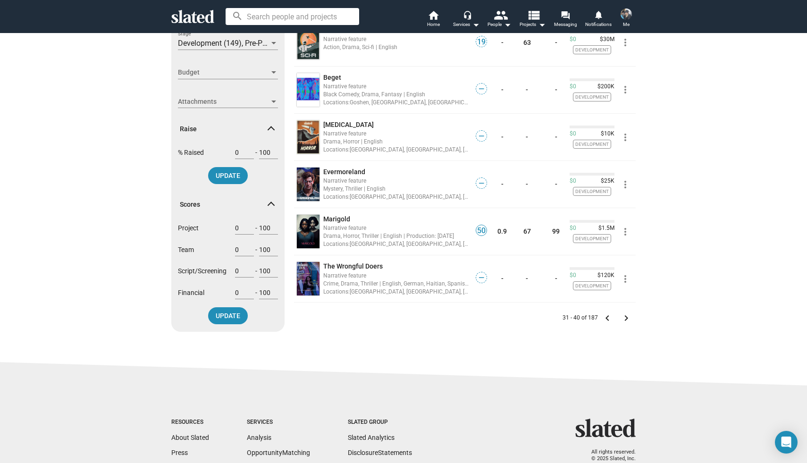
click at [625, 314] on mat-icon "keyboard_arrow_right" at bounding box center [626, 317] width 11 height 11
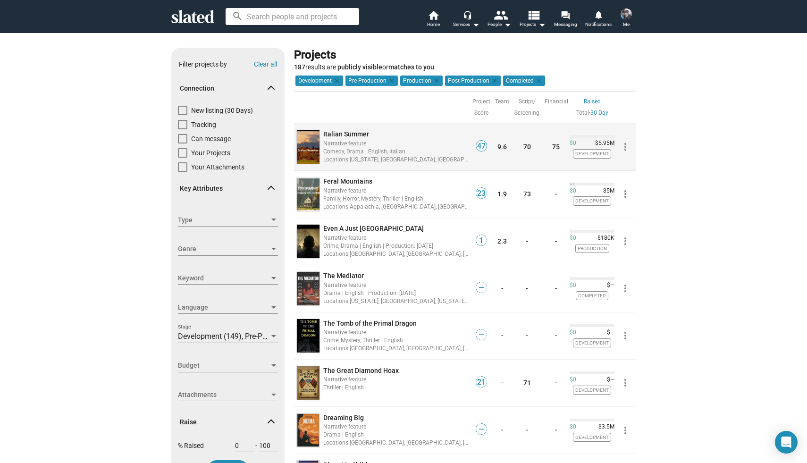
click at [335, 139] on div "Narrative feature" at bounding box center [396, 143] width 146 height 9
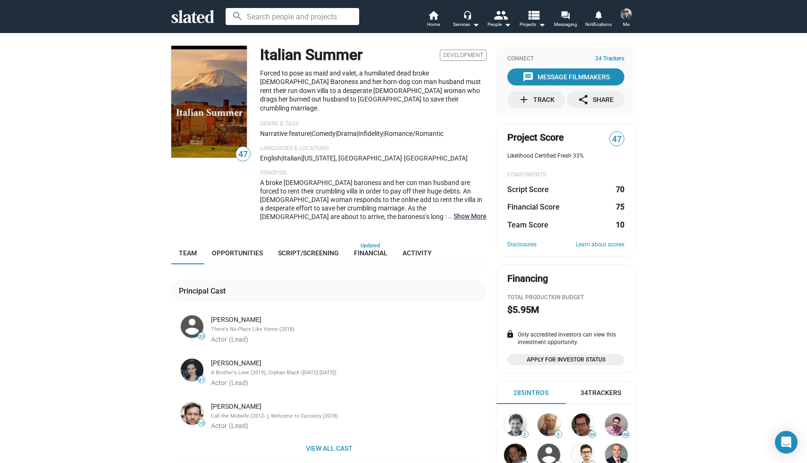
click at [458, 212] on button "… Show More" at bounding box center [470, 216] width 33 height 8
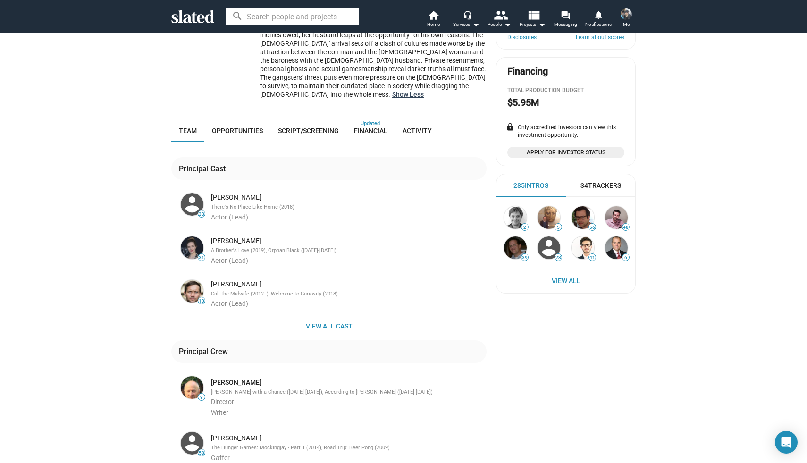
scroll to position [213, 0]
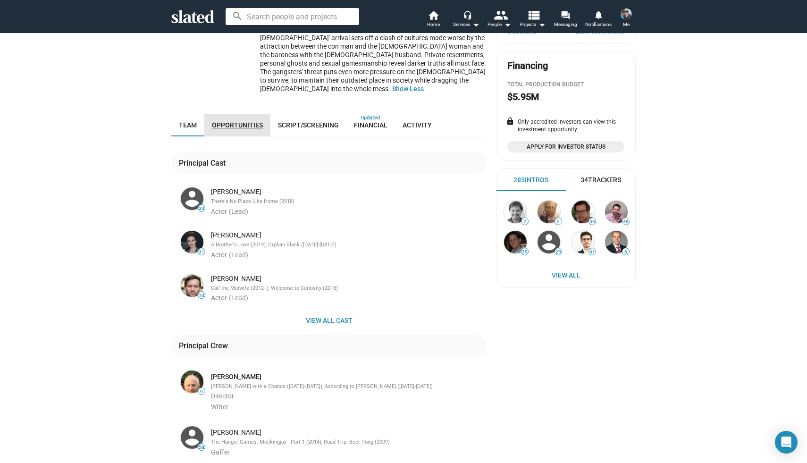
click at [257, 121] on span "Opportunities" at bounding box center [237, 125] width 51 height 8
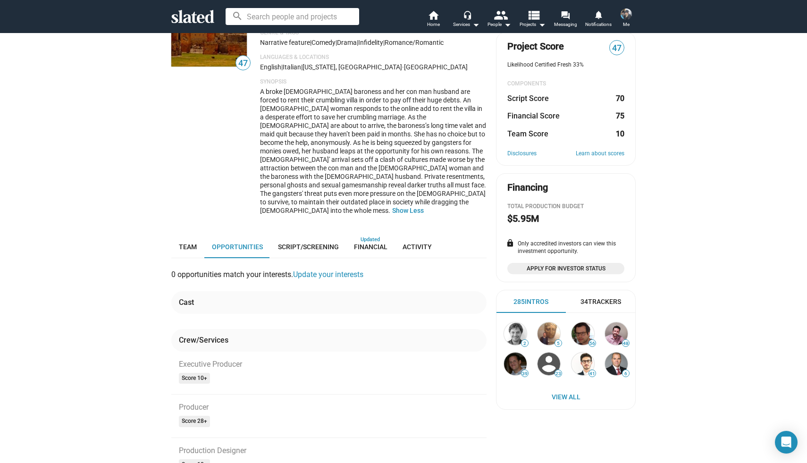
scroll to position [91, 0]
click at [183, 244] on span "Team" at bounding box center [188, 248] width 18 height 8
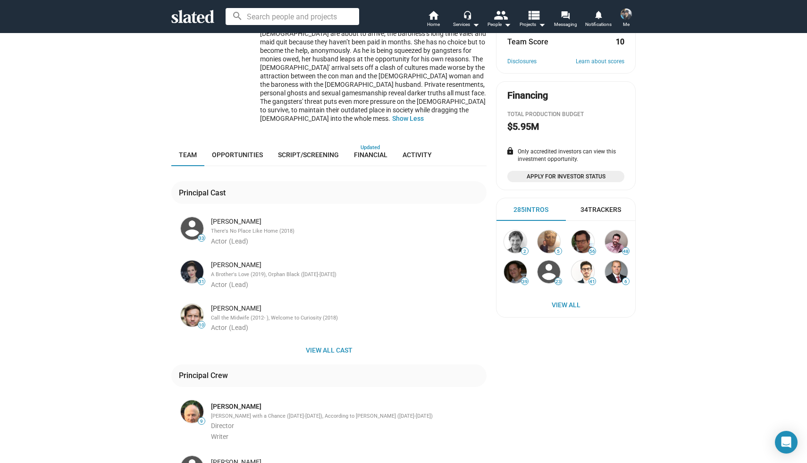
scroll to position [277, 0]
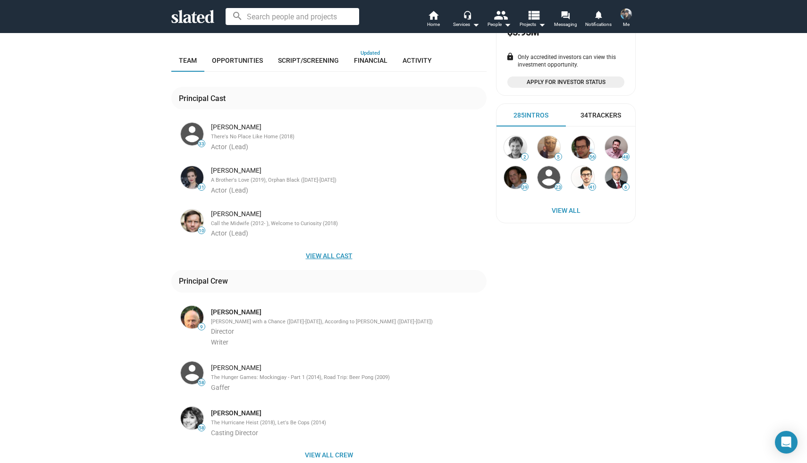
click at [315, 247] on span "View all cast" at bounding box center [329, 255] width 300 height 17
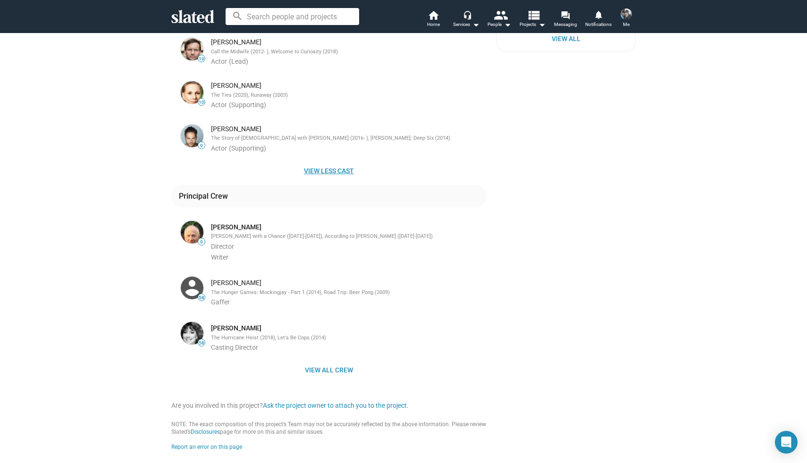
scroll to position [456, 0]
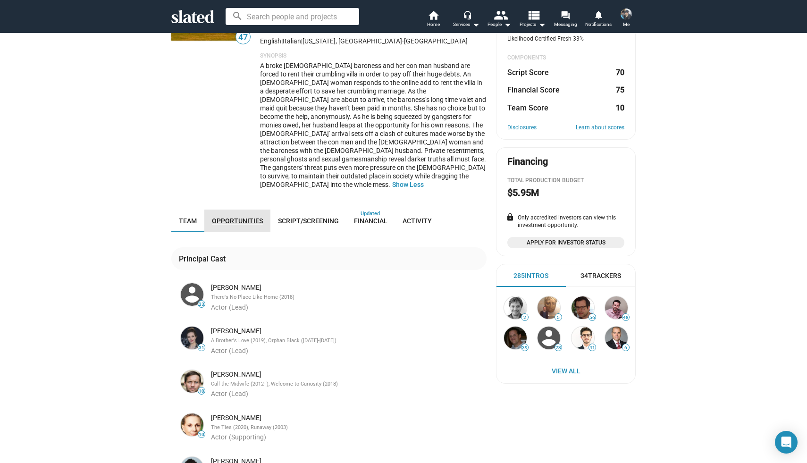
click at [249, 217] on span "Opportunities" at bounding box center [237, 221] width 51 height 8
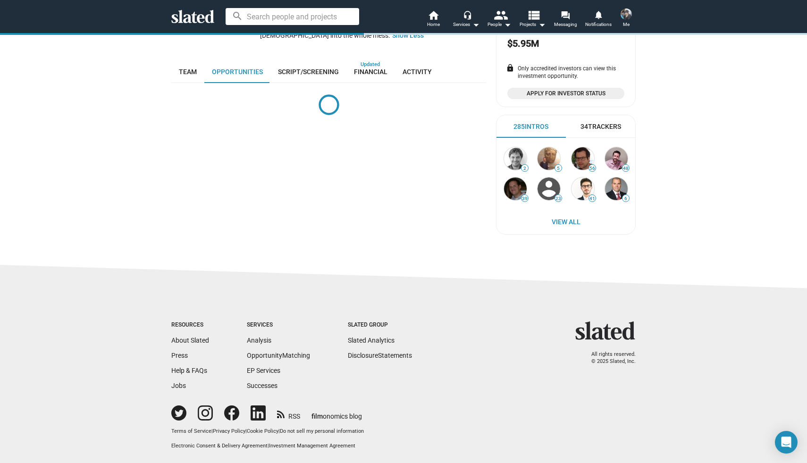
scroll to position [265, 0]
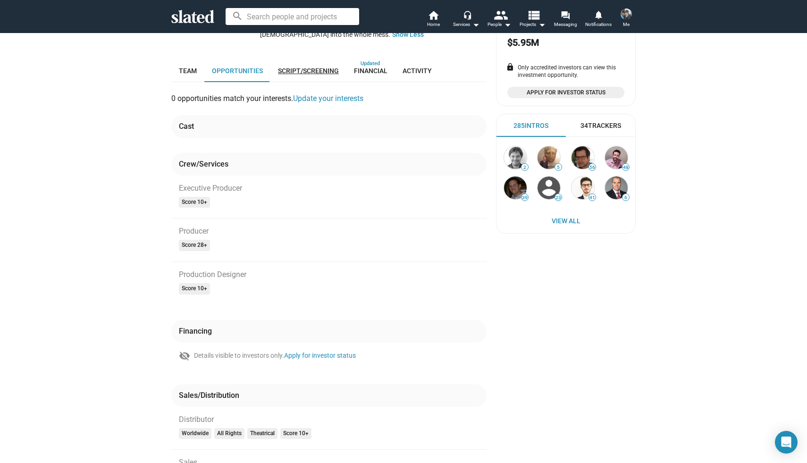
click at [305, 67] on span "Script/Screening" at bounding box center [308, 71] width 61 height 8
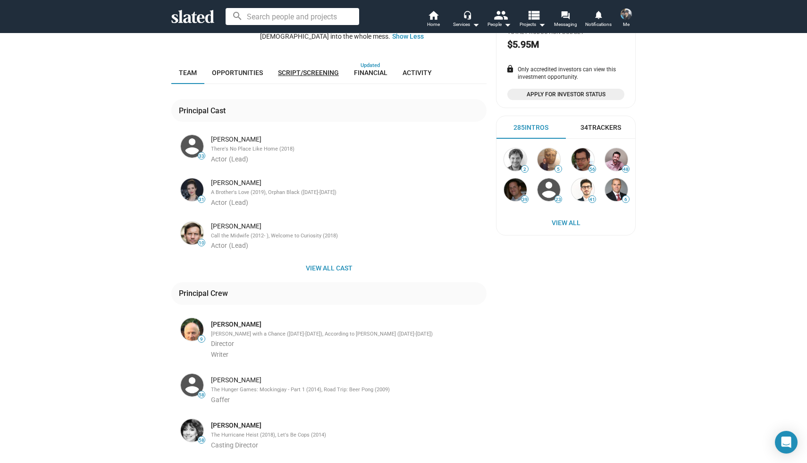
scroll to position [277, 0]
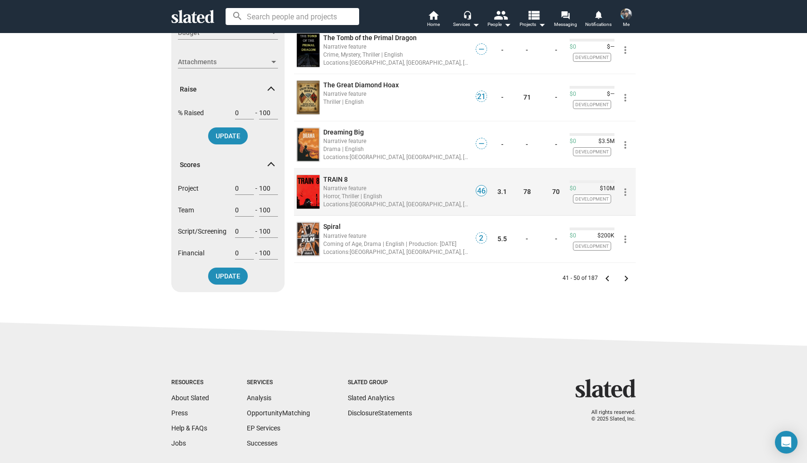
scroll to position [335, 0]
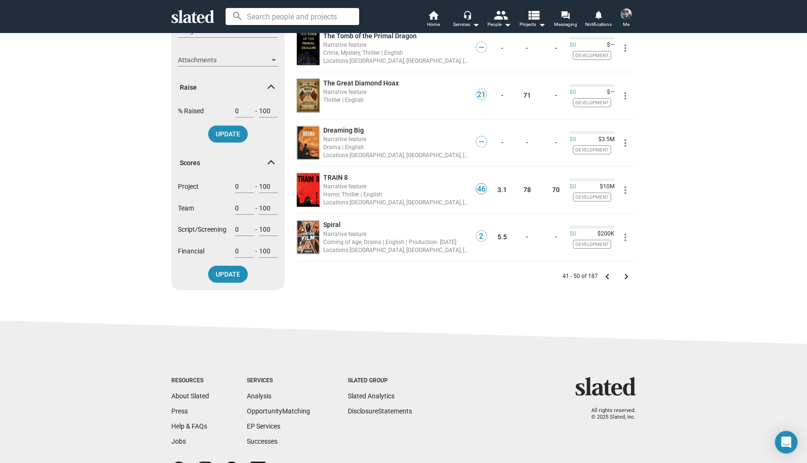
click at [625, 276] on mat-icon "keyboard_arrow_right" at bounding box center [626, 276] width 11 height 11
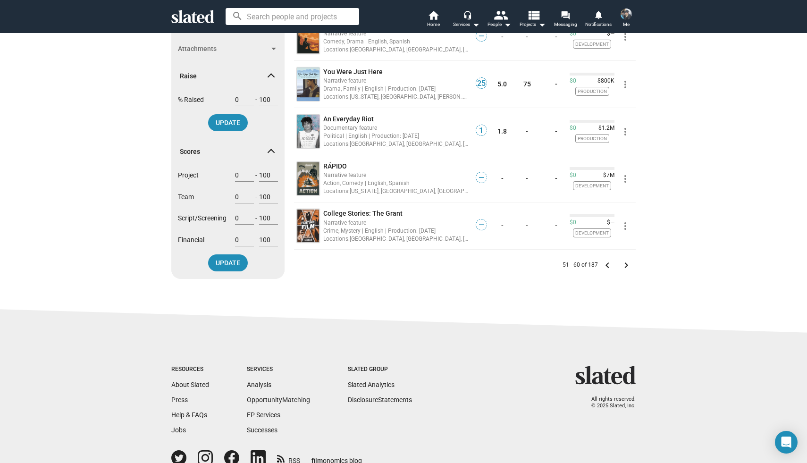
scroll to position [348, 0]
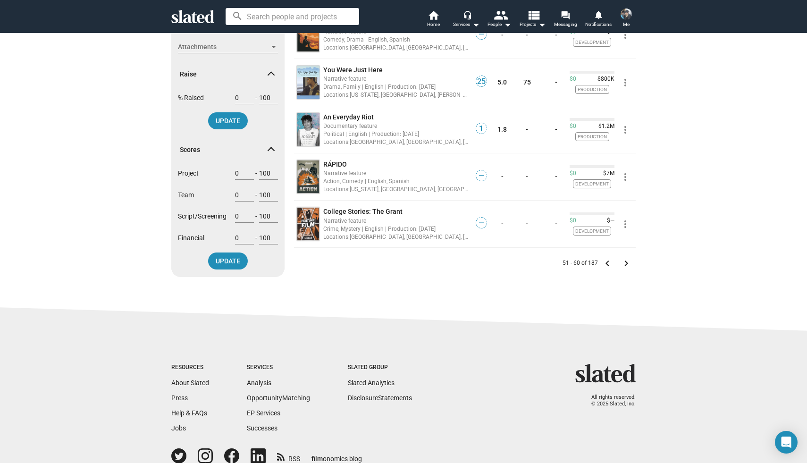
click at [624, 261] on mat-icon "keyboard_arrow_right" at bounding box center [626, 263] width 11 height 11
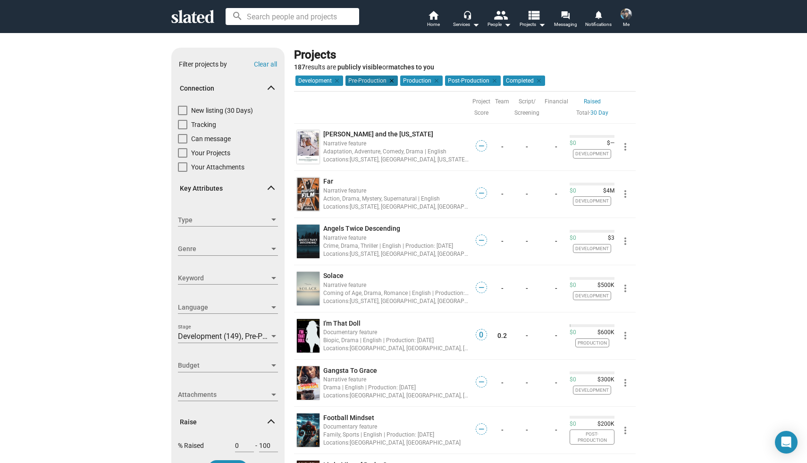
click at [390, 78] on mat-icon "clear" at bounding box center [390, 80] width 8 height 8
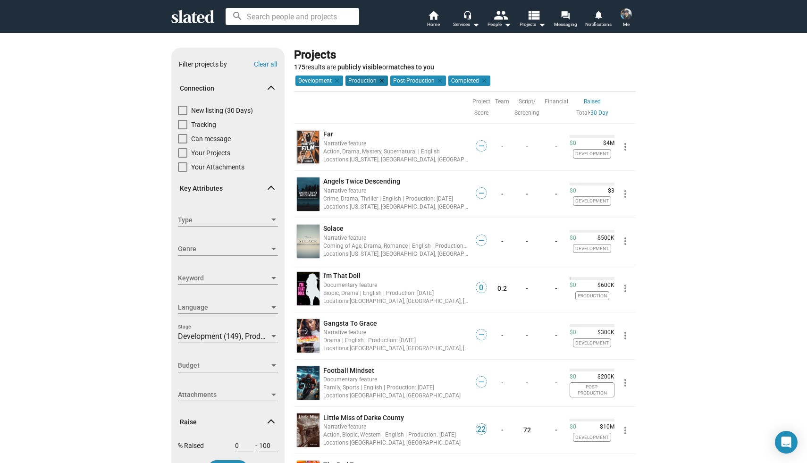
click at [379, 79] on mat-icon "clear" at bounding box center [381, 80] width 8 height 8
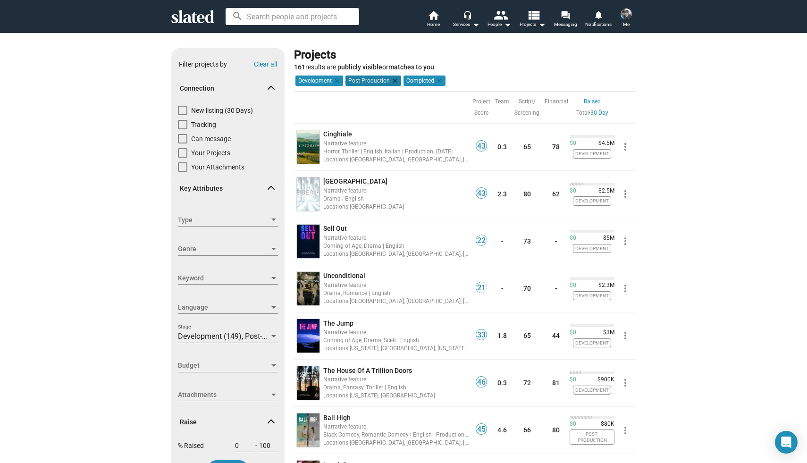
click at [393, 80] on mat-icon "clear" at bounding box center [394, 80] width 8 height 8
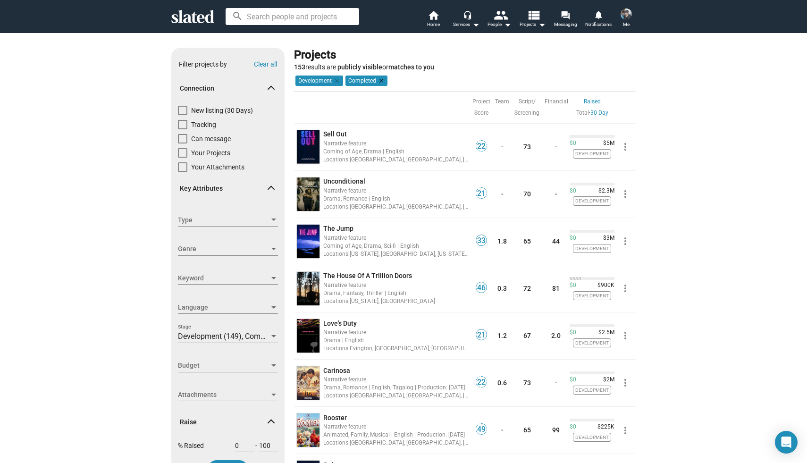
click at [381, 81] on mat-icon "clear" at bounding box center [380, 80] width 8 height 8
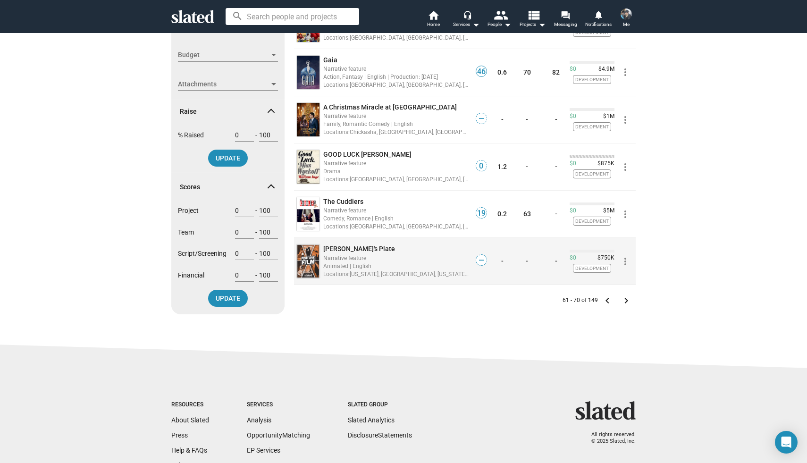
scroll to position [320, 0]
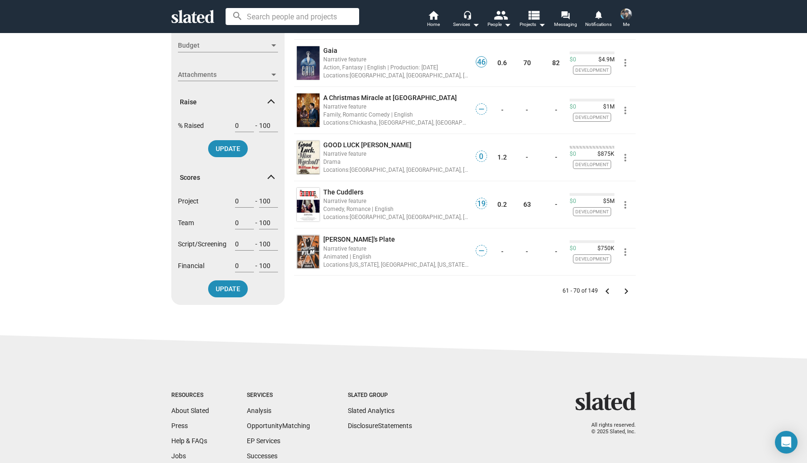
click at [623, 292] on mat-icon "keyboard_arrow_right" at bounding box center [626, 291] width 11 height 11
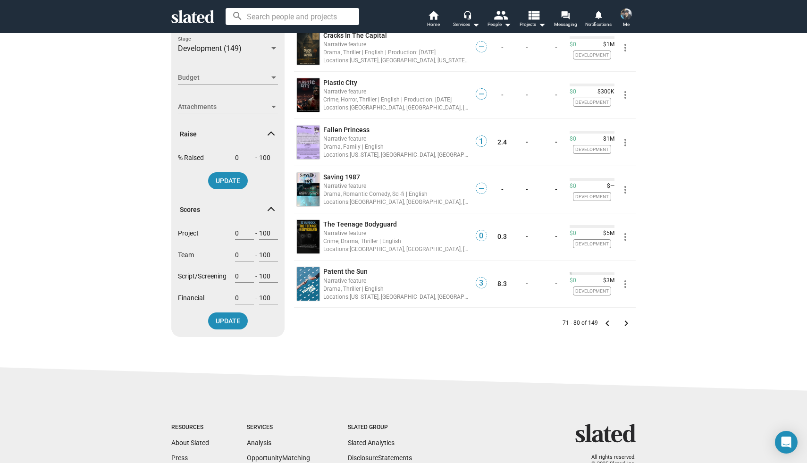
scroll to position [289, 0]
click at [626, 322] on mat-icon "keyboard_arrow_right" at bounding box center [626, 322] width 11 height 11
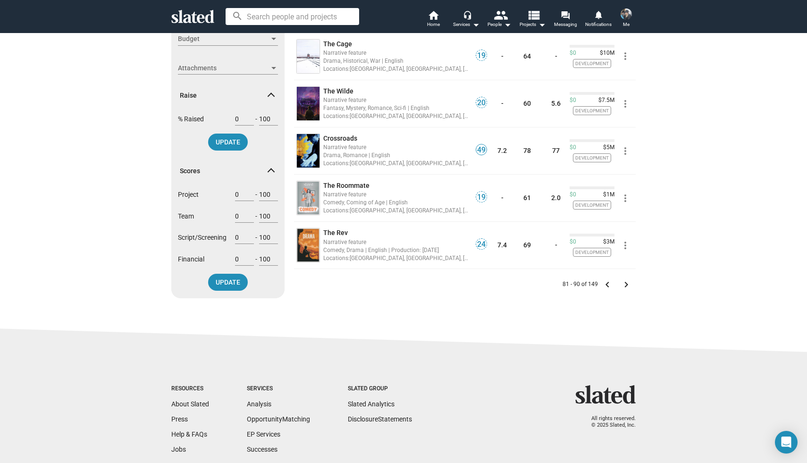
scroll to position [330, 0]
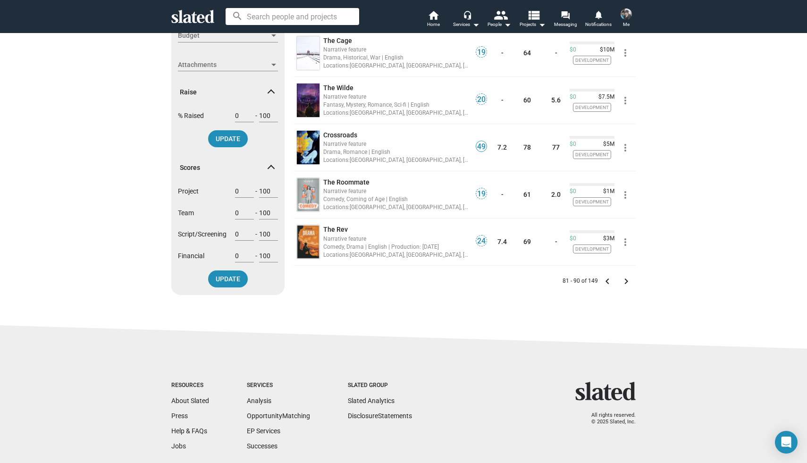
click at [239, 235] on input "0" at bounding box center [244, 234] width 19 height 8
type input "70"
click at [224, 277] on span "UPDATE" at bounding box center [228, 278] width 25 height 17
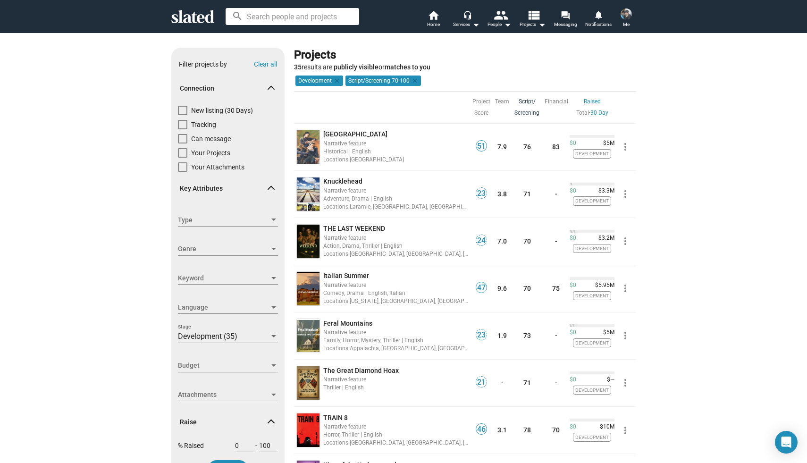
click at [529, 108] on link "Script/ Screening" at bounding box center [526, 107] width 25 height 23
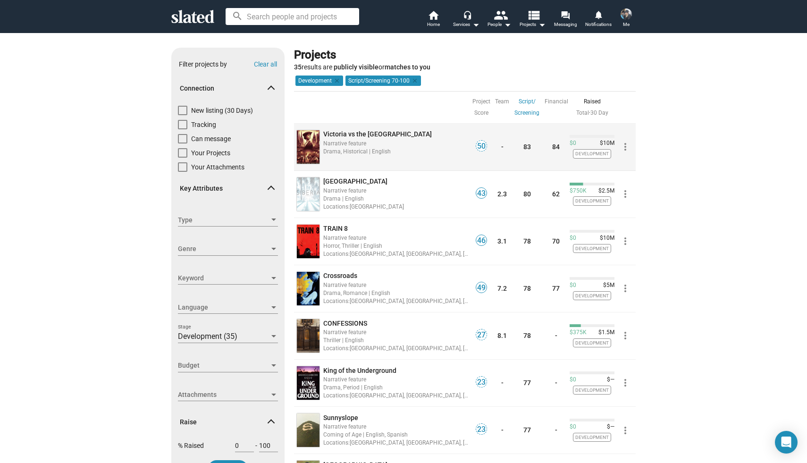
click at [352, 134] on span "Victoria vs the United States" at bounding box center [377, 134] width 109 height 8
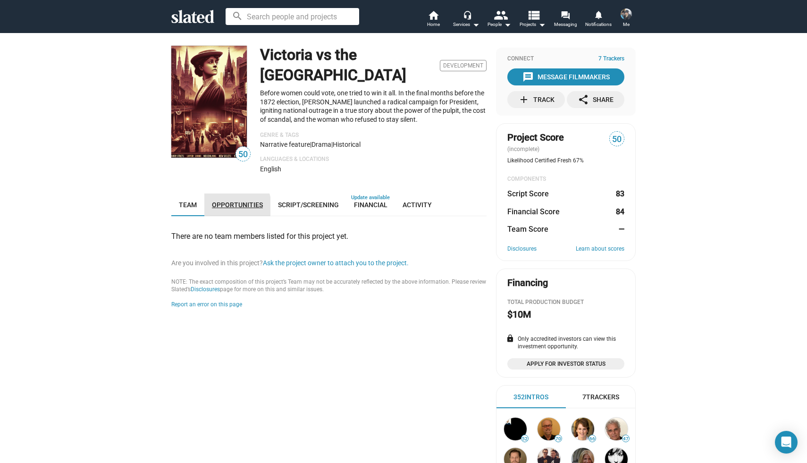
click at [228, 207] on span "Opportunities" at bounding box center [237, 205] width 51 height 8
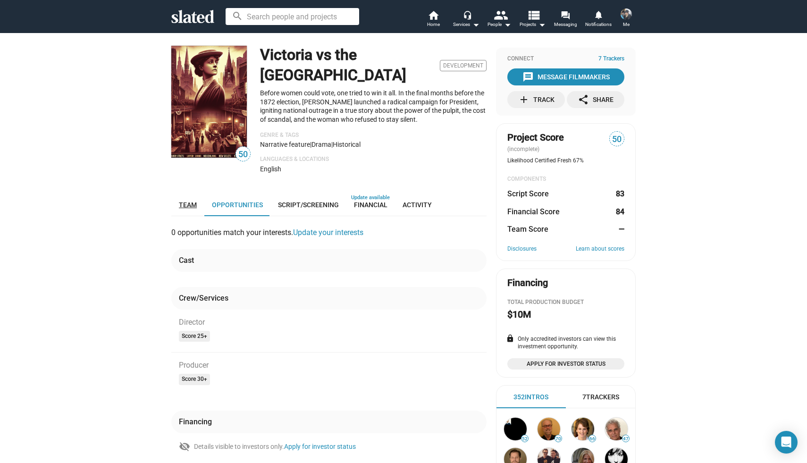
click at [185, 206] on span "Team" at bounding box center [188, 205] width 18 height 8
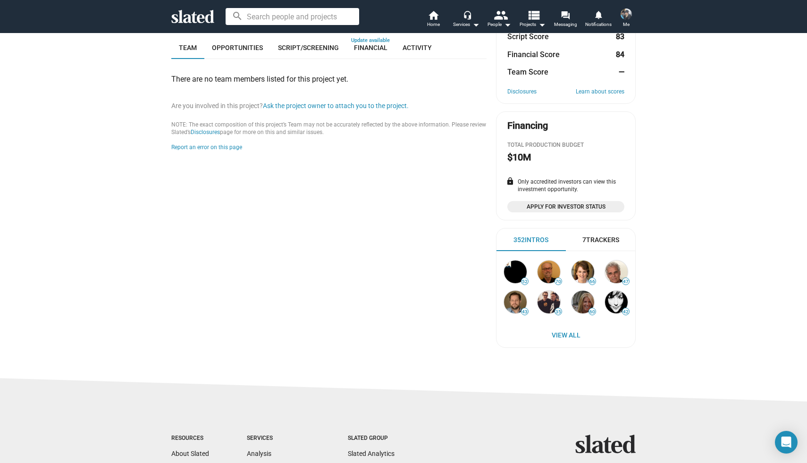
scroll to position [152, 0]
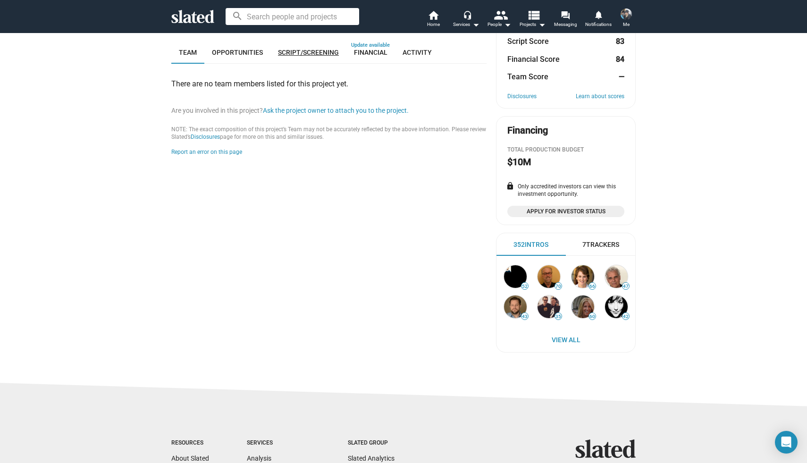
click at [297, 57] on link "Script/Screening" at bounding box center [308, 52] width 76 height 23
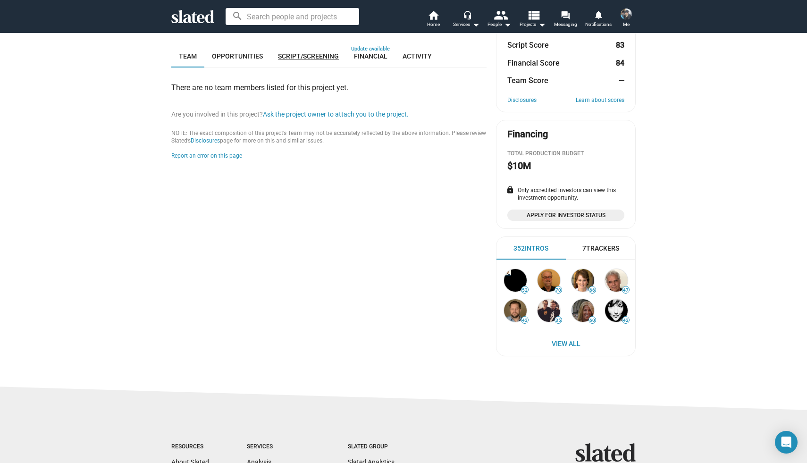
scroll to position [161, 0]
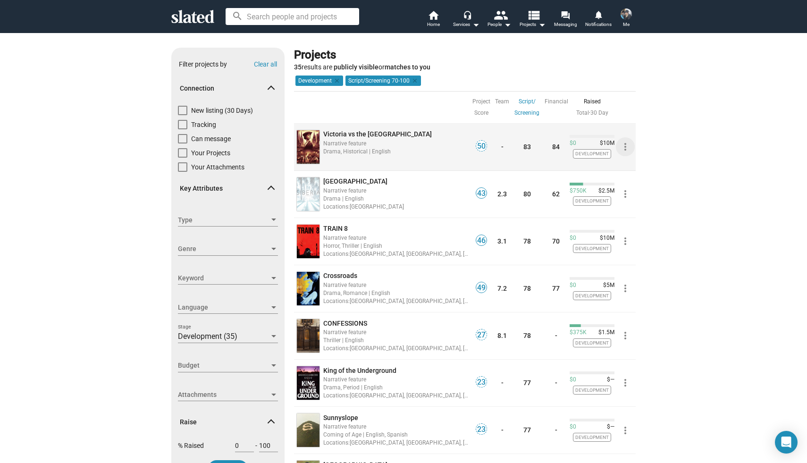
click at [625, 147] on mat-icon "more_vert" at bounding box center [625, 146] width 11 height 11
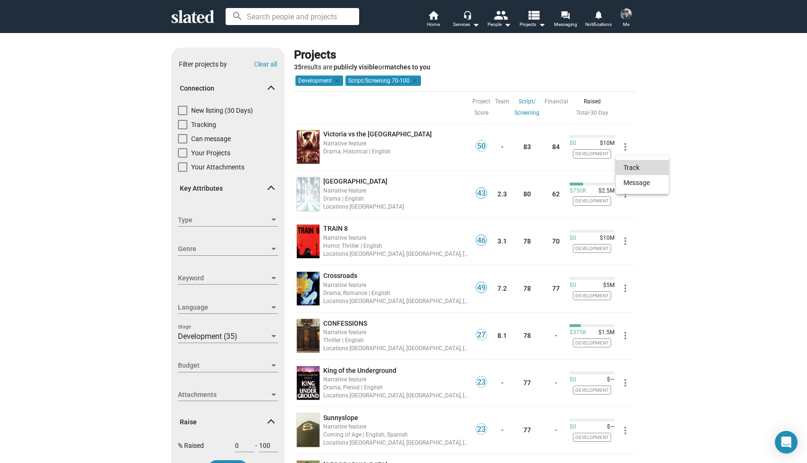
click at [632, 166] on button "Track" at bounding box center [642, 167] width 53 height 15
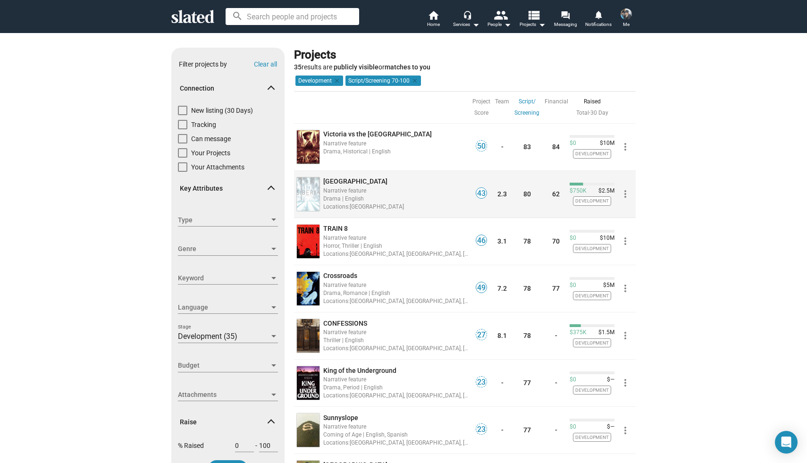
click at [336, 184] on span "Siberia" at bounding box center [355, 181] width 64 height 8
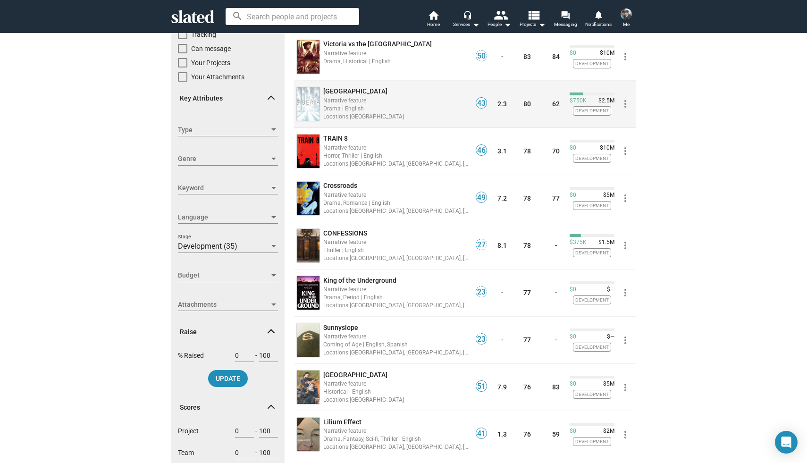
scroll to position [92, 0]
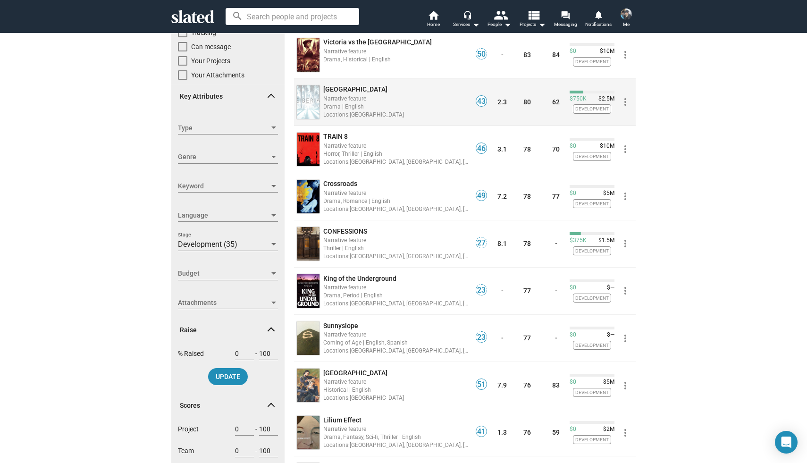
click at [334, 92] on span "Siberia" at bounding box center [355, 89] width 64 height 8
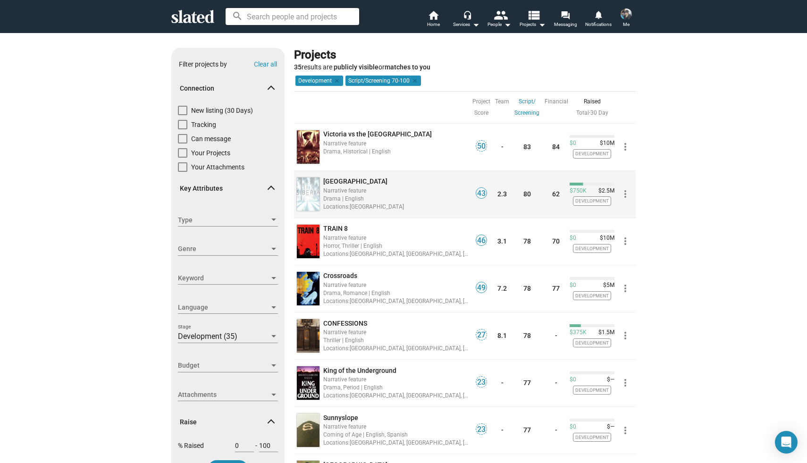
click at [328, 180] on span "Siberia" at bounding box center [355, 181] width 64 height 8
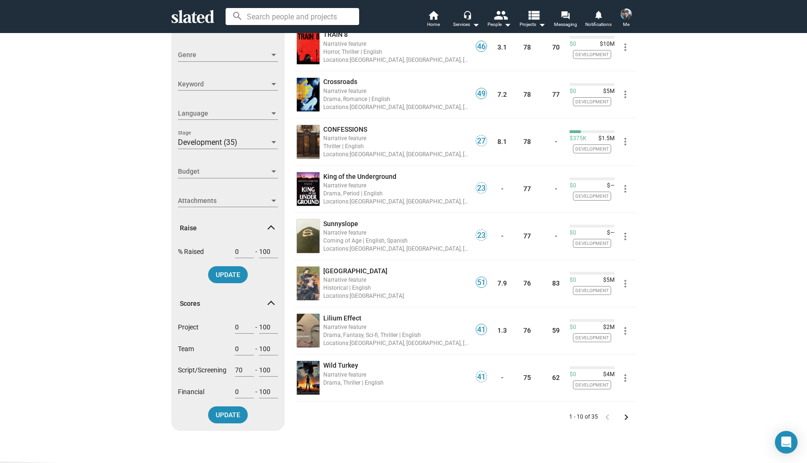
scroll to position [195, 0]
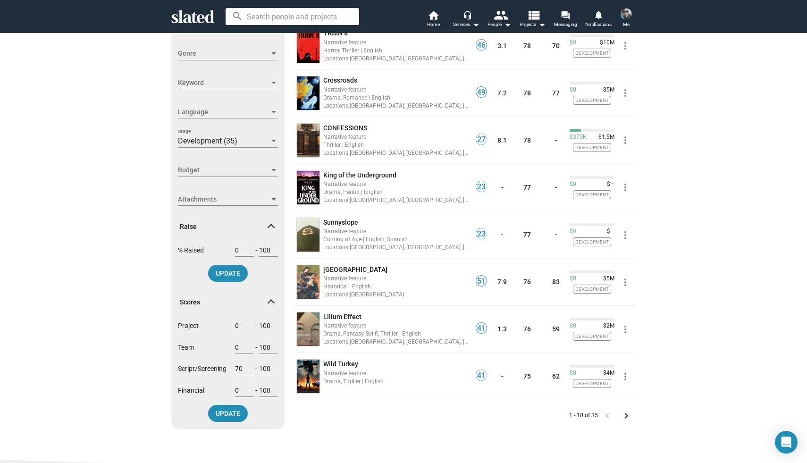
click at [626, 414] on mat-icon "keyboard_arrow_right" at bounding box center [626, 415] width 11 height 11
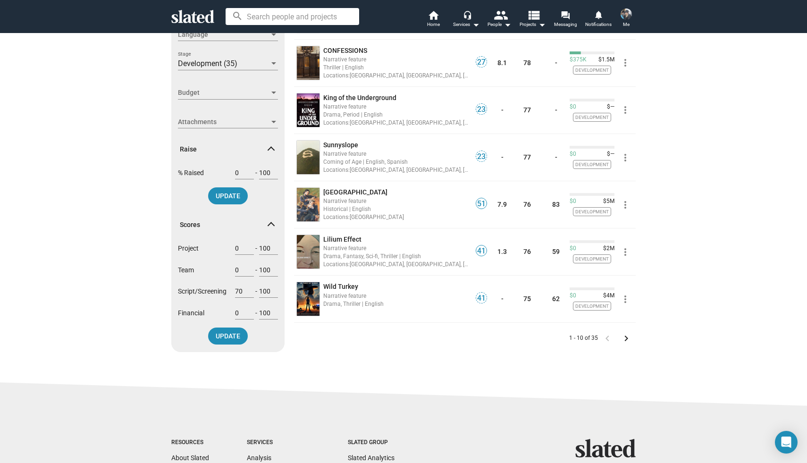
scroll to position [305, 0]
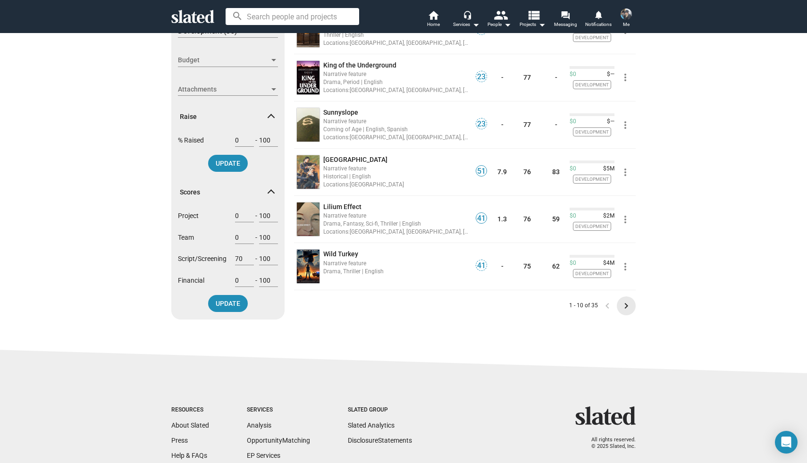
click at [626, 303] on mat-icon "keyboard_arrow_right" at bounding box center [626, 305] width 11 height 11
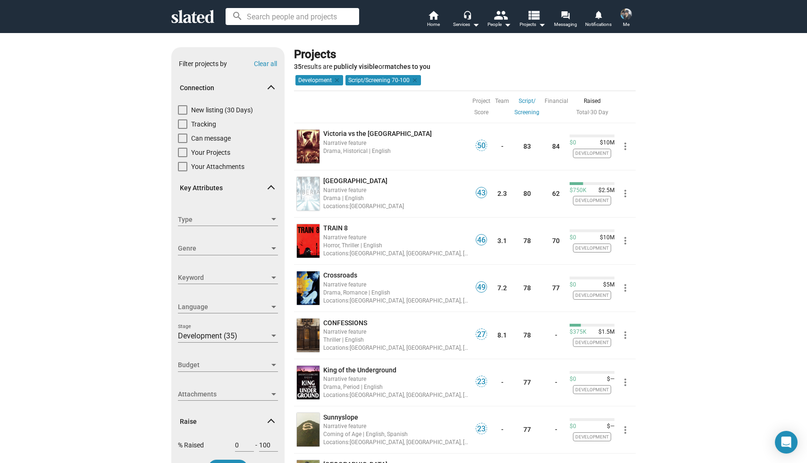
scroll to position [0, 0]
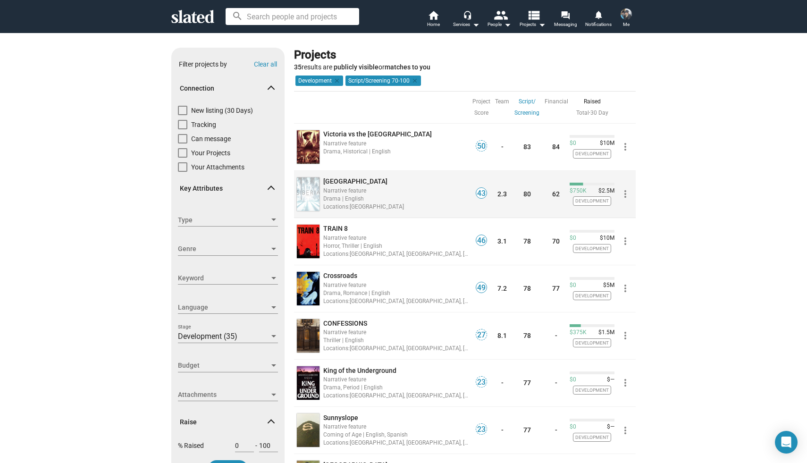
click at [330, 181] on span "Siberia" at bounding box center [355, 181] width 64 height 8
click at [626, 195] on mat-icon "more_vert" at bounding box center [625, 193] width 11 height 11
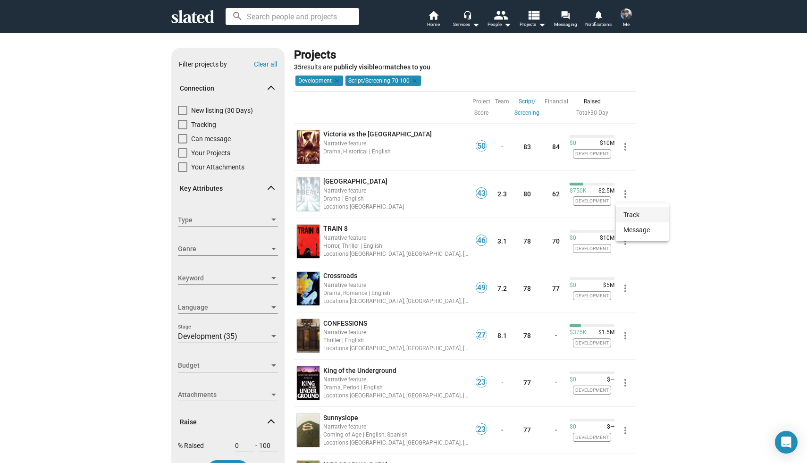
click at [627, 213] on button "Track" at bounding box center [642, 214] width 53 height 15
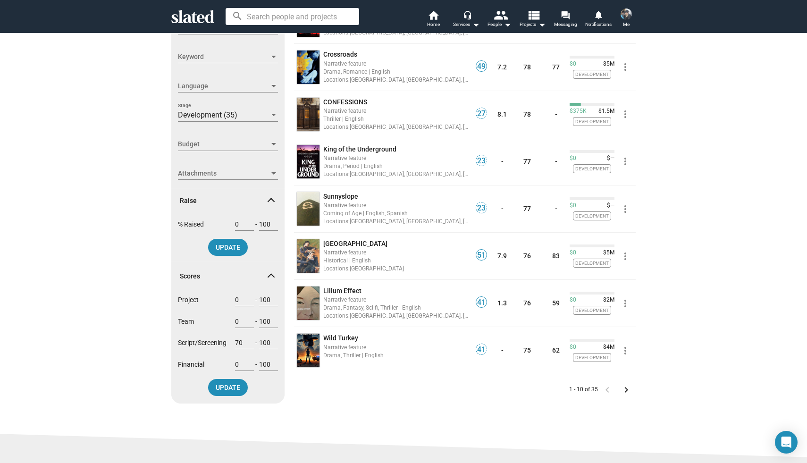
scroll to position [222, 0]
click at [626, 388] on mat-icon "keyboard_arrow_right" at bounding box center [626, 389] width 11 height 11
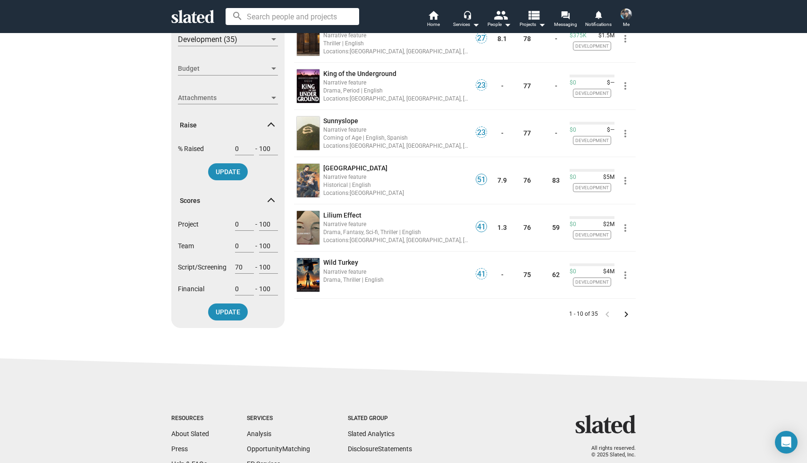
scroll to position [298, 0]
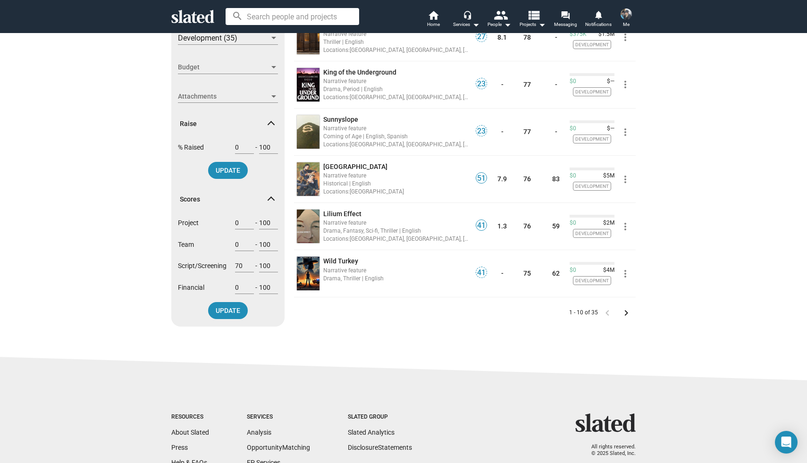
click at [624, 311] on mat-icon "keyboard_arrow_right" at bounding box center [626, 312] width 11 height 11
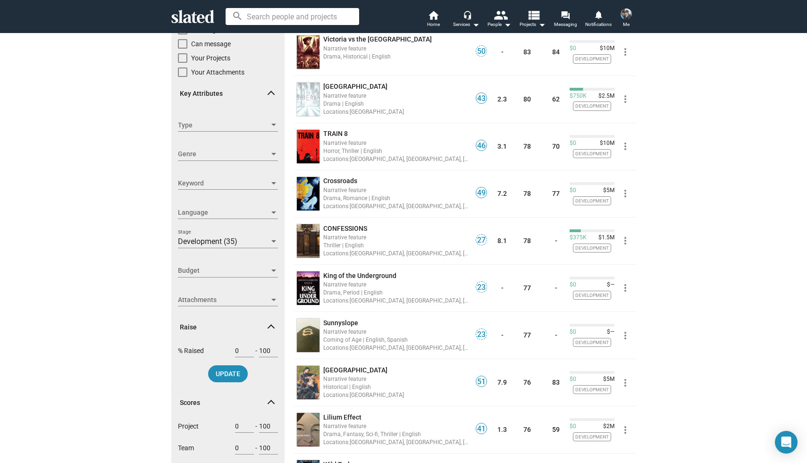
scroll to position [0, 0]
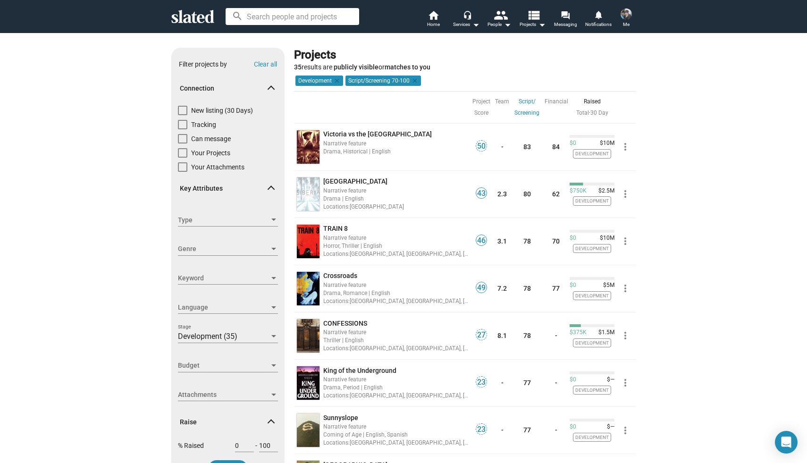
click at [633, 14] on span at bounding box center [626, 14] width 15 height 15
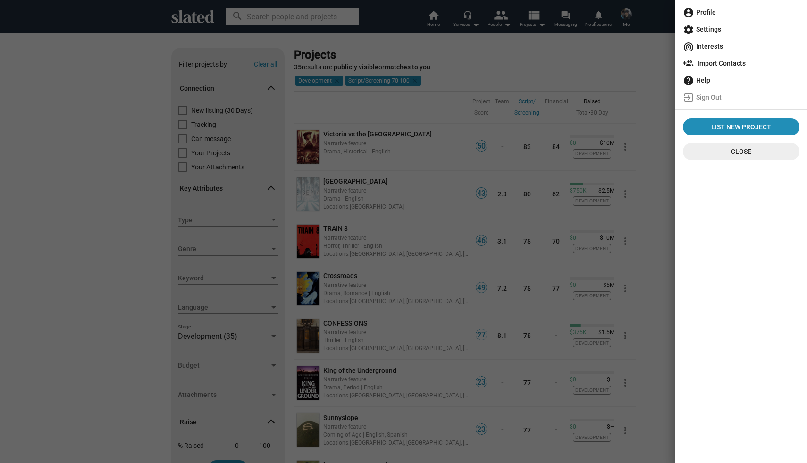
click at [703, 12] on span "account_circle Profile" at bounding box center [741, 12] width 117 height 17
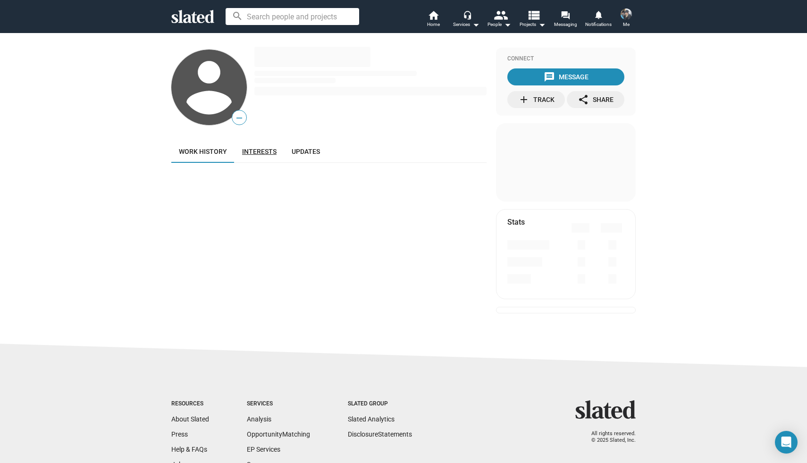
click at [262, 154] on span "Interests" at bounding box center [259, 152] width 34 height 8
click at [300, 153] on span "Updates" at bounding box center [306, 152] width 28 height 8
click at [206, 150] on span "Work history" at bounding box center [203, 152] width 48 height 8
click at [433, 17] on mat-icon "home" at bounding box center [433, 14] width 11 height 11
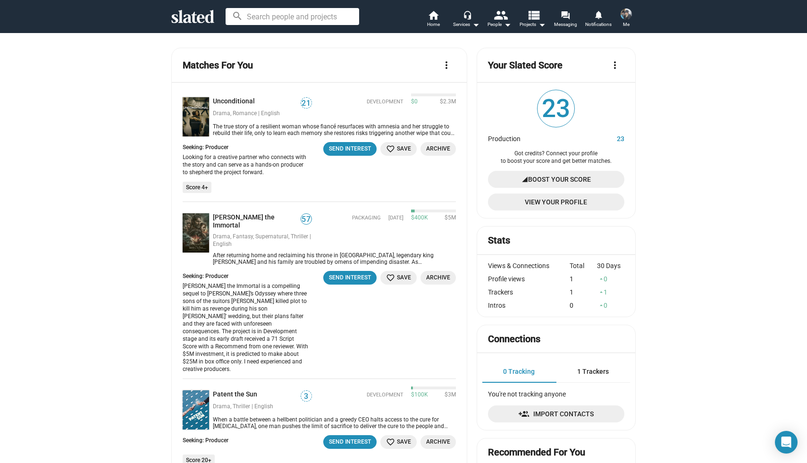
click at [627, 16] on img at bounding box center [626, 13] width 11 height 11
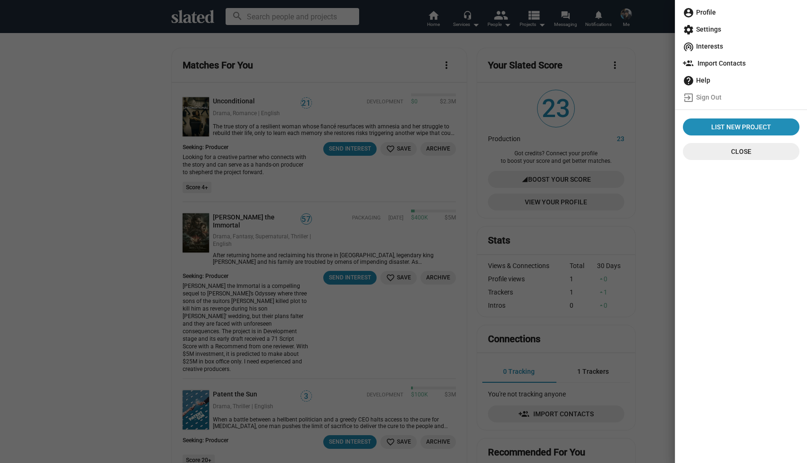
click at [703, 13] on span "account_circle Profile" at bounding box center [741, 12] width 117 height 17
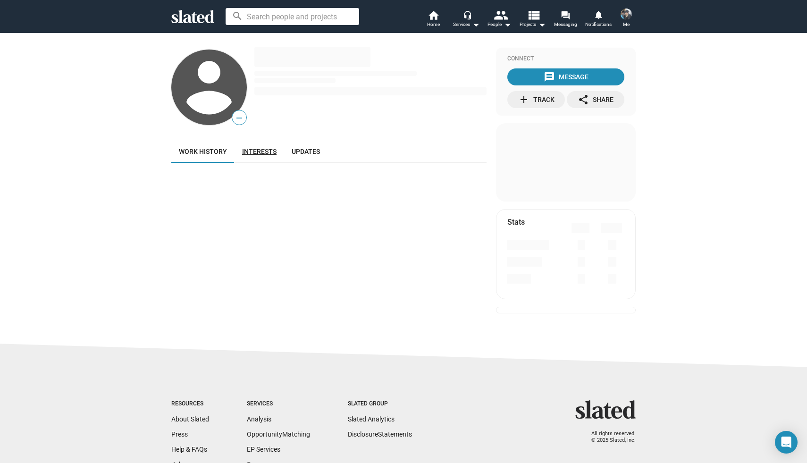
click at [254, 153] on span "Interests" at bounding box center [259, 152] width 34 height 8
click at [218, 182] on div "Active Interests" at bounding box center [207, 183] width 57 height 10
click at [402, 184] on div "Active Interests None Listed" at bounding box center [328, 183] width 315 height 23
click at [206, 153] on span "Work history" at bounding box center [203, 152] width 48 height 8
click at [436, 19] on span "Home" at bounding box center [433, 24] width 13 height 11
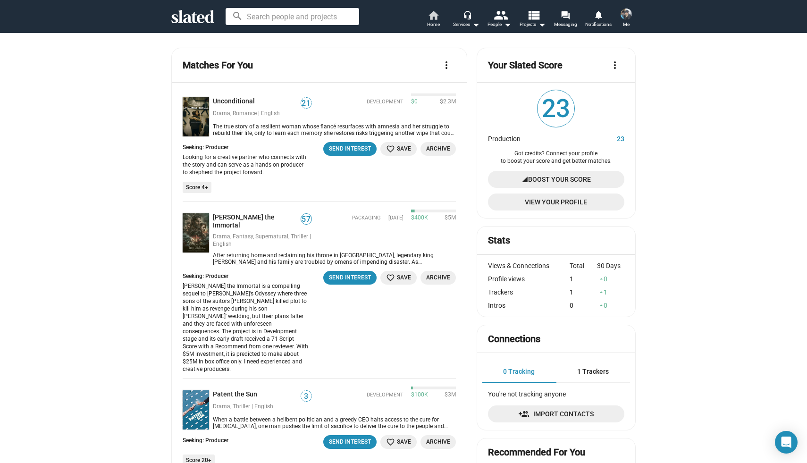
click at [434, 16] on mat-icon "home" at bounding box center [433, 14] width 11 height 11
click at [435, 17] on mat-icon "home" at bounding box center [433, 14] width 11 height 11
click at [540, 23] on mat-icon "arrow_drop_down" at bounding box center [541, 24] width 11 height 11
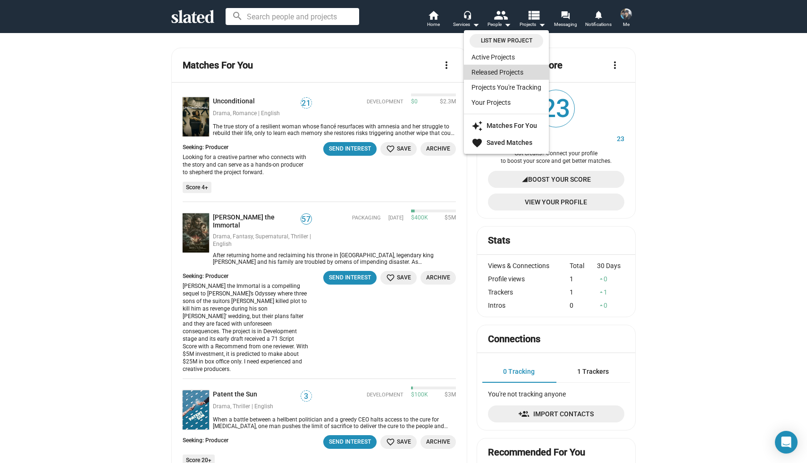
click at [509, 70] on link "Released Projects" at bounding box center [506, 72] width 85 height 15
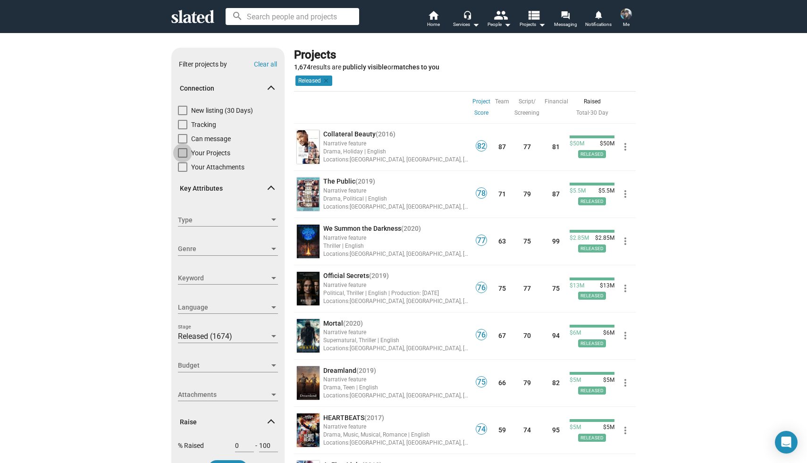
click at [182, 151] on span at bounding box center [182, 152] width 9 height 9
click at [182, 158] on input "Your Projects" at bounding box center [182, 158] width 0 height 0
checkbox input "true"
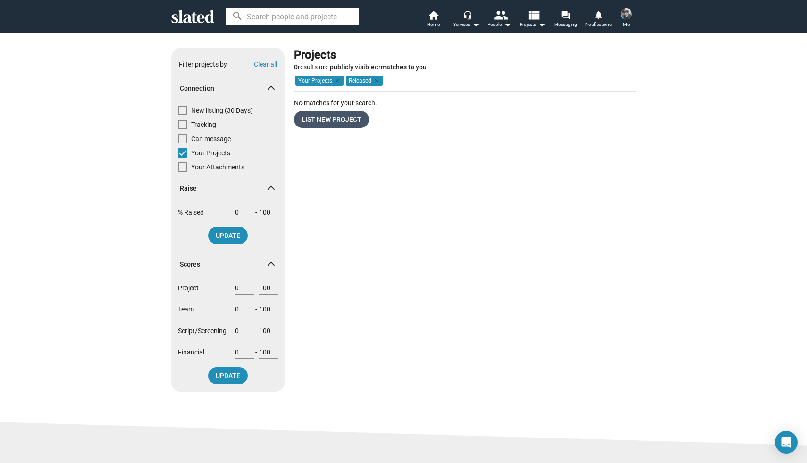
click at [330, 121] on span "List New Project" at bounding box center [332, 119] width 60 height 17
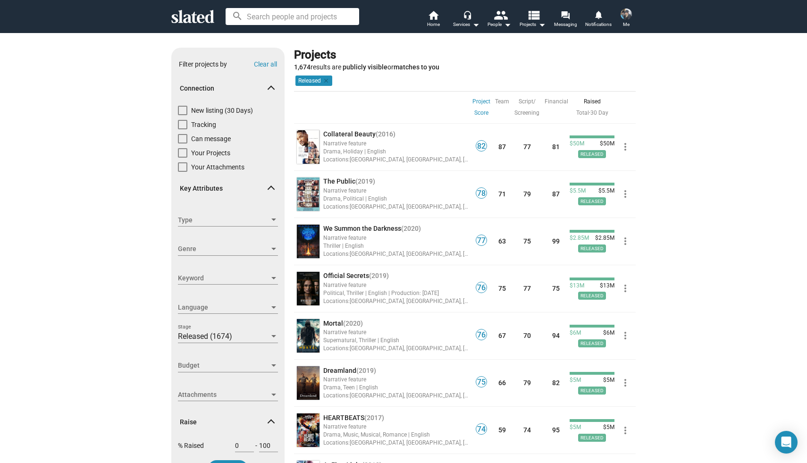
click at [627, 16] on img at bounding box center [626, 13] width 11 height 11
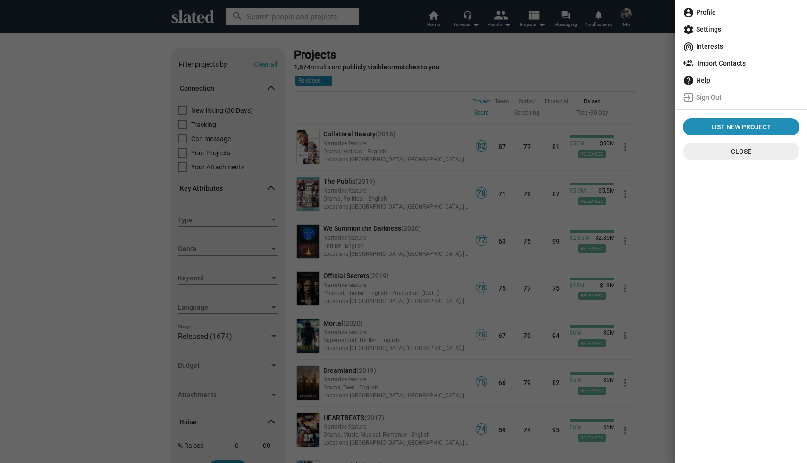
click at [395, 27] on div at bounding box center [403, 231] width 807 height 463
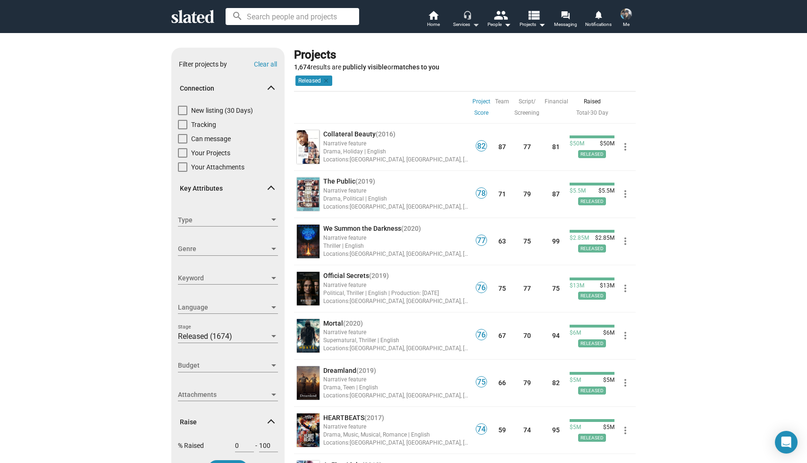
click at [471, 21] on mat-icon "arrow_drop_down" at bounding box center [475, 24] width 11 height 11
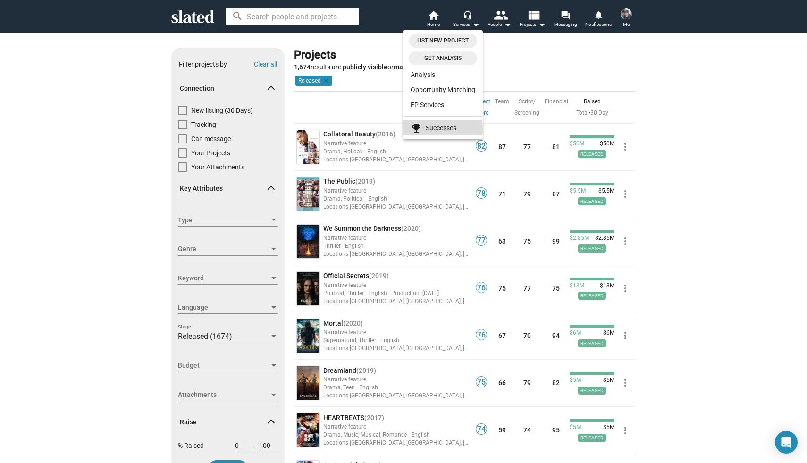
click at [432, 129] on link "emoji_events Successes" at bounding box center [443, 127] width 80 height 15
